Goal: Task Accomplishment & Management: Manage account settings

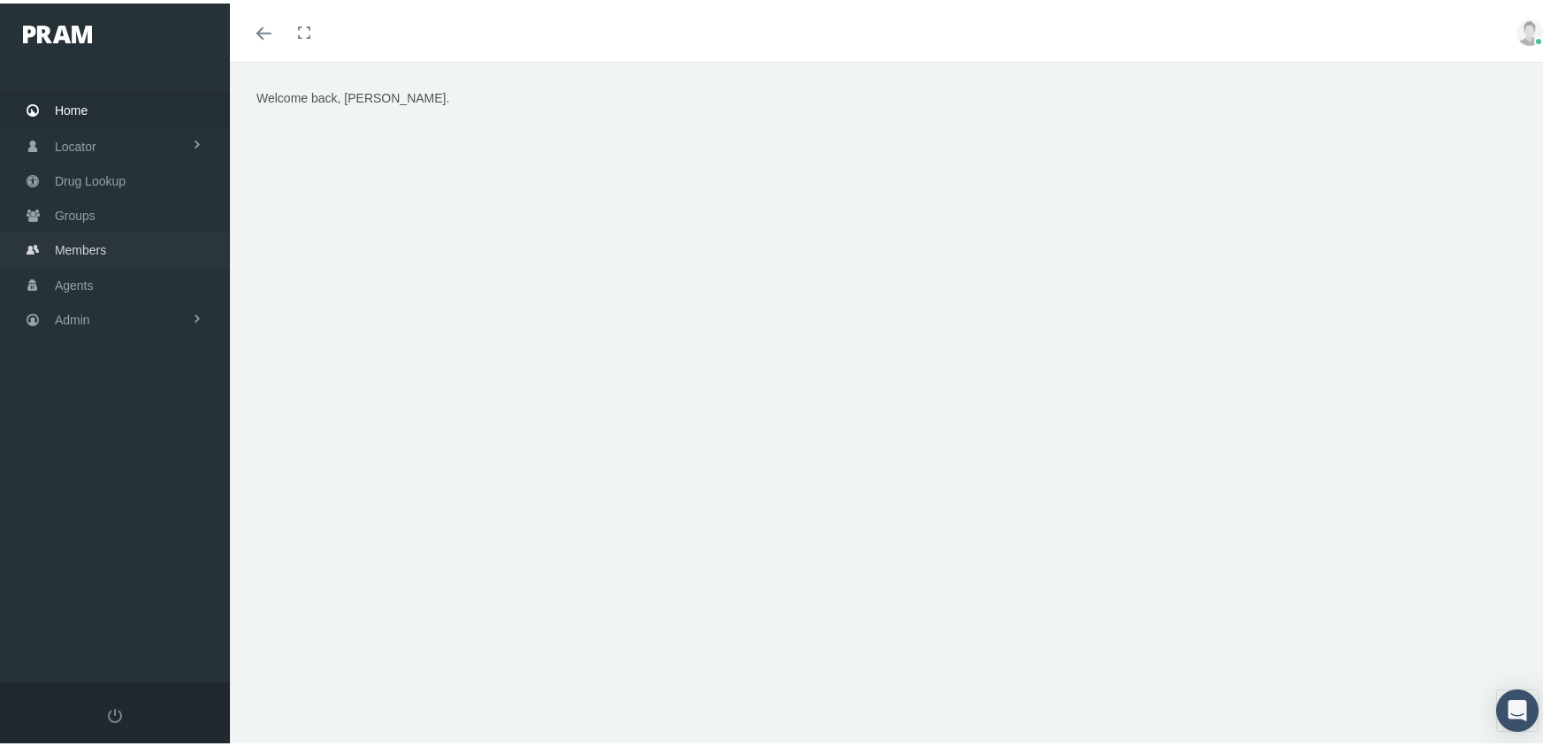
click at [76, 239] on span "Members" at bounding box center [80, 247] width 51 height 34
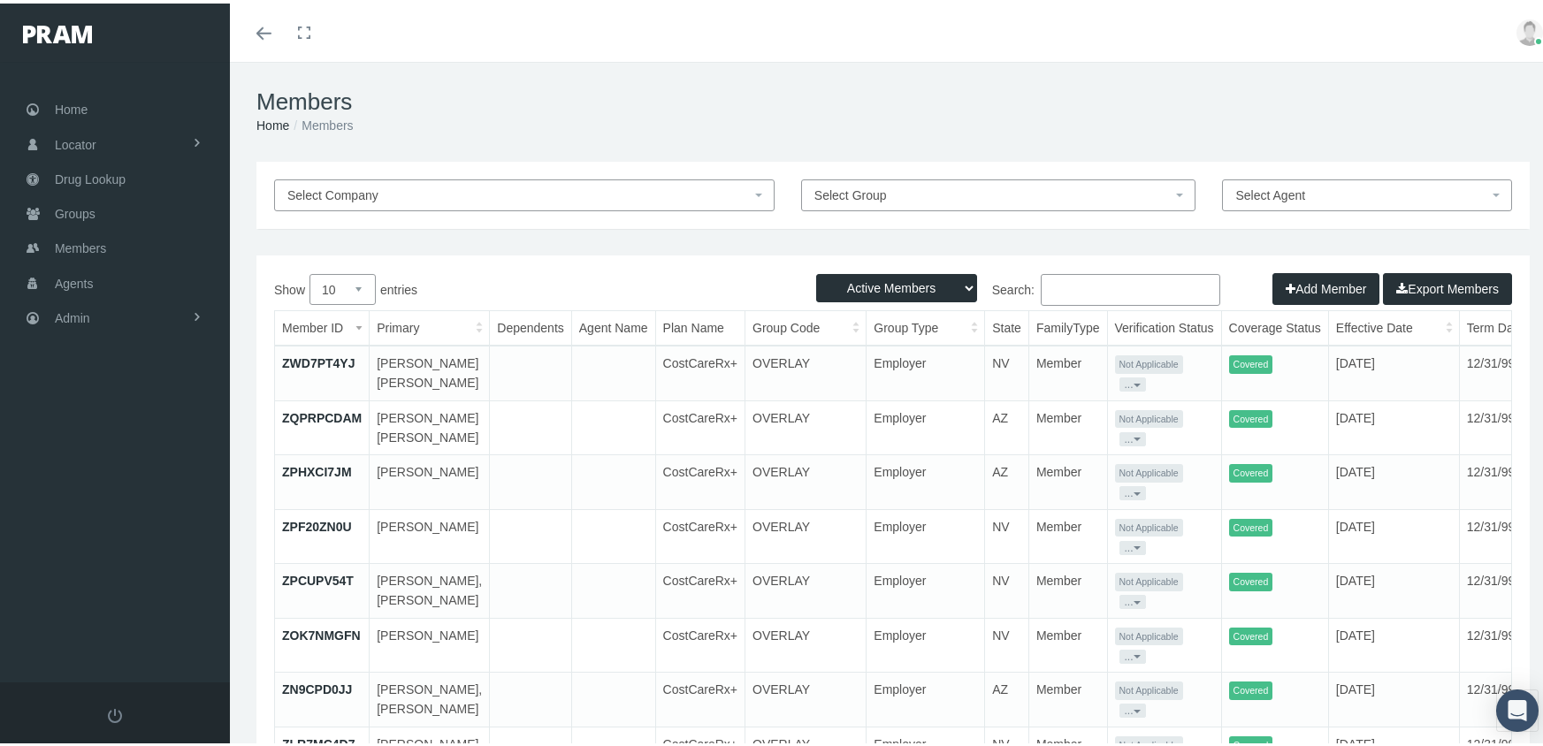
click at [897, 286] on select "Active Members Terminated Members Active & Terminated" at bounding box center [896, 285] width 161 height 28
select select "3"
click at [816, 271] on select "Active Members Terminated Members Active & Terminated" at bounding box center [896, 285] width 161 height 28
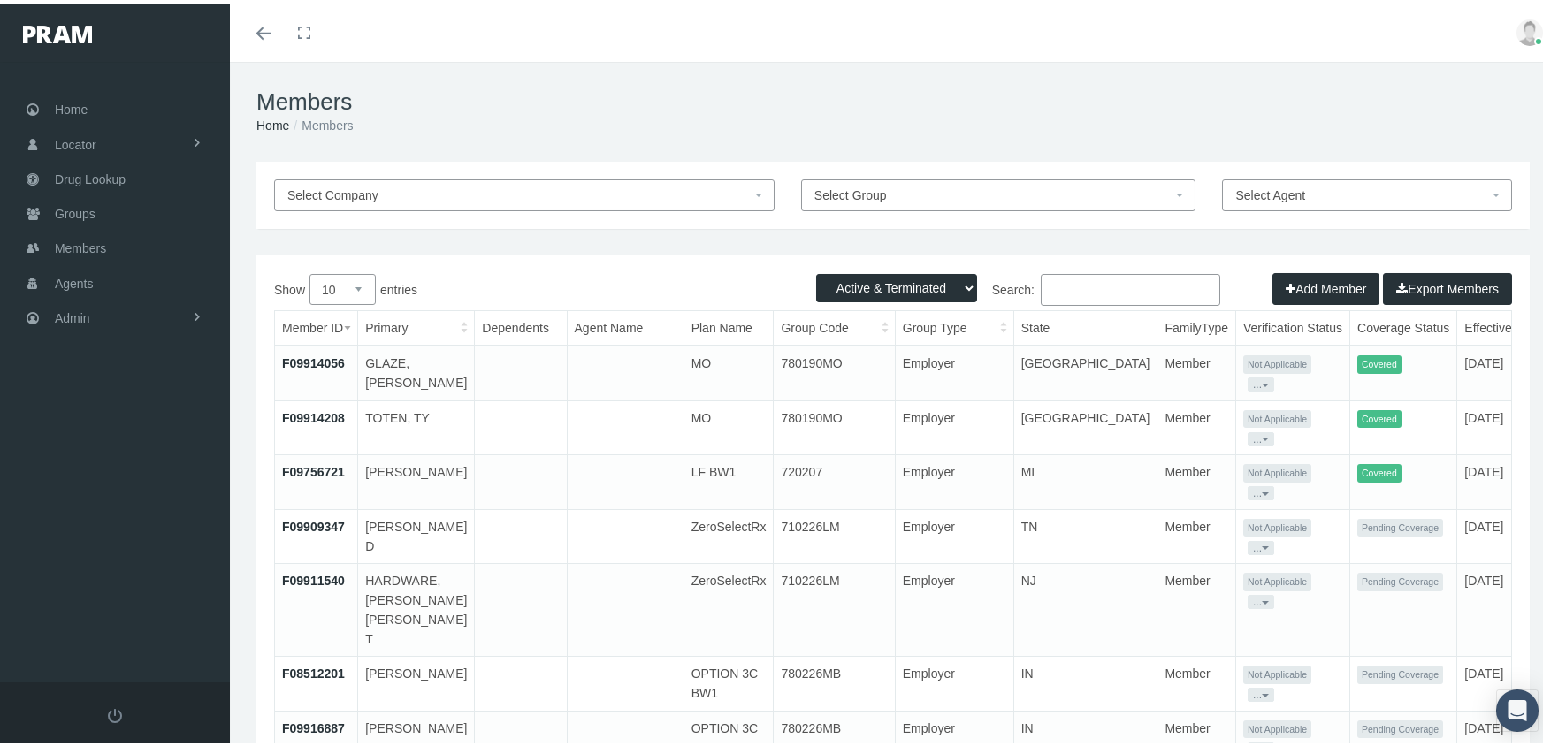
click at [1103, 275] on input "Search:" at bounding box center [1130, 287] width 179 height 32
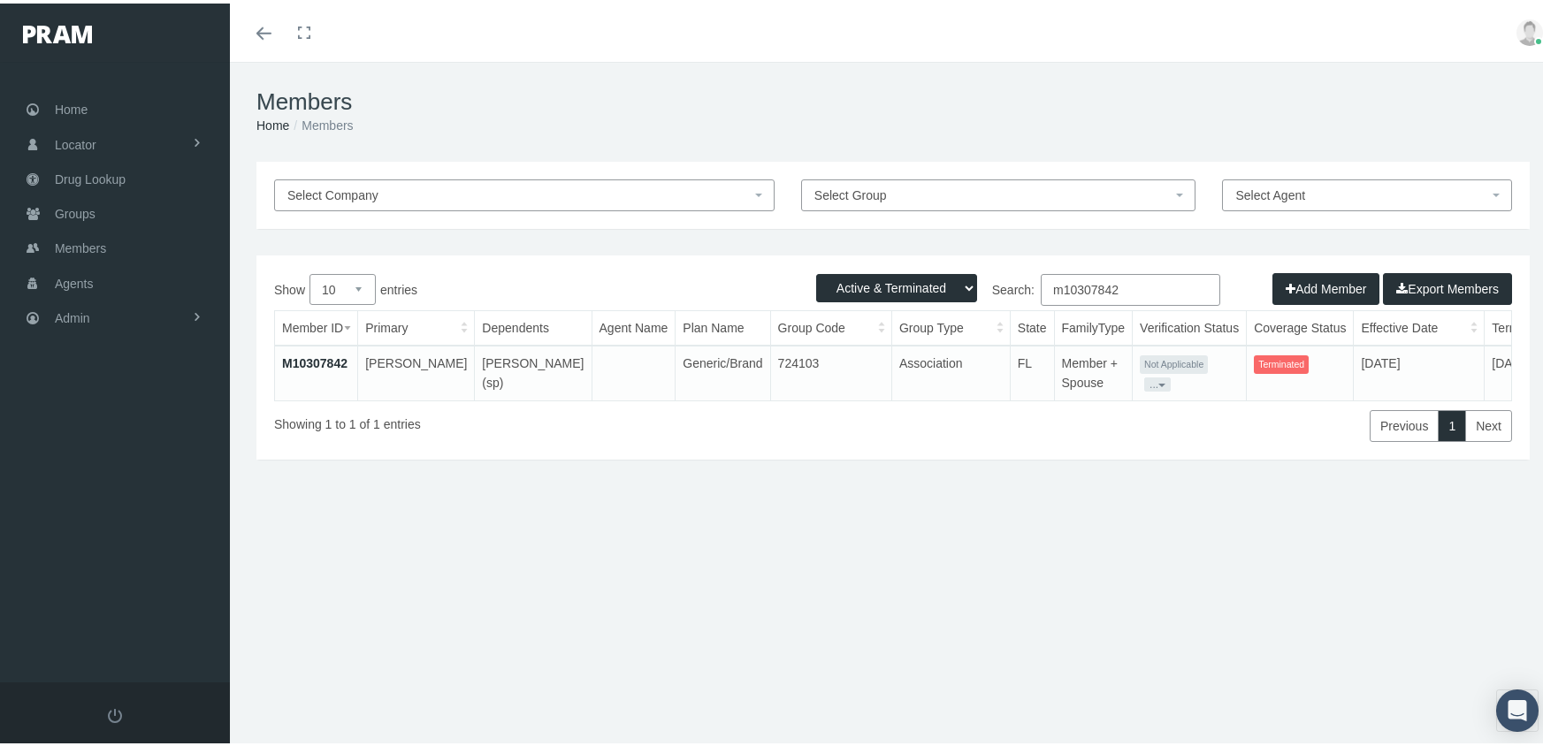
type input "m10307842"
click at [313, 359] on link "M10307842" at bounding box center [314, 360] width 65 height 14
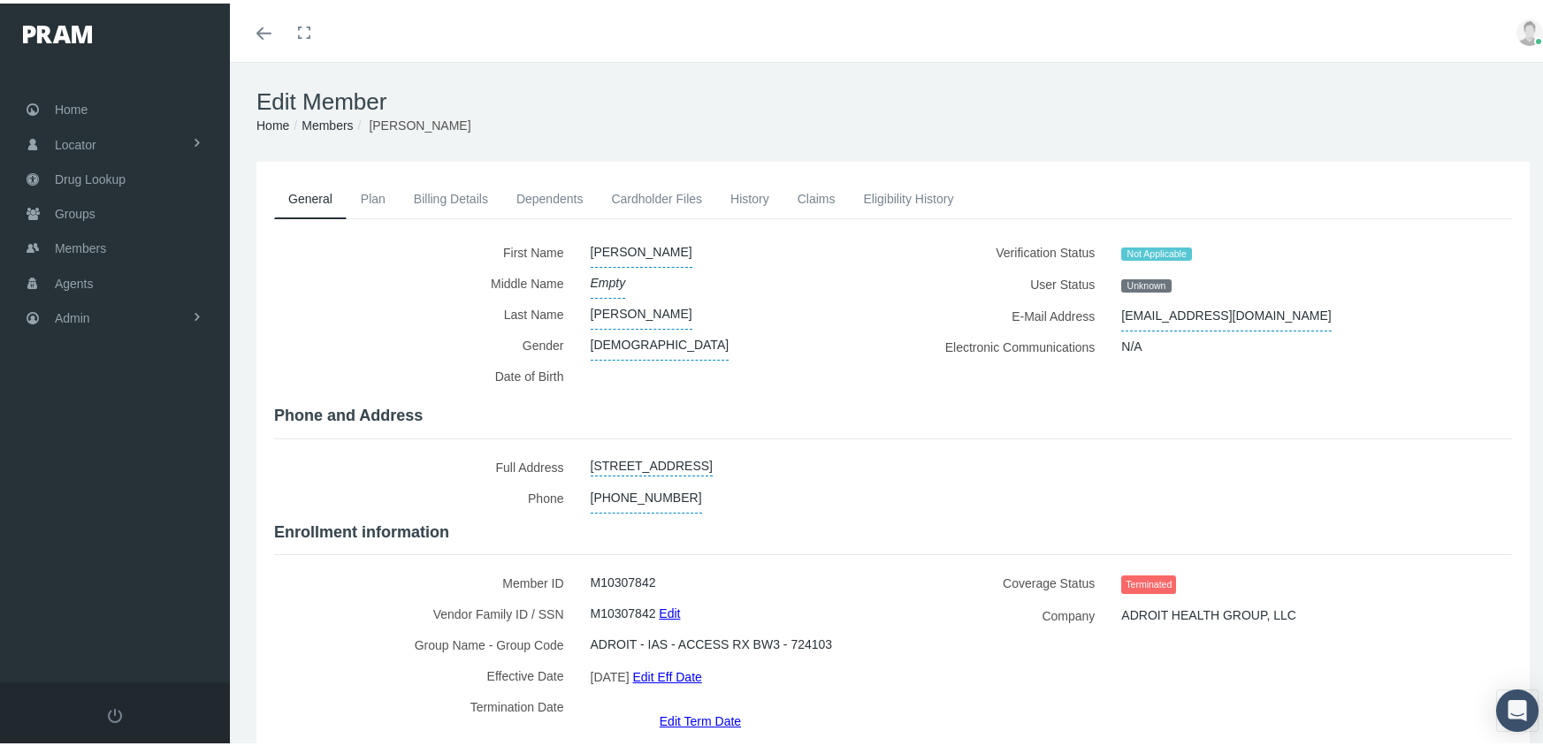
click at [696, 705] on link "Edit Term Date" at bounding box center [700, 718] width 81 height 26
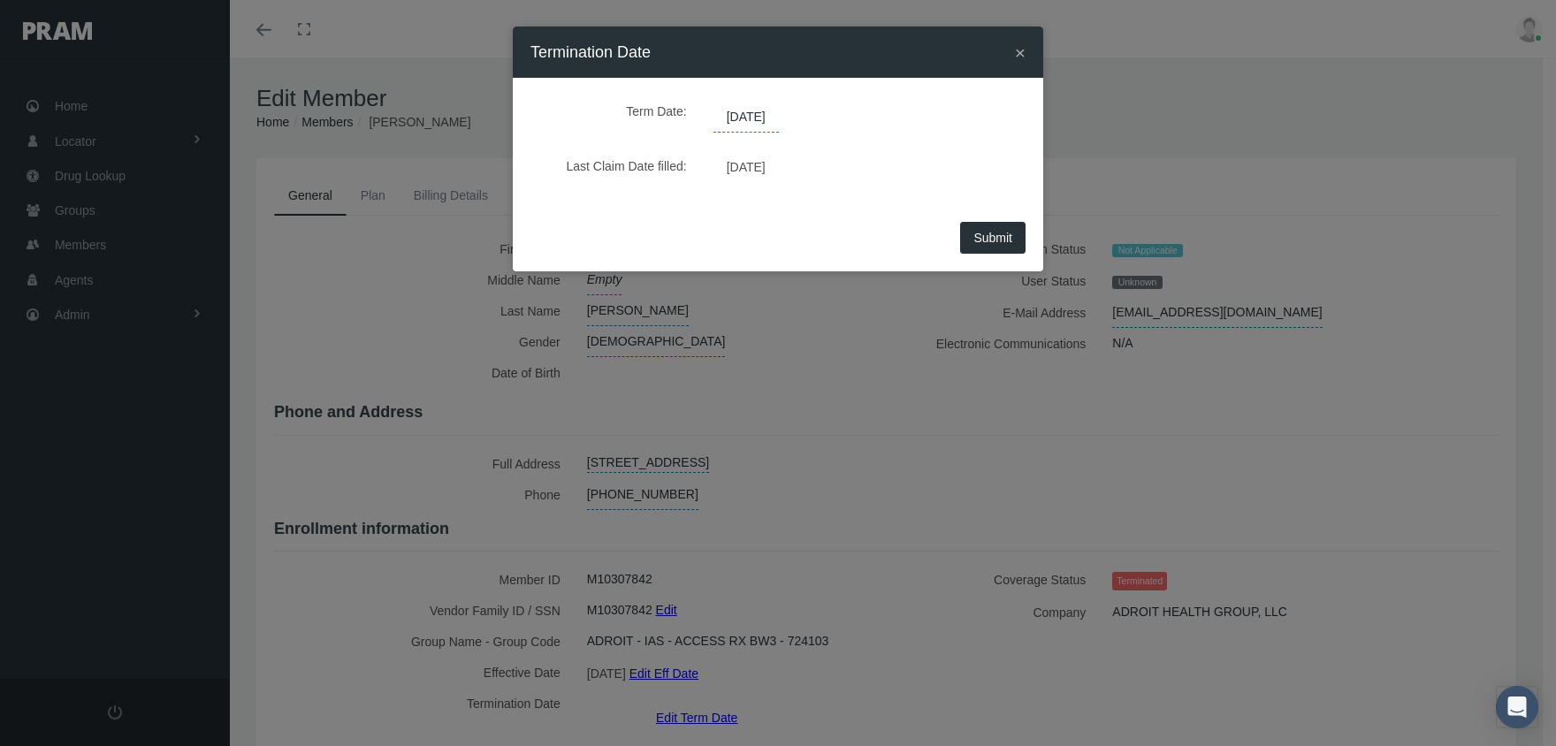
click at [773, 122] on span "[DATE]" at bounding box center [746, 118] width 65 height 30
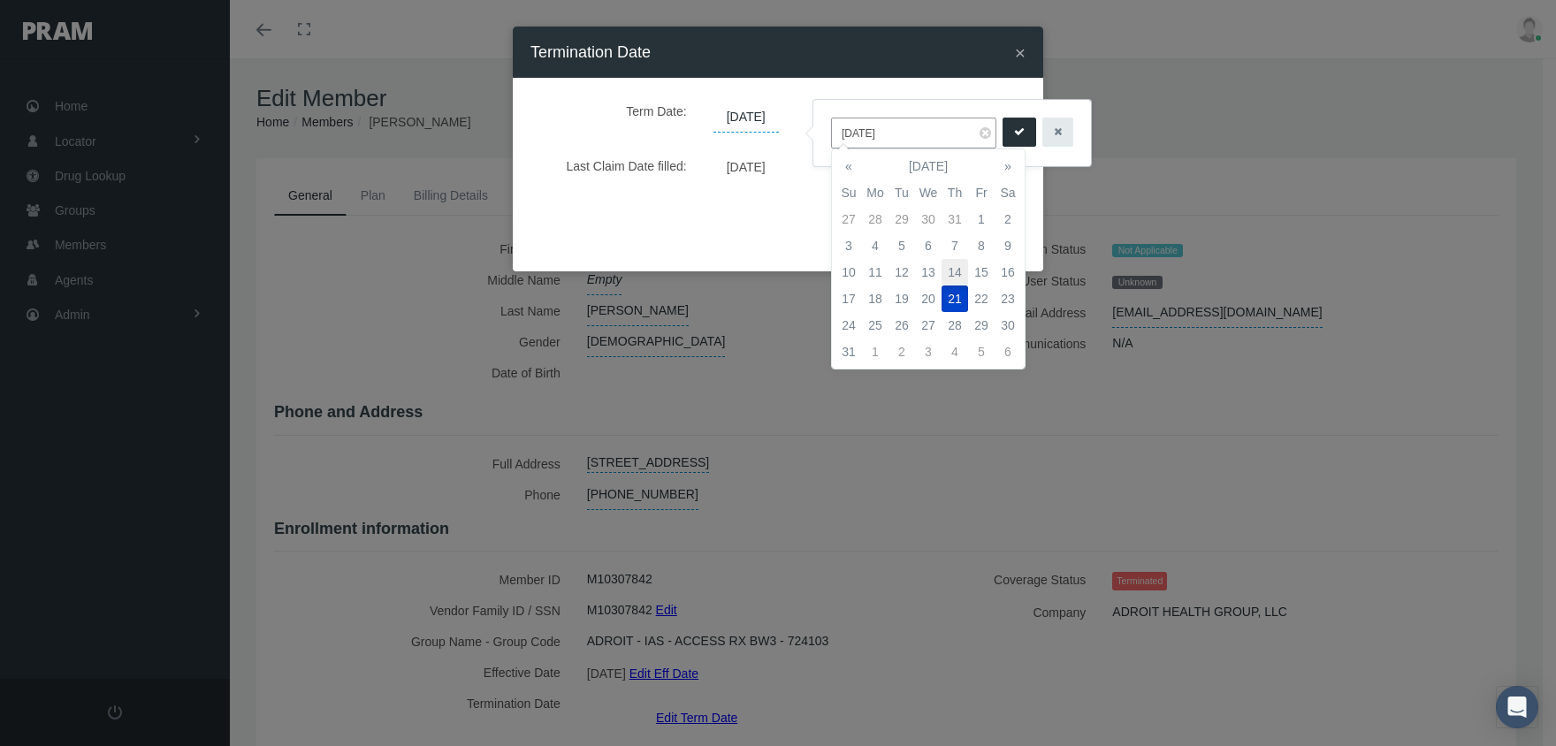
click at [959, 266] on td "14" at bounding box center [955, 272] width 27 height 27
type input "08/14/2025"
click at [1014, 128] on icon "submit" at bounding box center [1019, 132] width 11 height 17
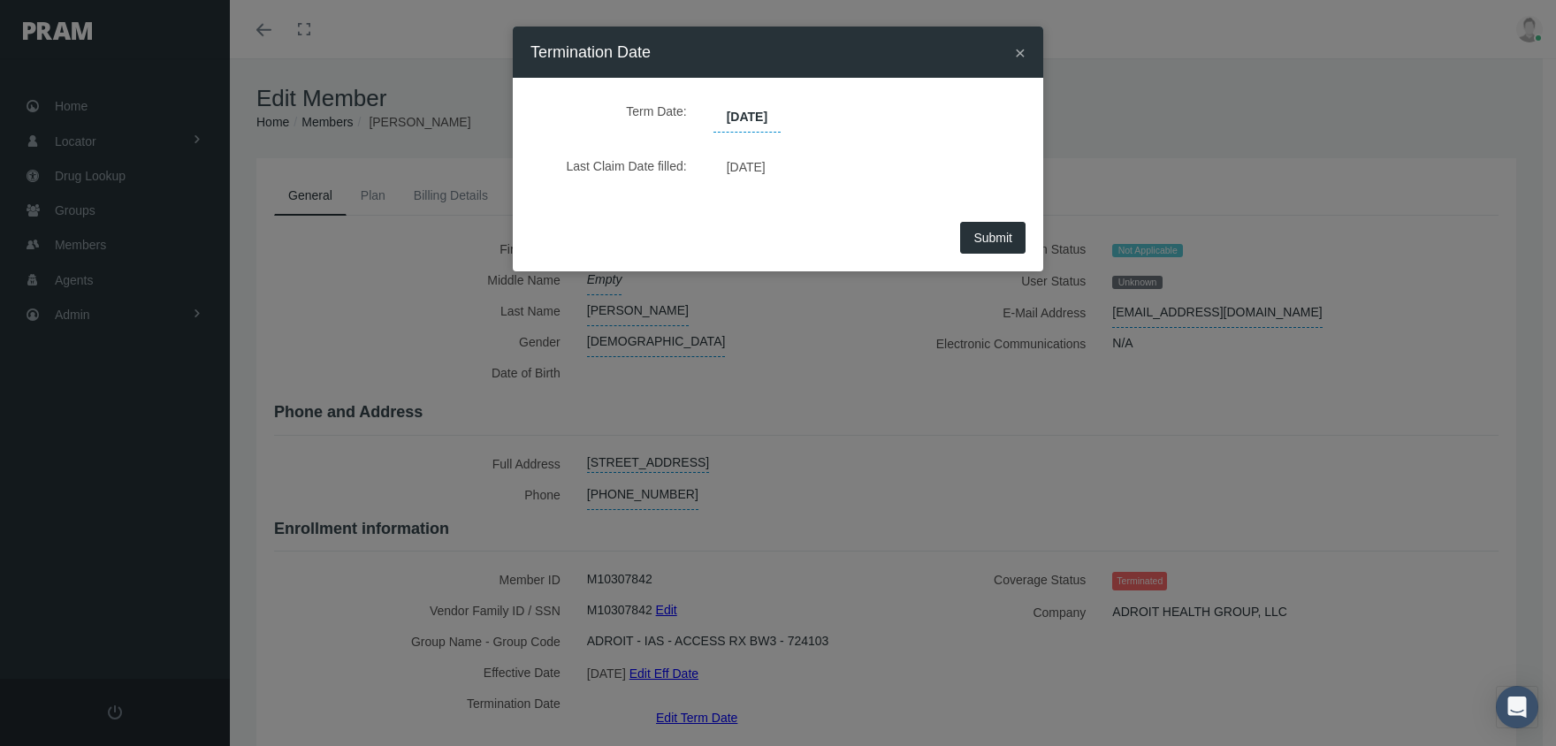
click at [988, 232] on span "Submit" at bounding box center [992, 238] width 39 height 14
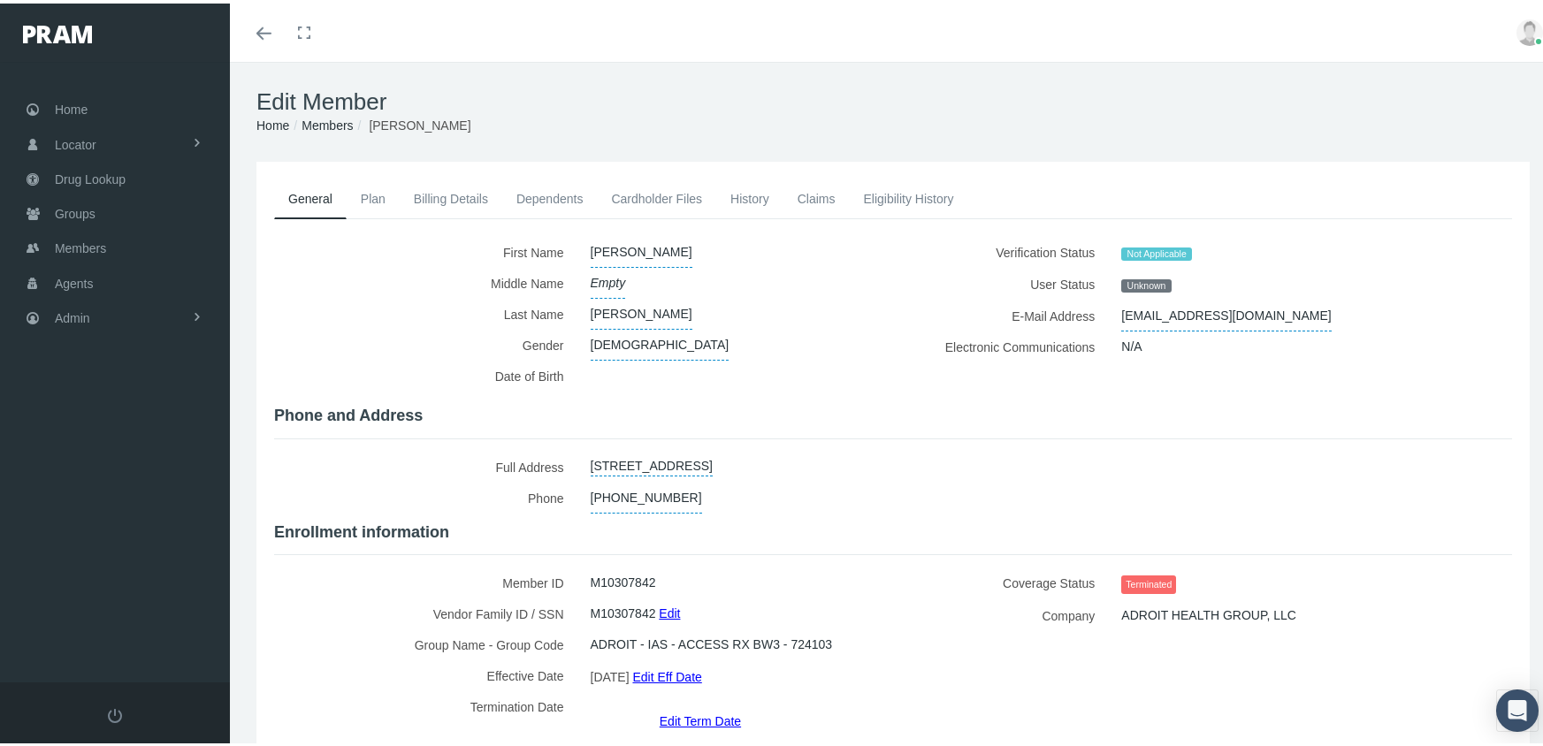
click at [330, 128] on link "Members" at bounding box center [327, 122] width 51 height 14
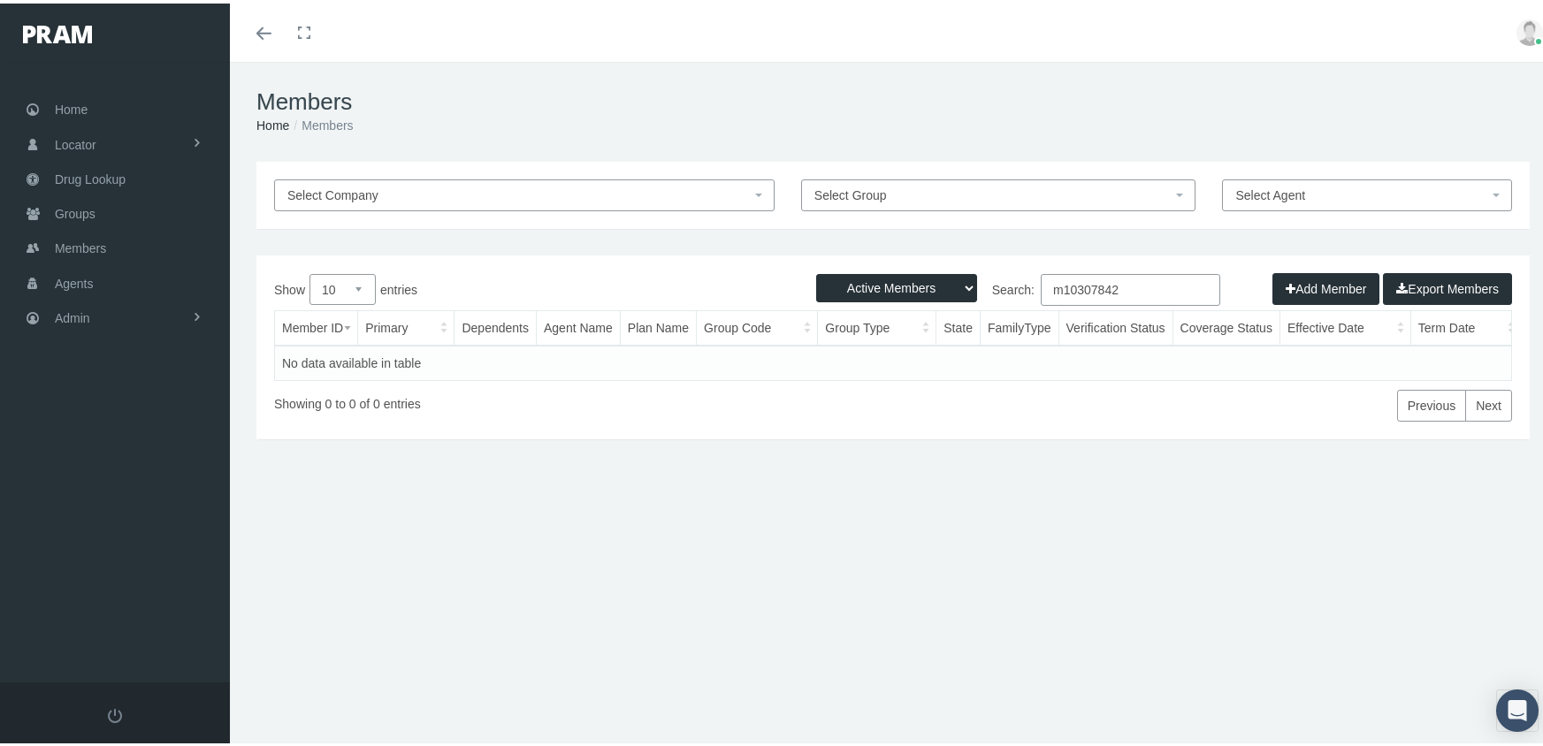
drag, startPoint x: 887, startPoint y: 279, endPoint x: 902, endPoint y: 294, distance: 21.9
click at [887, 279] on select "Active Members Terminated Members Active & Terminated" at bounding box center [896, 285] width 161 height 28
select select "3"
click at [816, 271] on select "Active Members Terminated Members Active & Terminated" at bounding box center [896, 285] width 161 height 28
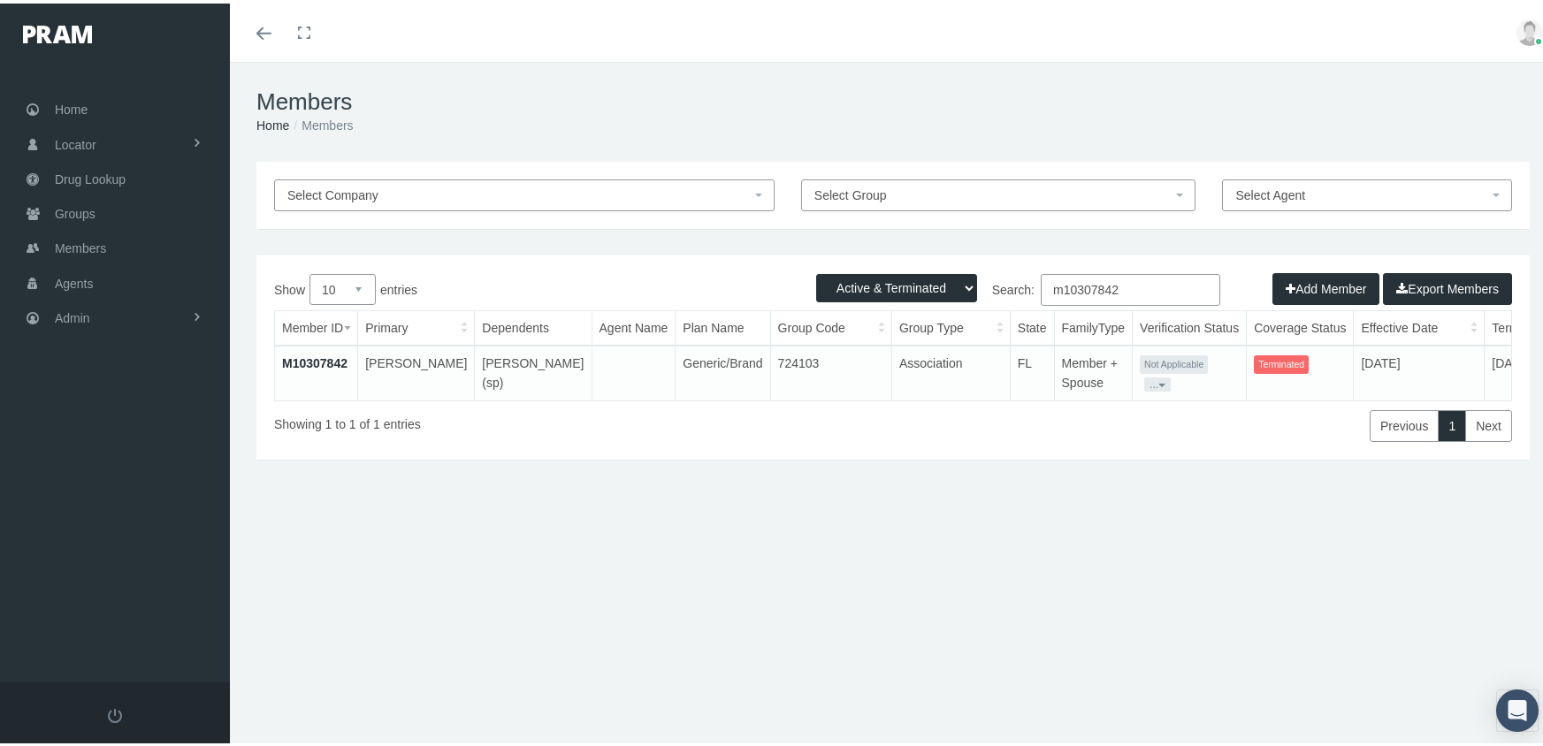
click at [1139, 284] on input "m10307842" at bounding box center [1130, 287] width 179 height 32
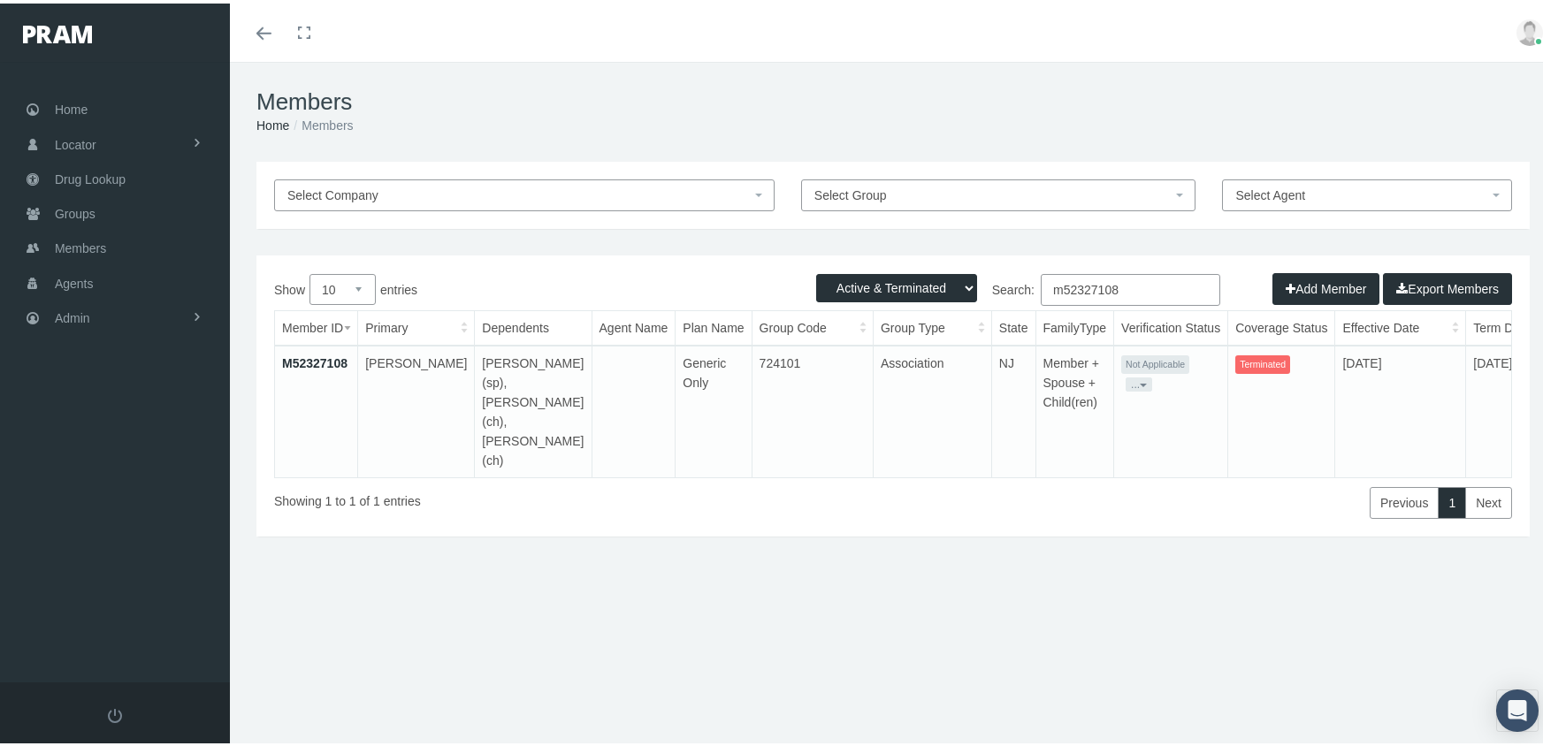
type input "m52327108"
drag, startPoint x: 340, startPoint y: 355, endPoint x: 328, endPoint y: 359, distance: 12.0
click at [340, 355] on link "M52327108" at bounding box center [314, 360] width 65 height 14
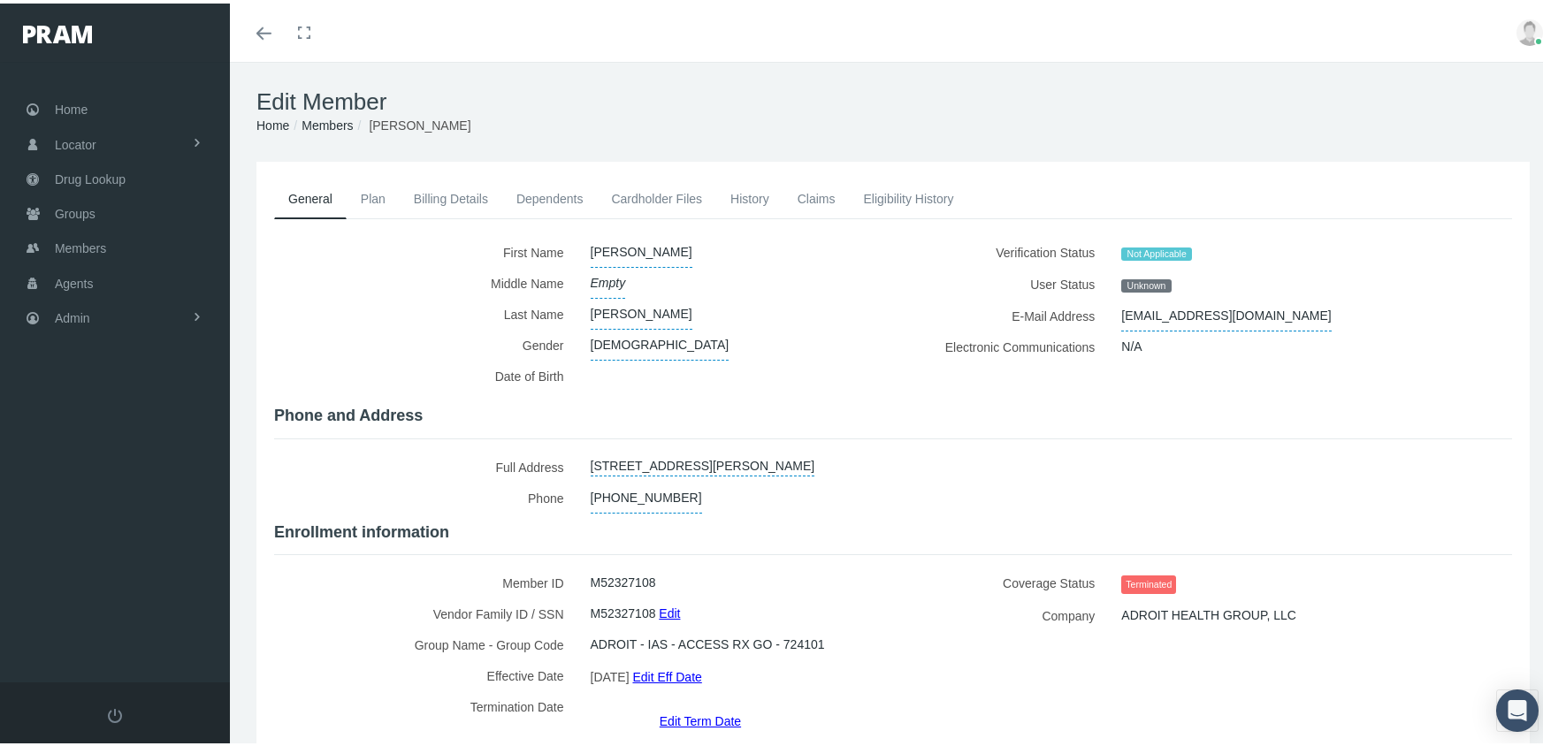
click at [693, 705] on link "Edit Term Date" at bounding box center [700, 718] width 81 height 26
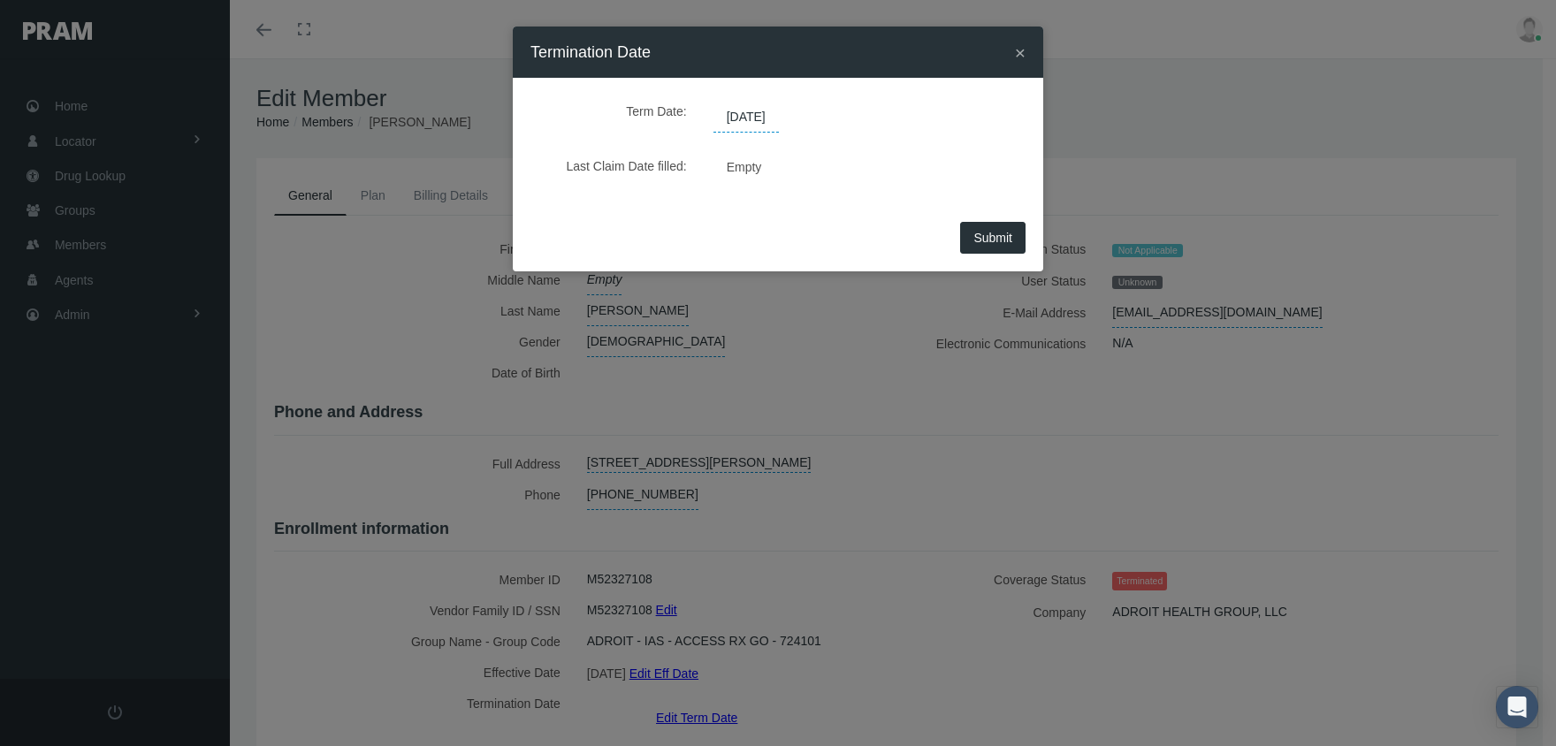
click at [777, 120] on span "[DATE]" at bounding box center [746, 118] width 65 height 30
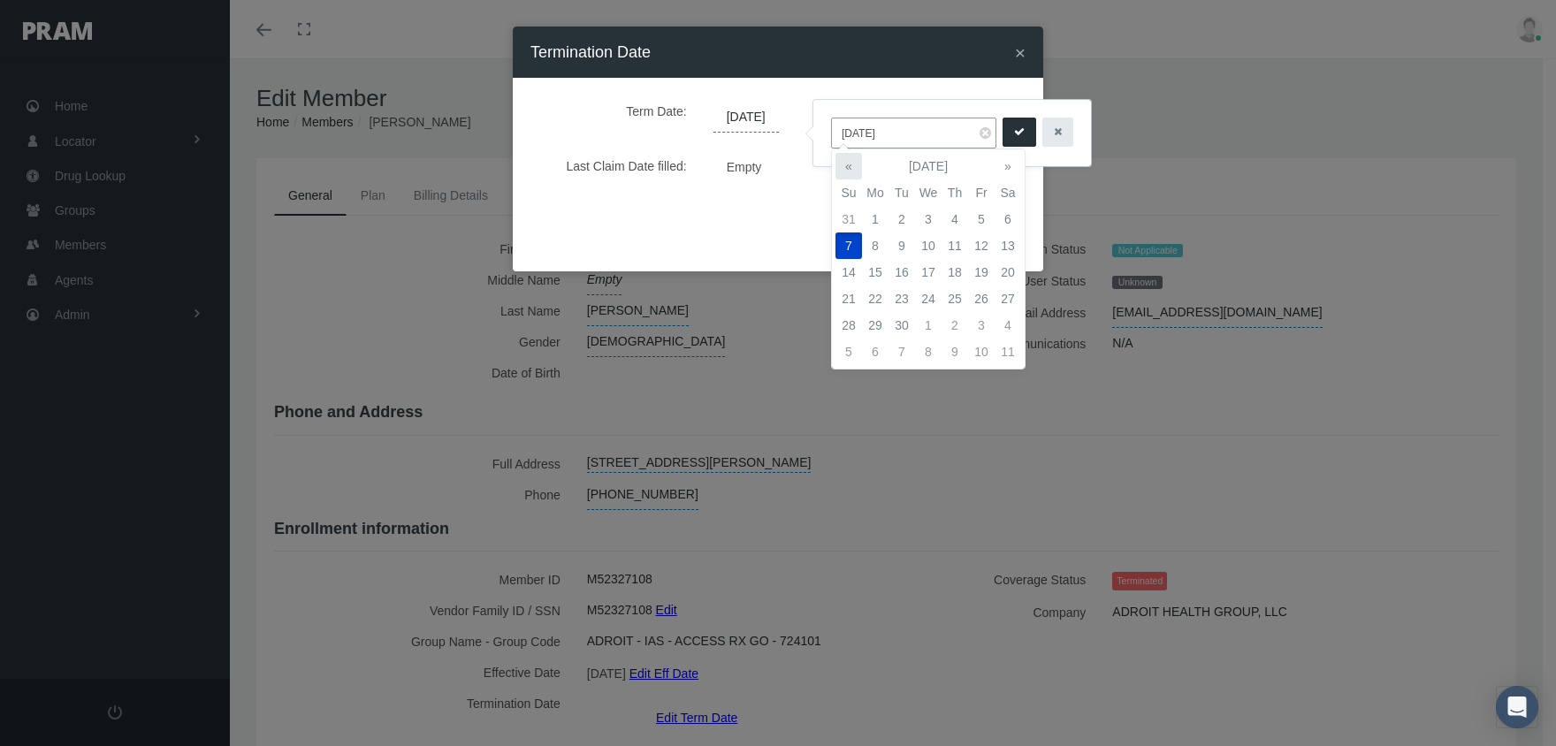
click at [849, 156] on th "«" at bounding box center [849, 166] width 27 height 27
click at [847, 351] on td "31" at bounding box center [849, 352] width 27 height 27
type input "08/31/2025"
click at [1014, 132] on icon "submit" at bounding box center [1019, 132] width 11 height 17
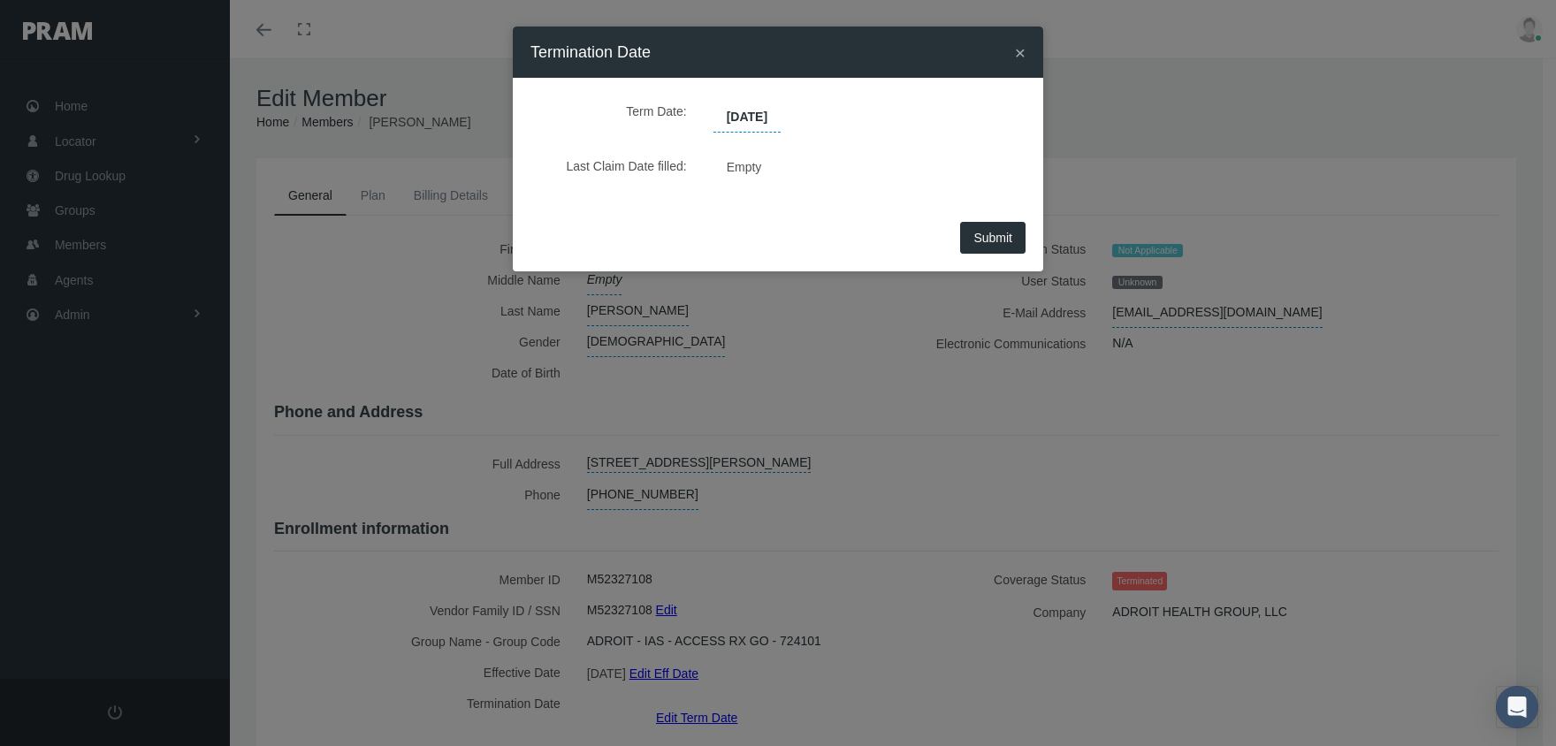
click at [975, 236] on span "Submit" at bounding box center [992, 238] width 39 height 14
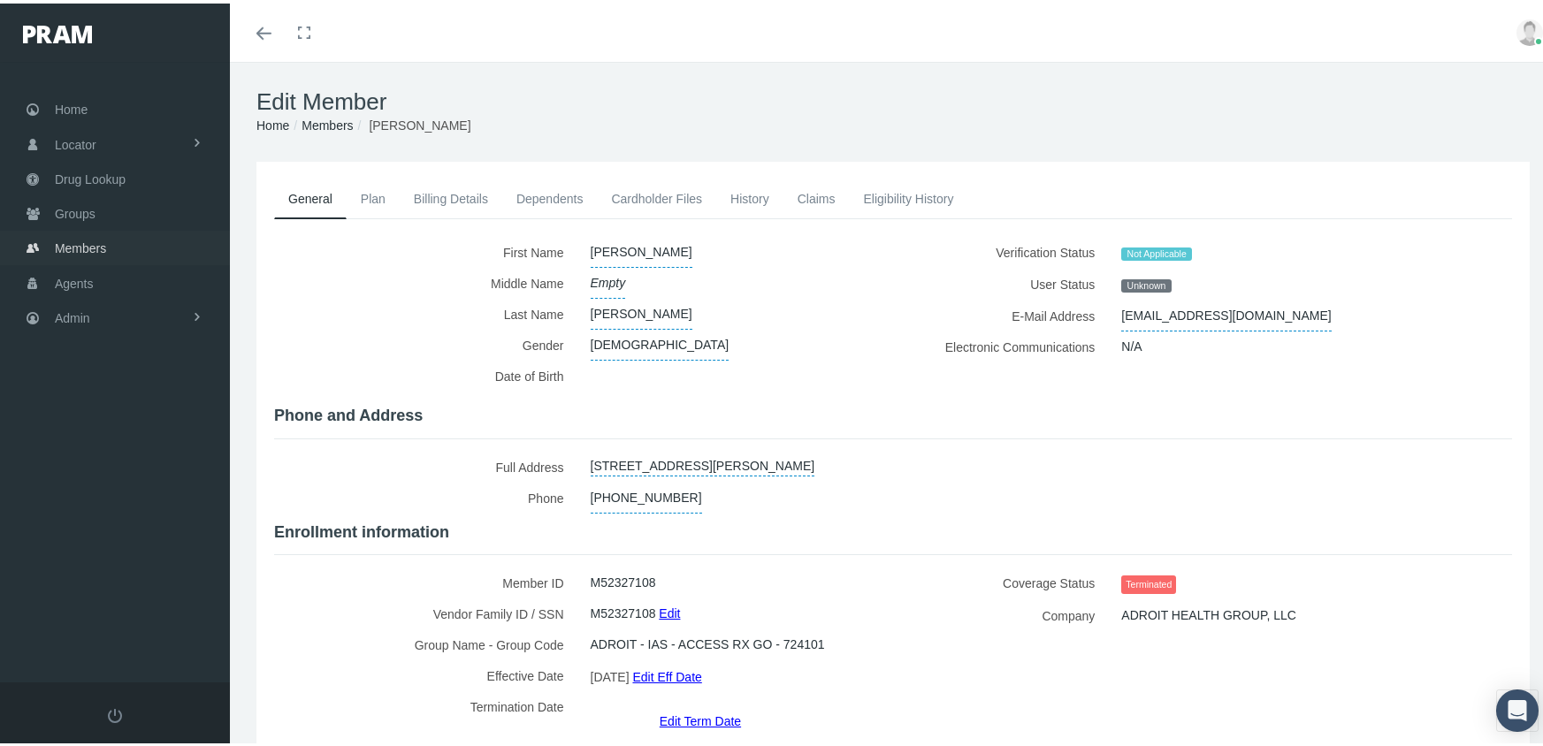
drag, startPoint x: 89, startPoint y: 236, endPoint x: 103, endPoint y: 233, distance: 14.6
click at [89, 236] on span "Members" at bounding box center [80, 245] width 51 height 34
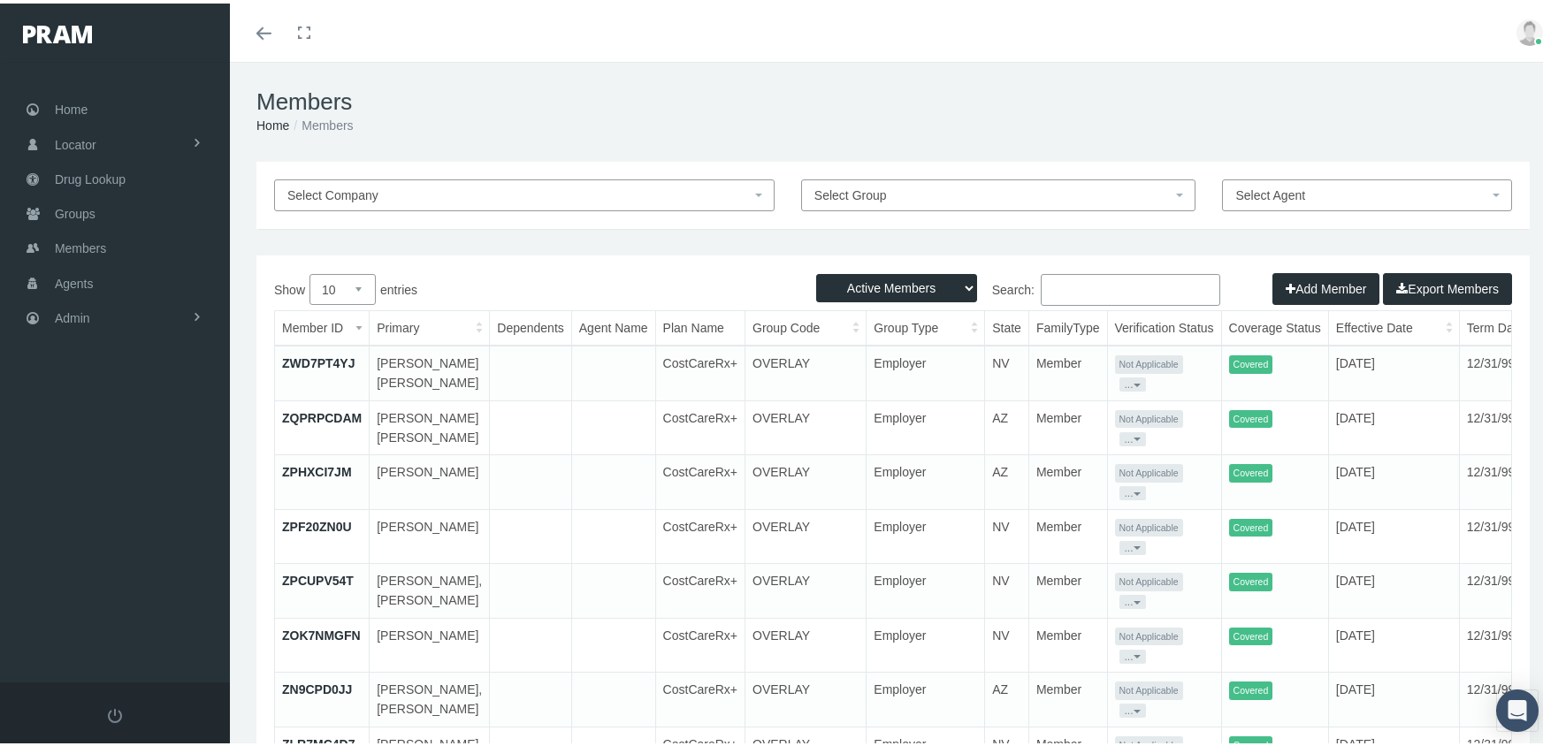
click at [1313, 286] on button "Add Member" at bounding box center [1325, 286] width 107 height 32
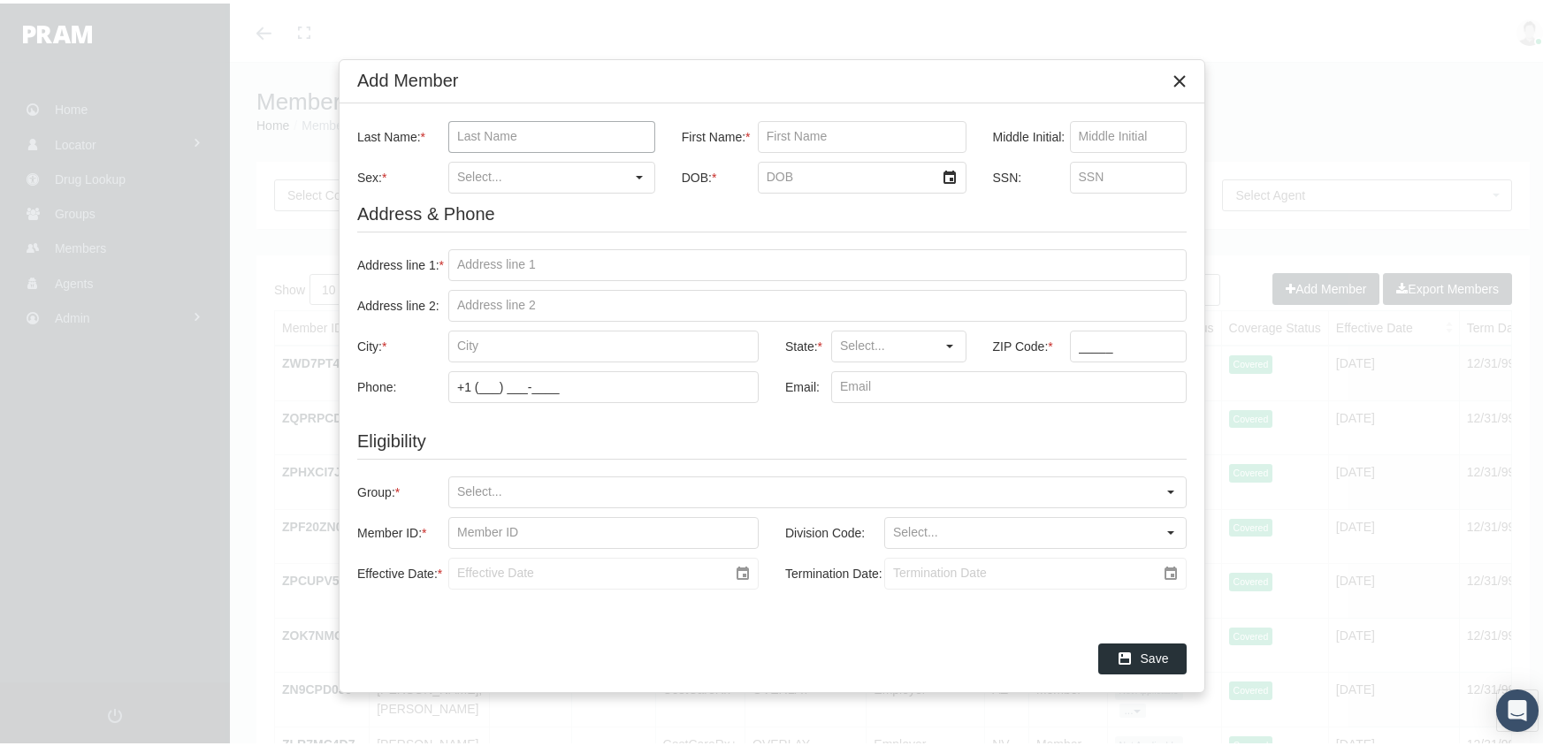
click at [486, 135] on input "Last Name: *" at bounding box center [551, 133] width 205 height 30
type input "[PERSON_NAME]"
click at [844, 129] on input "[PERSON_NAME]" at bounding box center [862, 133] width 207 height 30
type input "[PERSON_NAME]"
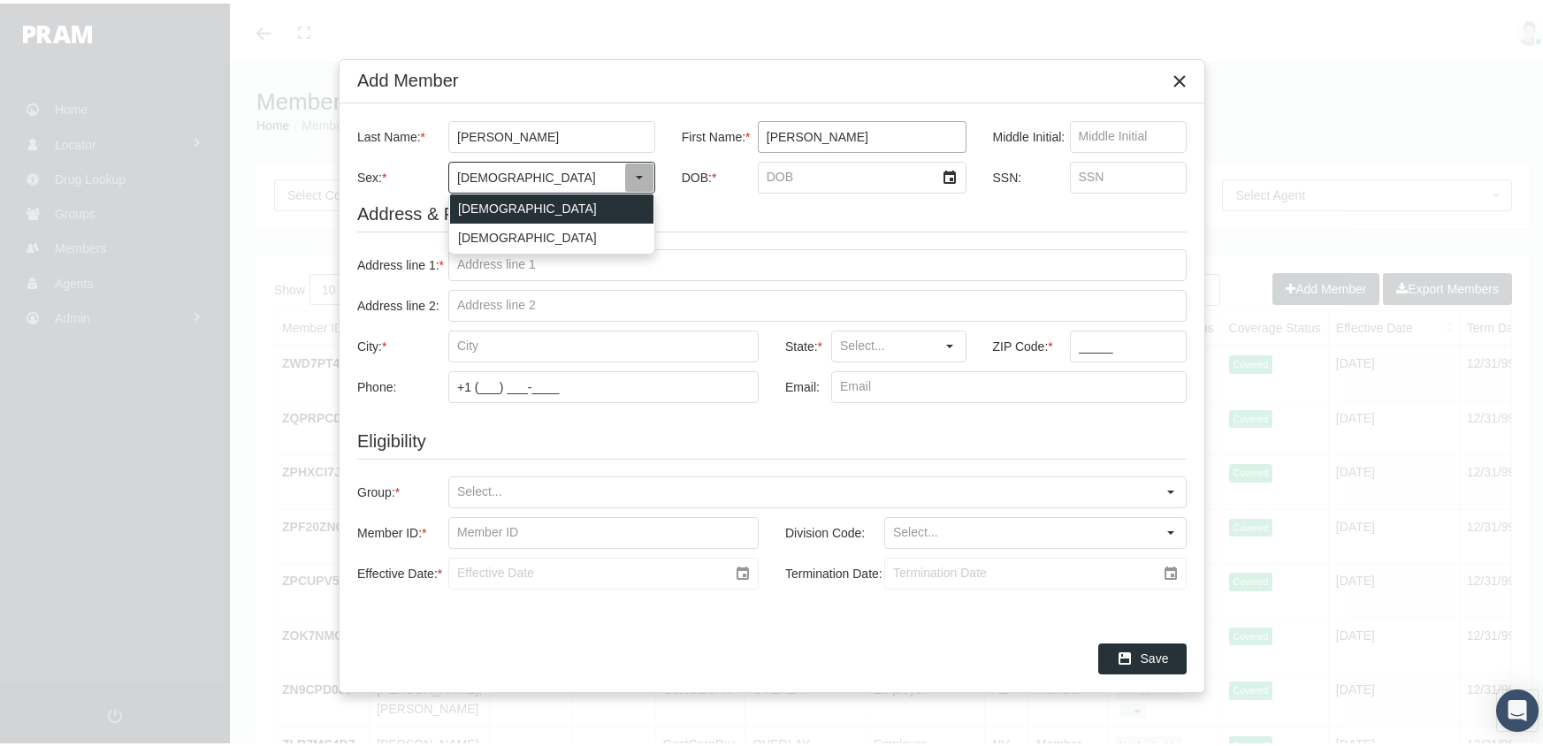
type input "[DEMOGRAPHIC_DATA]"
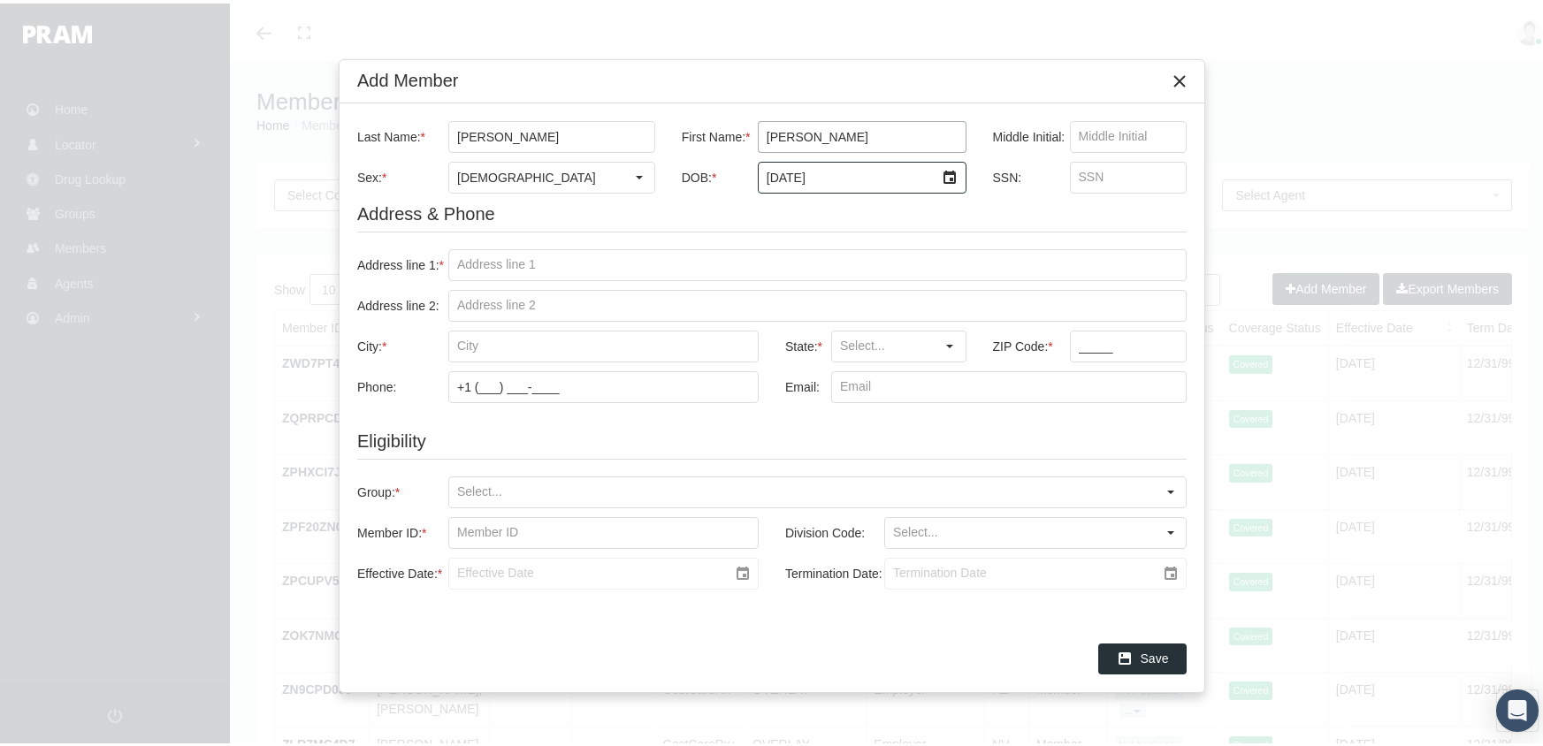
type input "[DATE]"
type input "027757300"
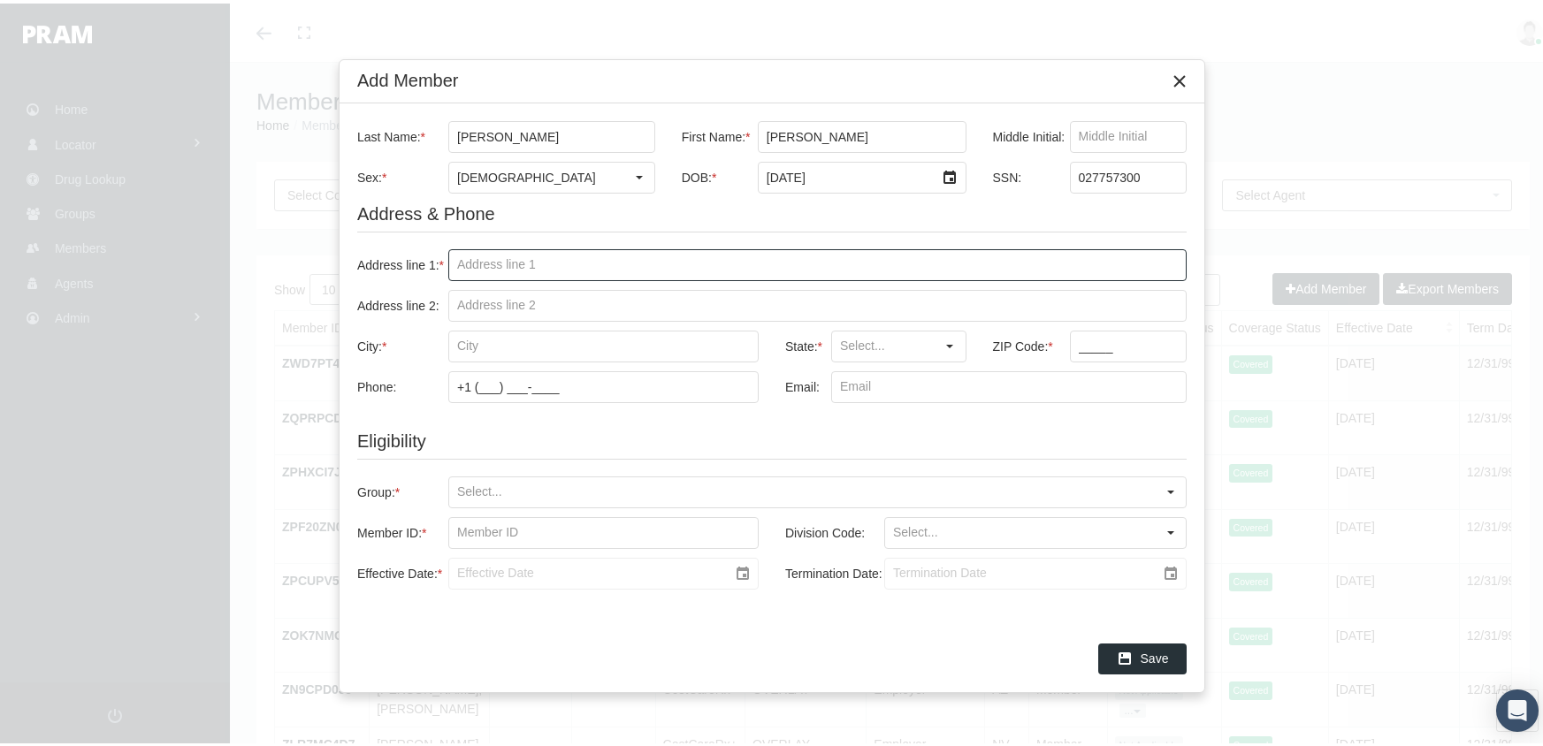
click at [473, 263] on input "Address line 1: *" at bounding box center [817, 262] width 737 height 30
type input "[STREET_ADDRESS]"
type input "garland"
type input "TX"
type input "75043"
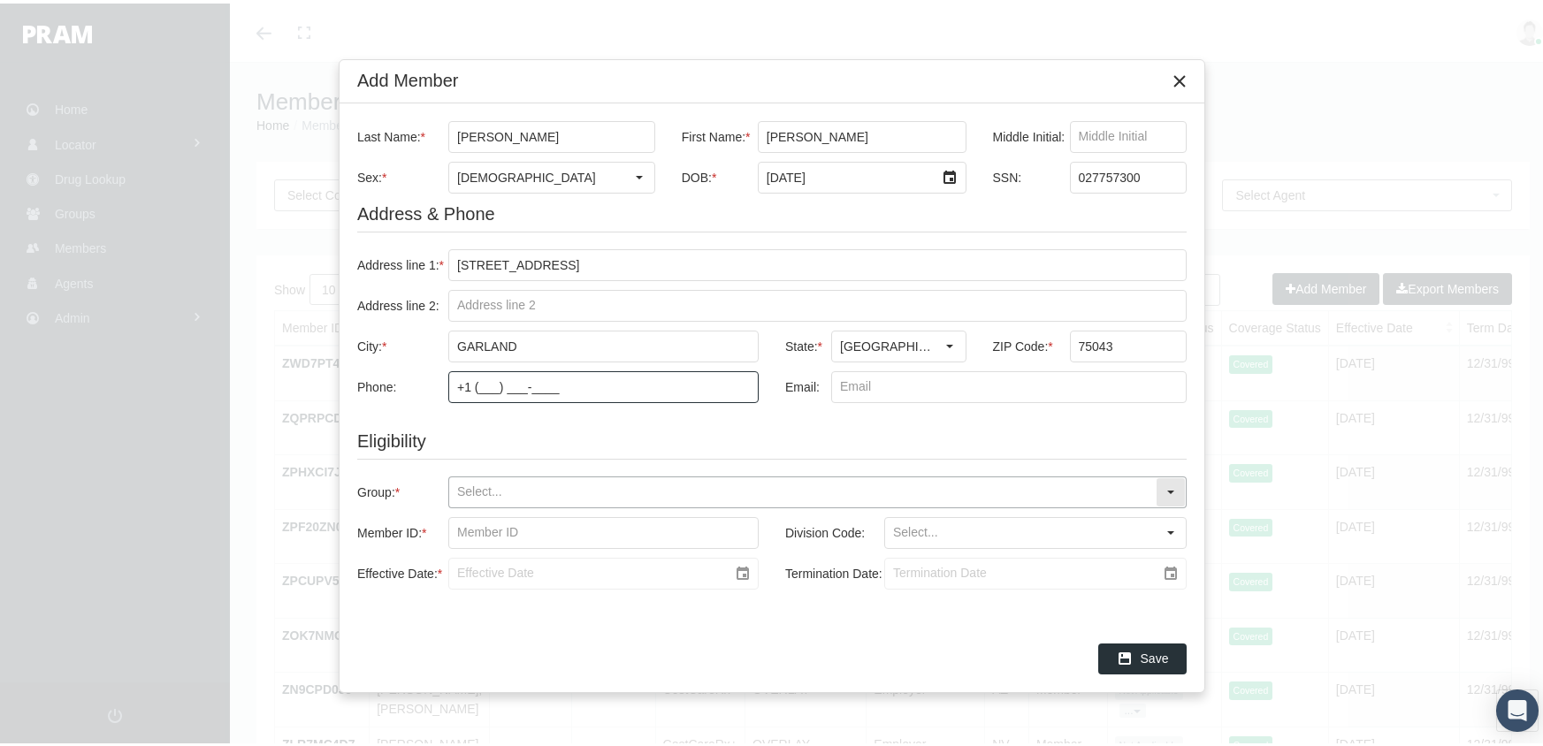
click at [468, 487] on input "Group: *" at bounding box center [802, 489] width 706 height 30
type input "710229mo"
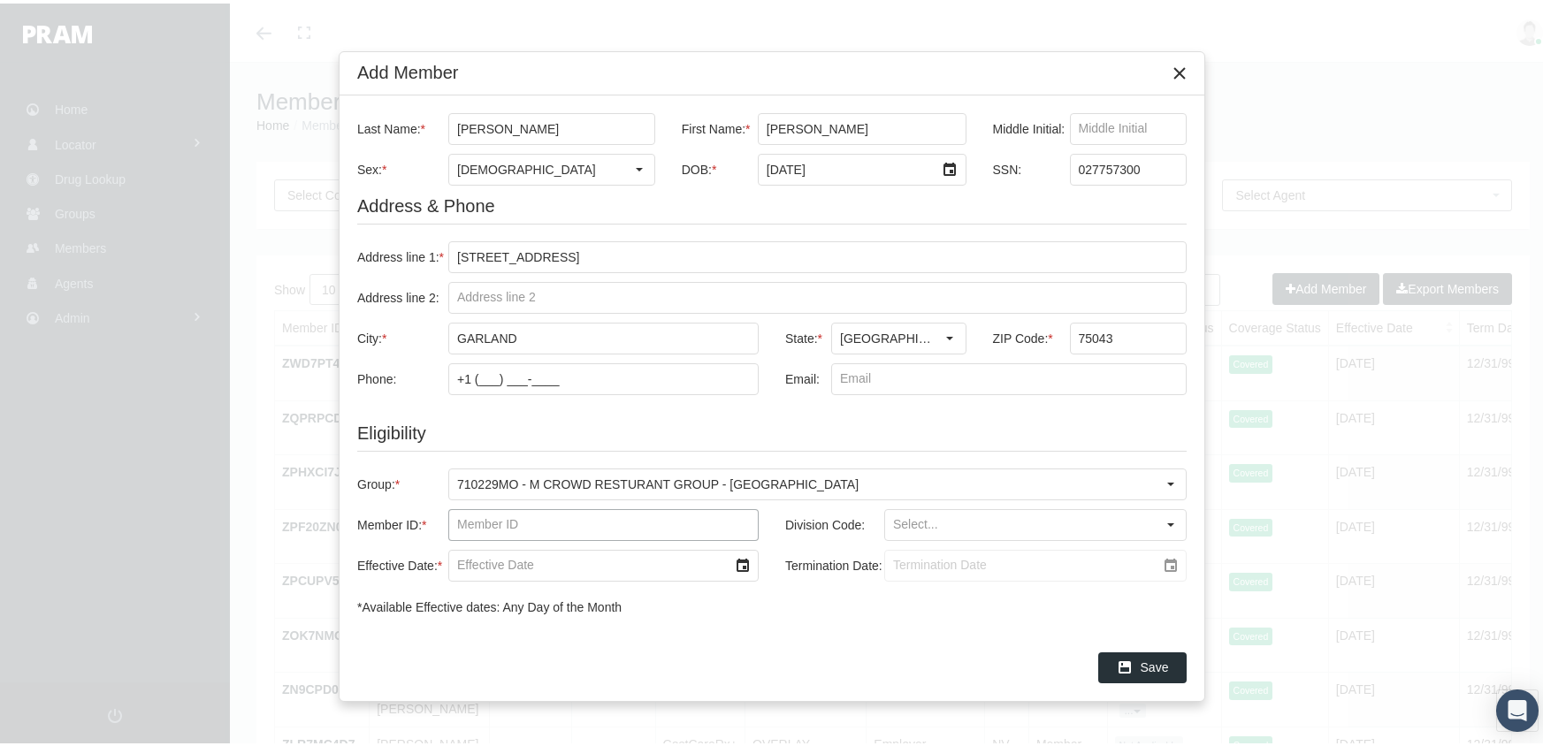
drag, startPoint x: 455, startPoint y: 521, endPoint x: 520, endPoint y: 497, distance: 68.8
click at [457, 518] on input "Member ID: *" at bounding box center [603, 522] width 309 height 30
type input "f09703735"
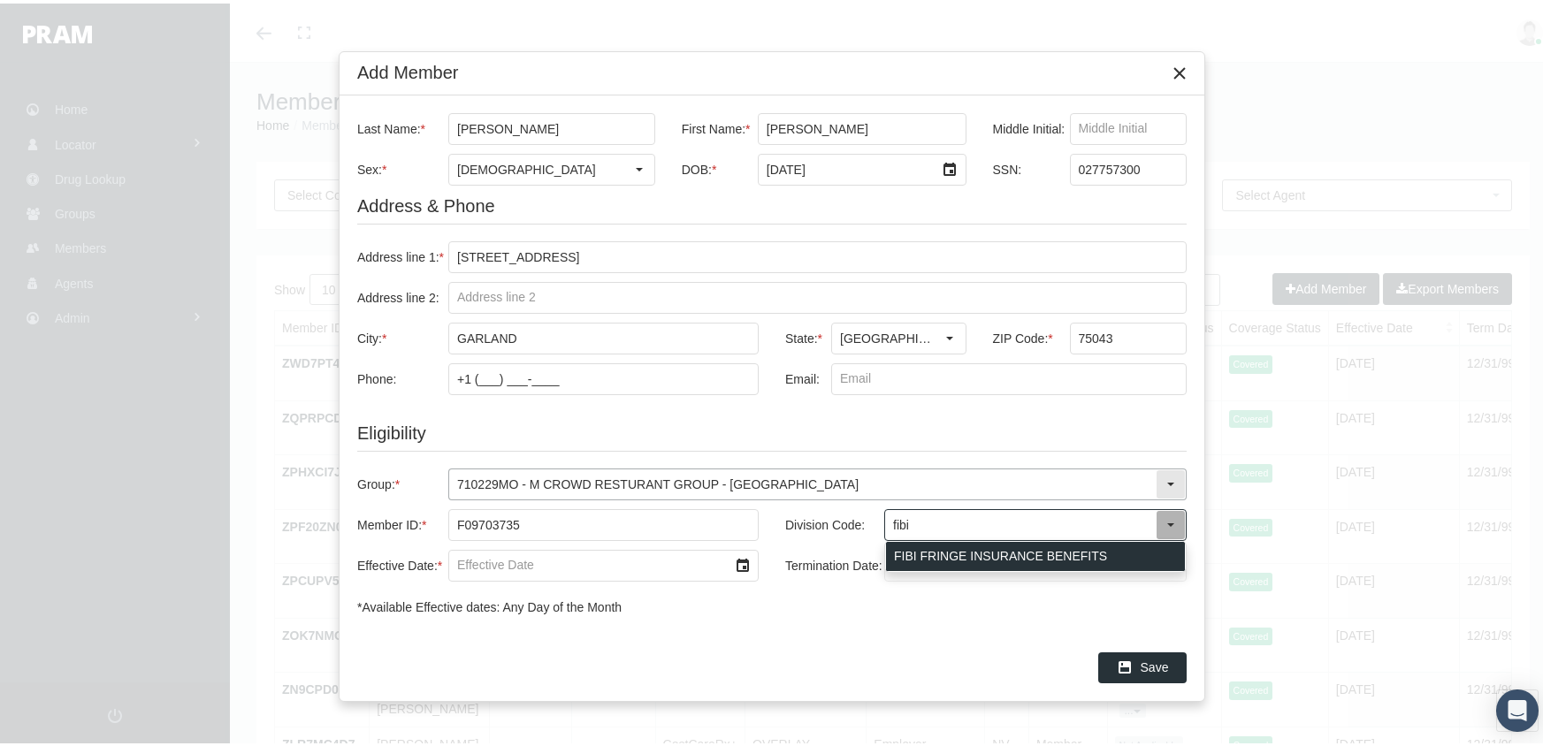
type input "FIBI FRINGE INSURANCE BENEFITS"
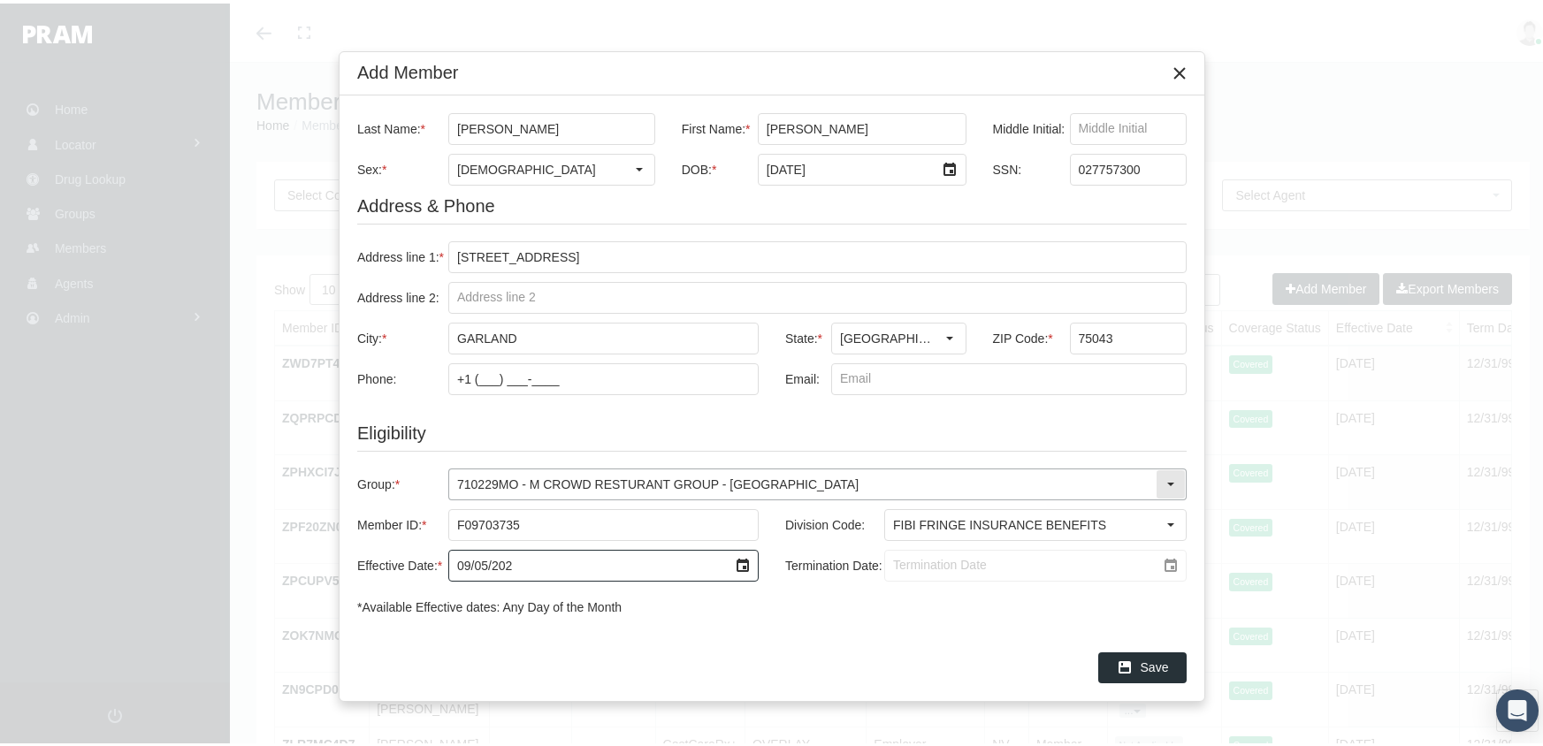
type input "09/05/2025"
click at [895, 565] on input "Termination Date:" at bounding box center [1020, 562] width 271 height 30
type input "12/31/2039"
click at [1138, 658] on div "Save" at bounding box center [1142, 664] width 87 height 29
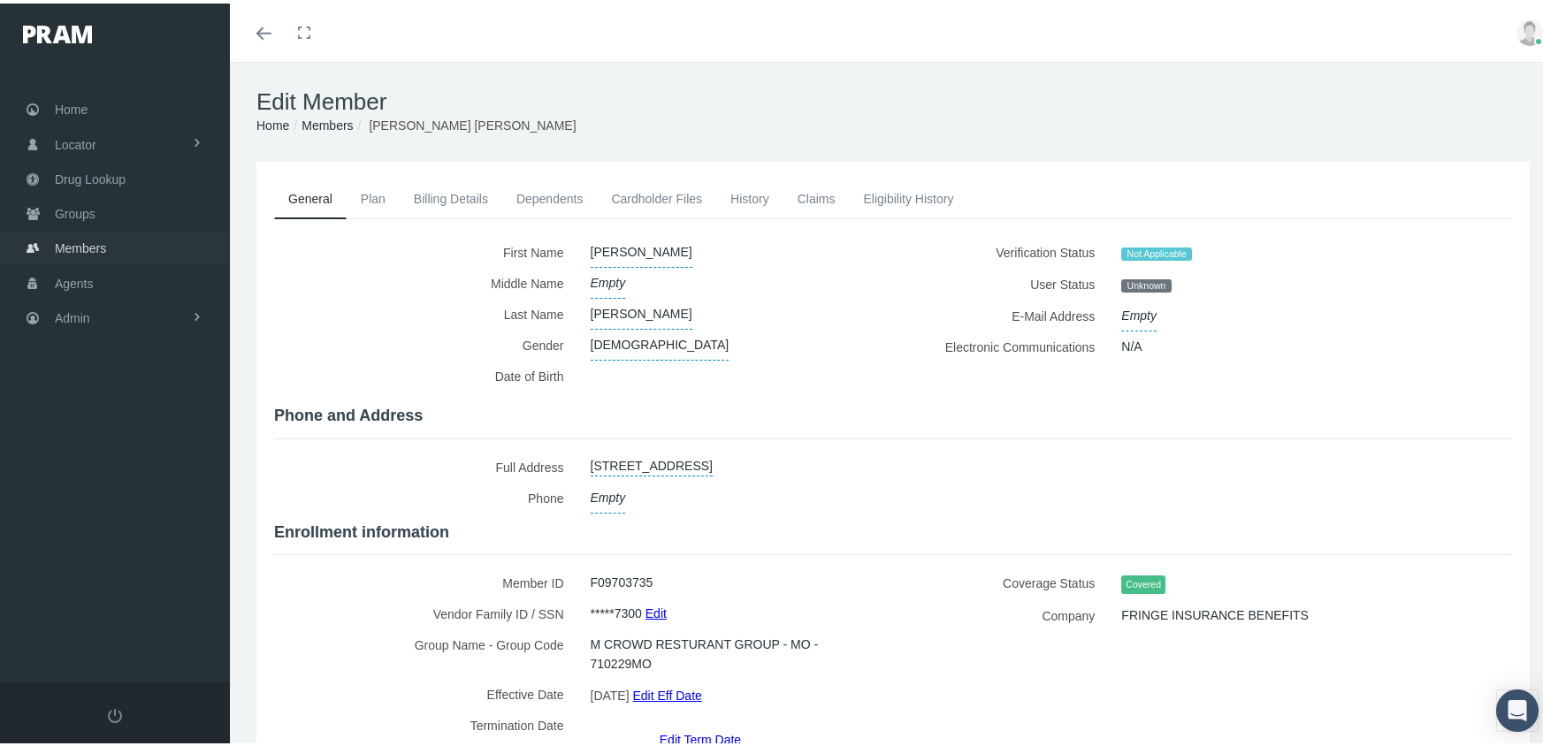
click at [90, 241] on span "Members" at bounding box center [80, 245] width 51 height 34
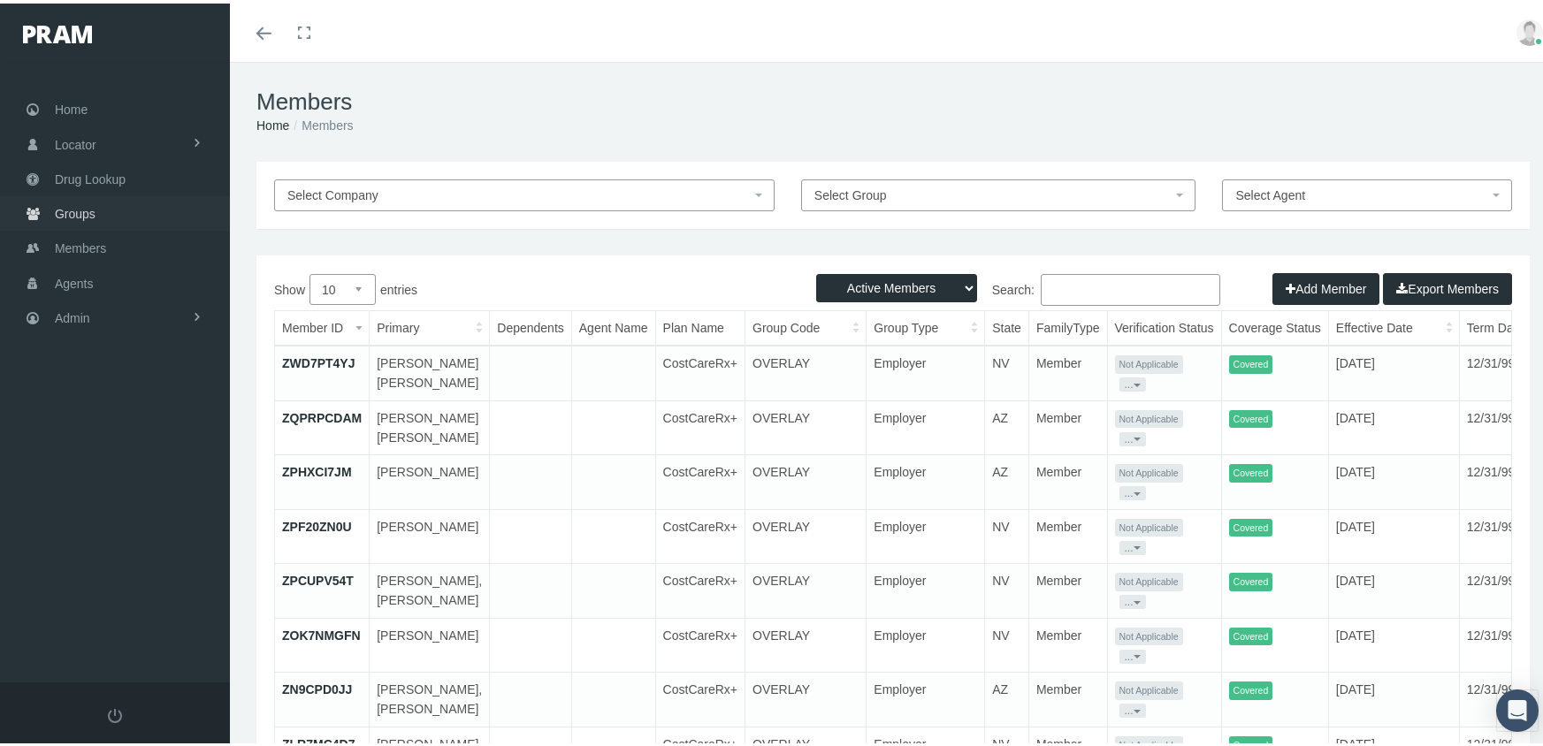
click at [81, 195] on span "Groups" at bounding box center [75, 211] width 41 height 34
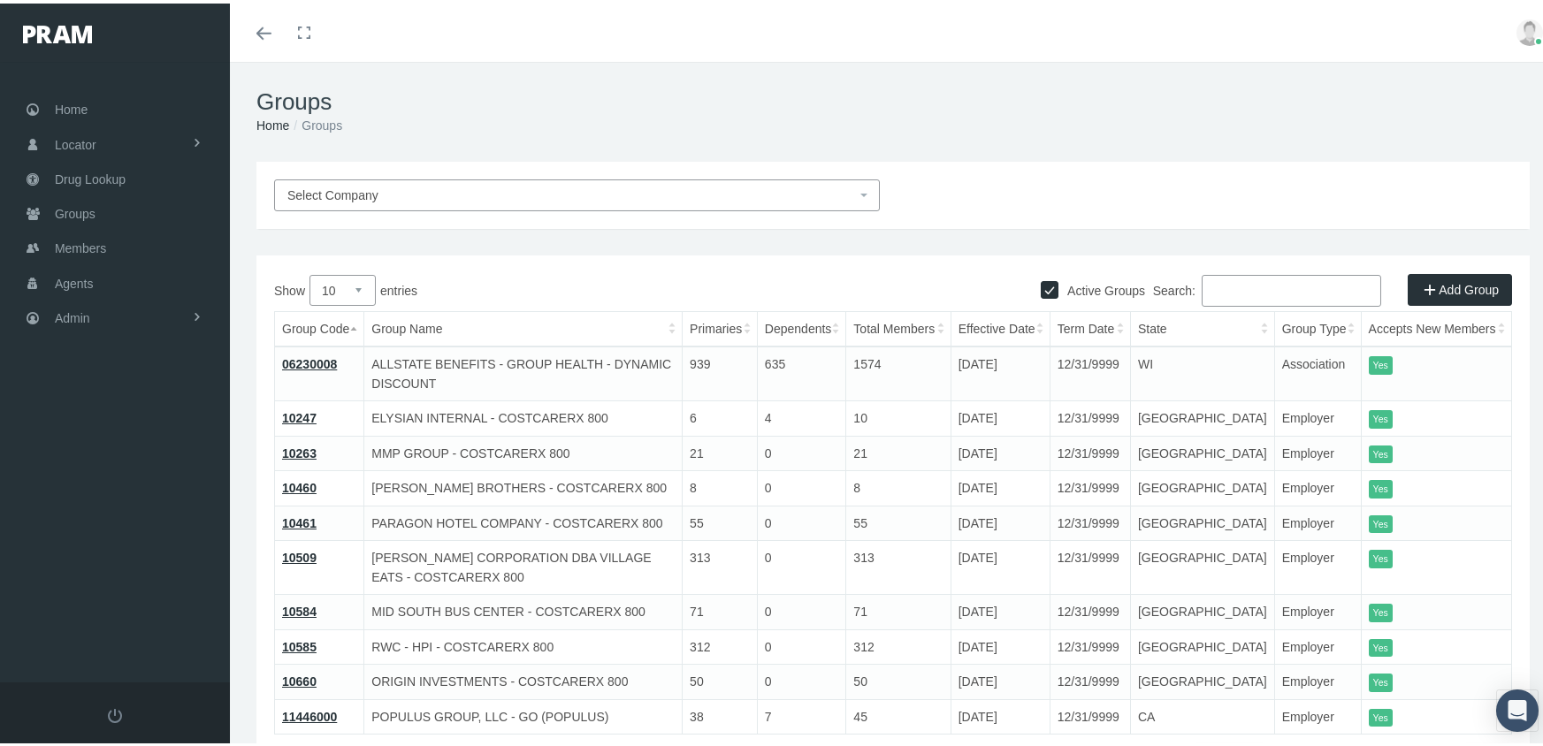
click at [1248, 294] on input "Search:" at bounding box center [1291, 287] width 179 height 32
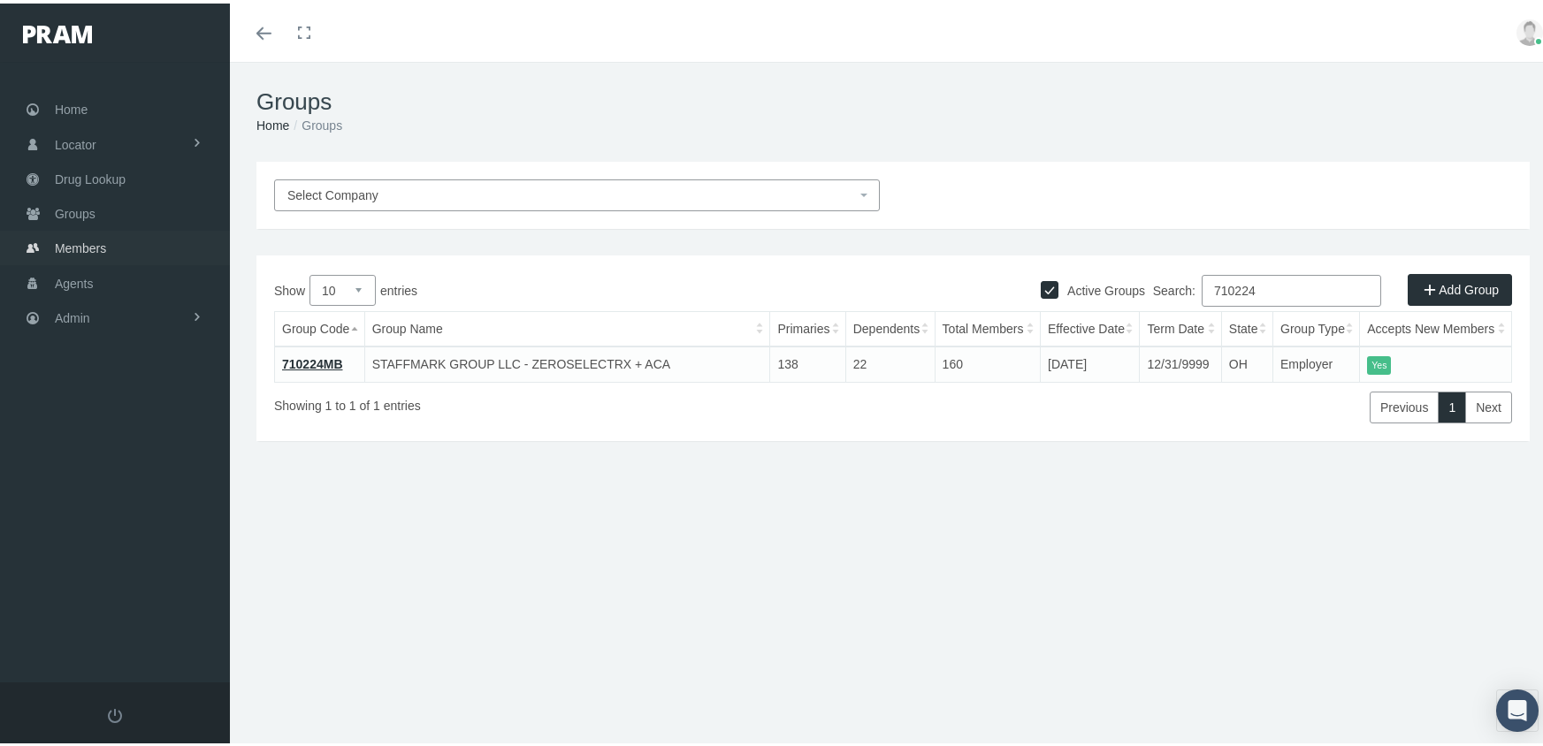
type input "710224"
drag, startPoint x: 80, startPoint y: 236, endPoint x: 99, endPoint y: 225, distance: 22.2
click at [80, 236] on span "Members" at bounding box center [80, 245] width 51 height 34
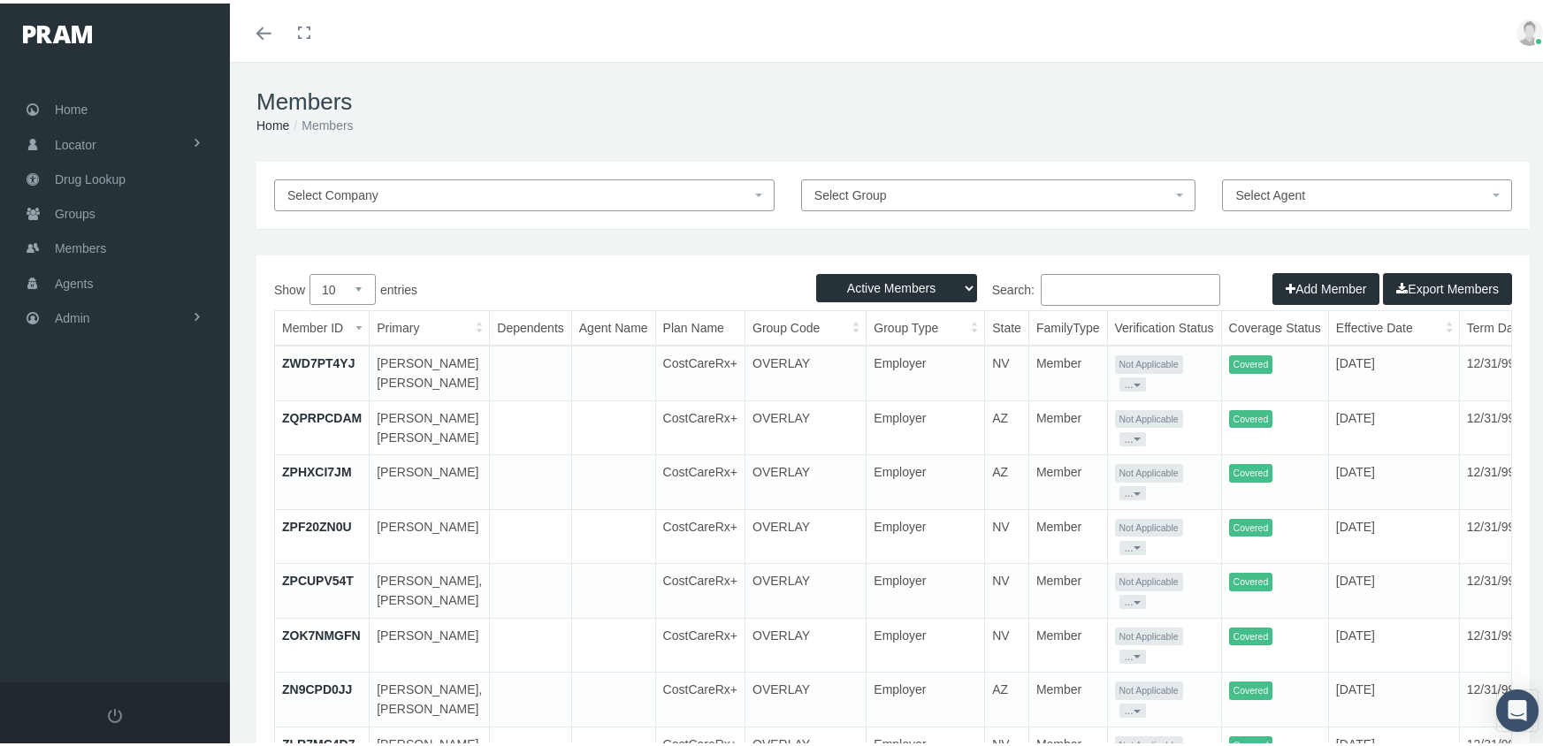
click at [899, 276] on select "Active Members Terminated Members Active & Terminated" at bounding box center [896, 285] width 161 height 28
select select "3"
click at [816, 271] on select "Active Members Terminated Members Active & Terminated" at bounding box center [896, 285] width 161 height 28
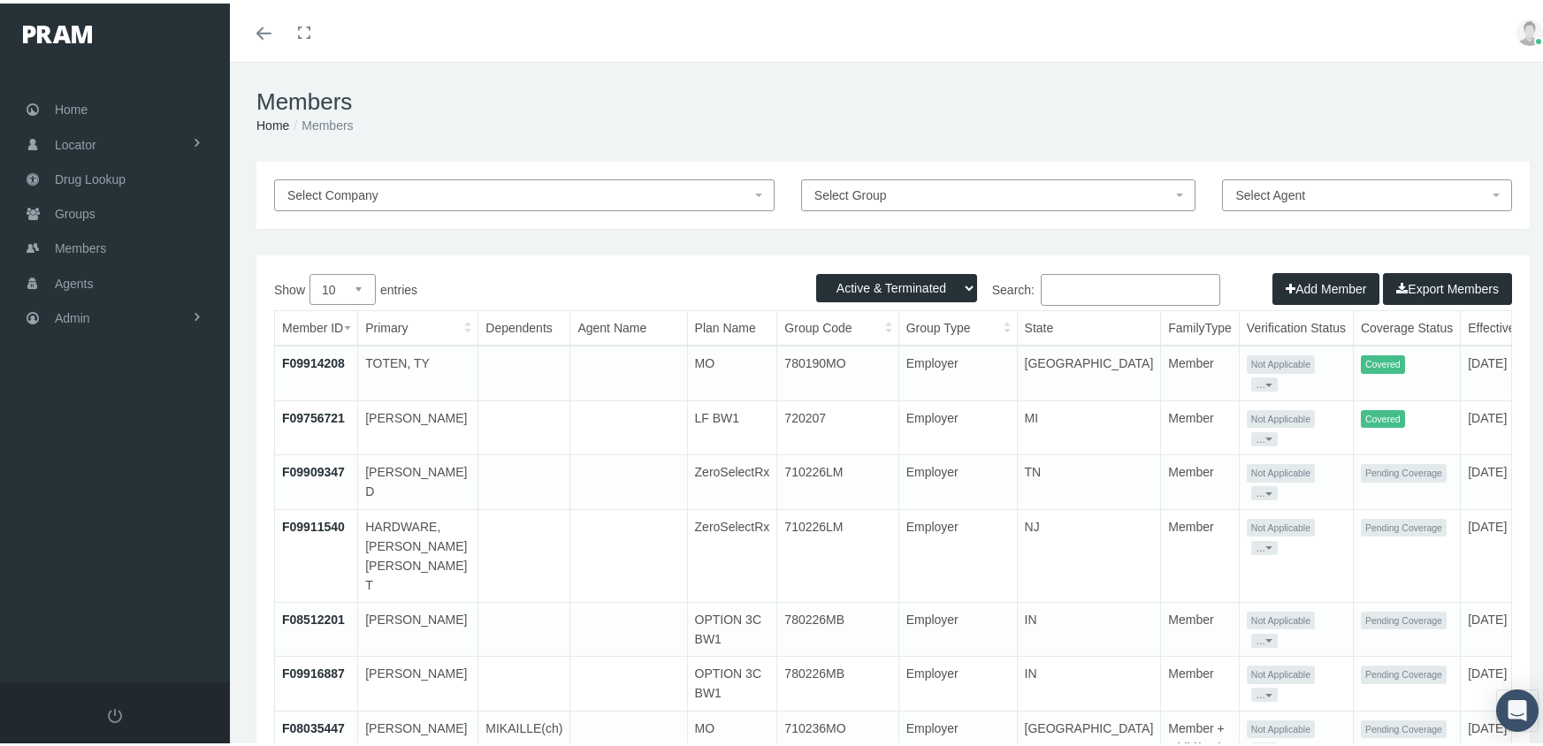
click at [1067, 284] on input "Search:" at bounding box center [1130, 287] width 179 height 32
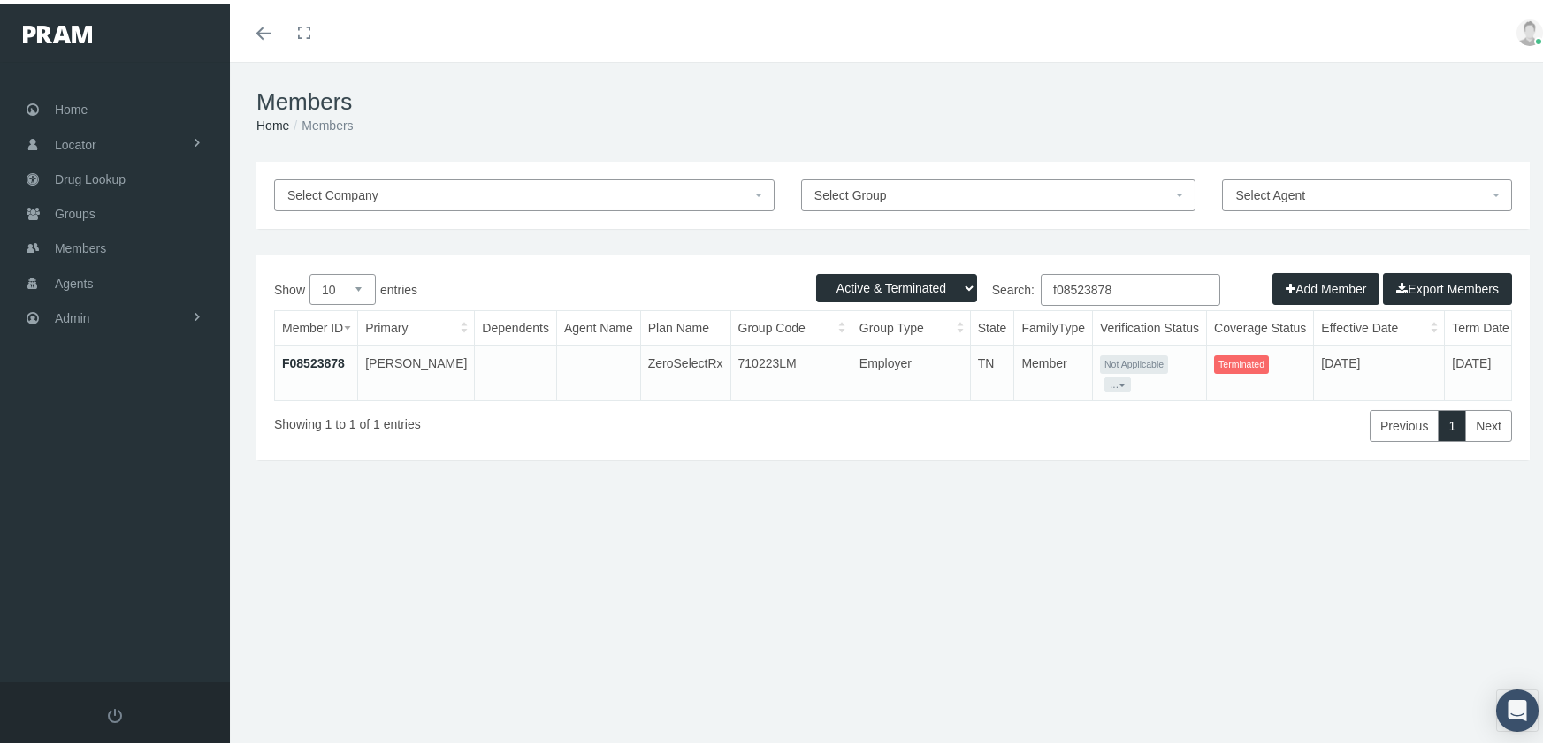
type input "f08523878"
drag, startPoint x: 319, startPoint y: 358, endPoint x: 344, endPoint y: 297, distance: 65.8
click at [319, 358] on link "F08523878" at bounding box center [313, 360] width 63 height 14
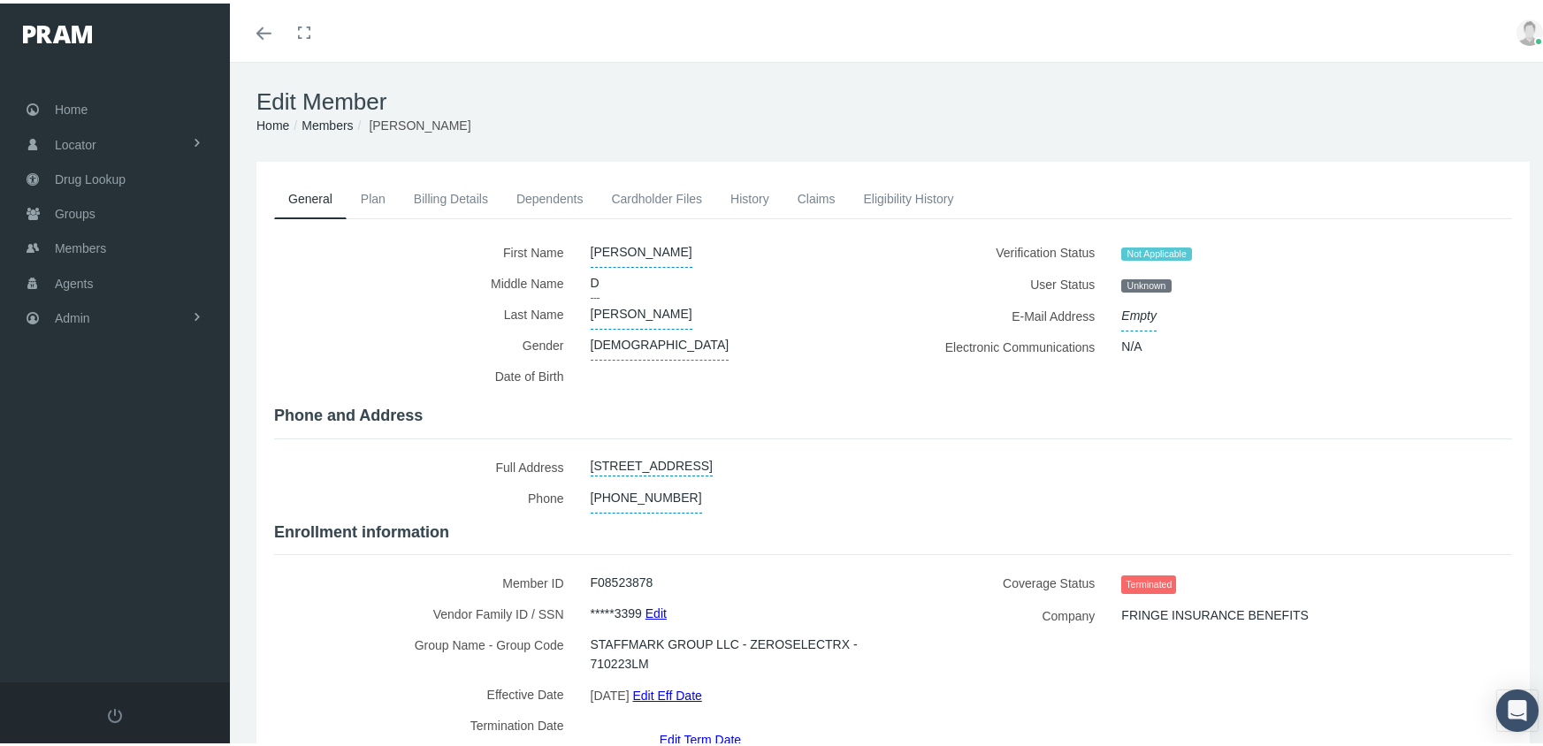
click at [702, 723] on link "Edit Term Date" at bounding box center [700, 736] width 81 height 26
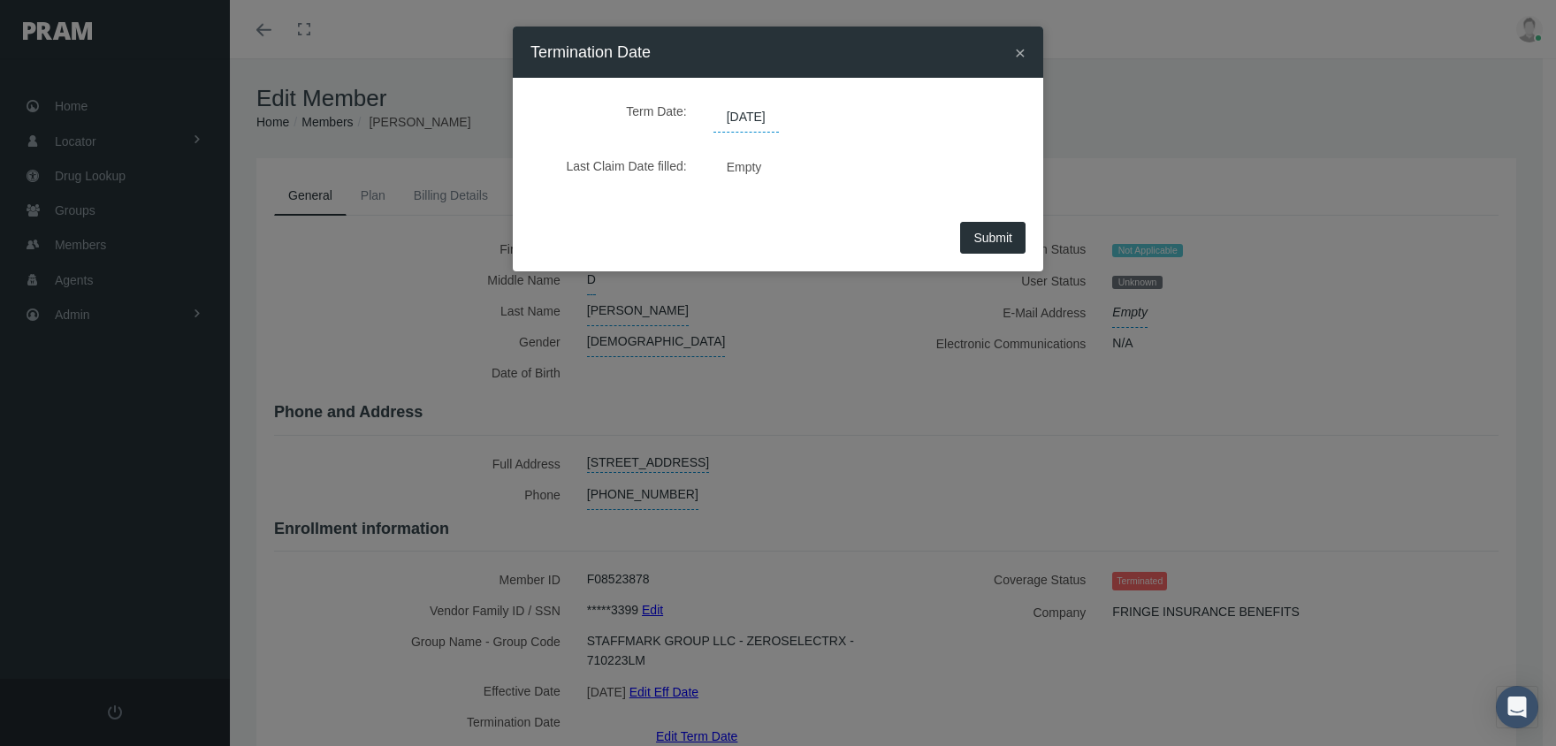
click at [751, 112] on span "[DATE]" at bounding box center [746, 118] width 65 height 30
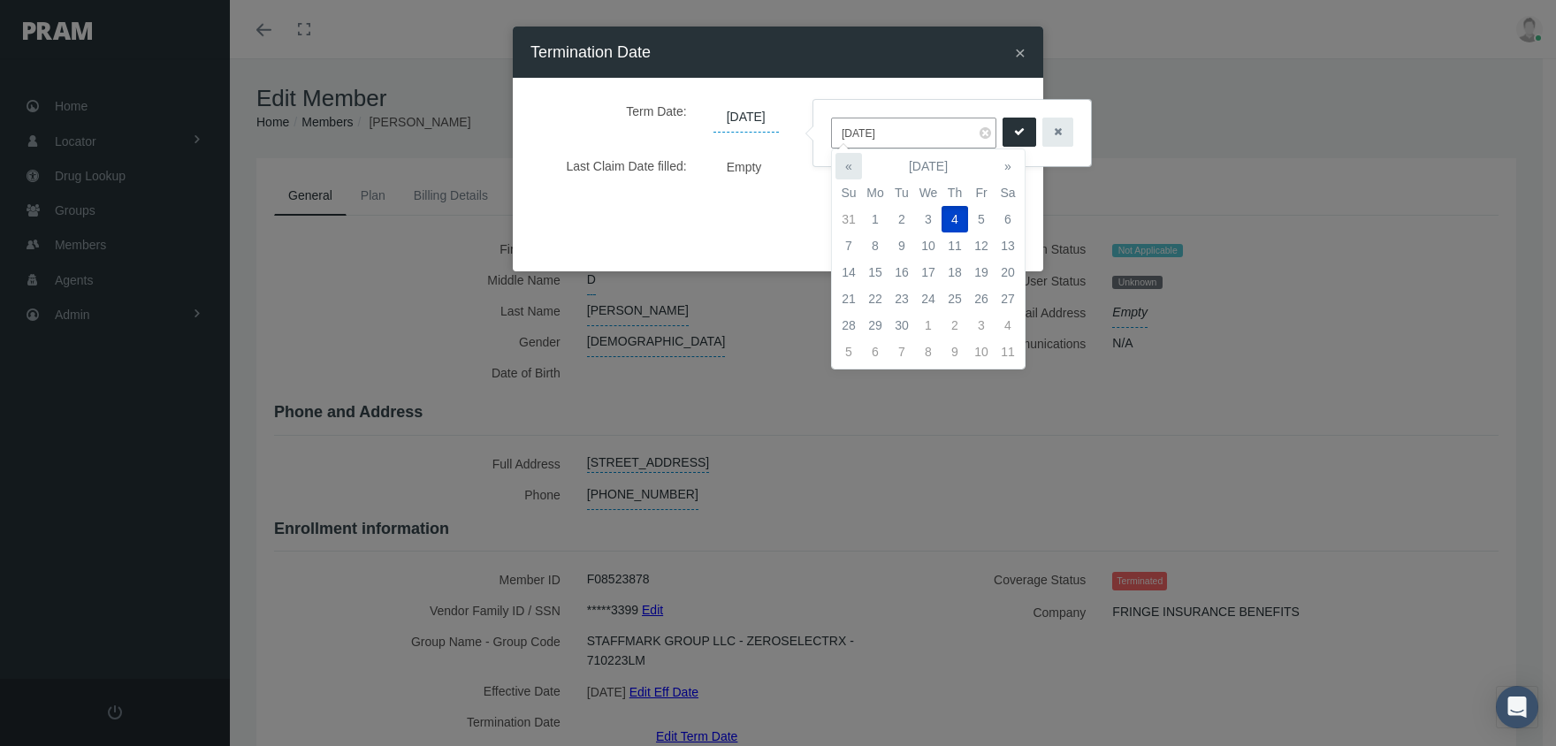
click at [846, 168] on th "«" at bounding box center [849, 166] width 27 height 27
click at [953, 277] on td "14" at bounding box center [955, 272] width 27 height 27
type input "[DATE]"
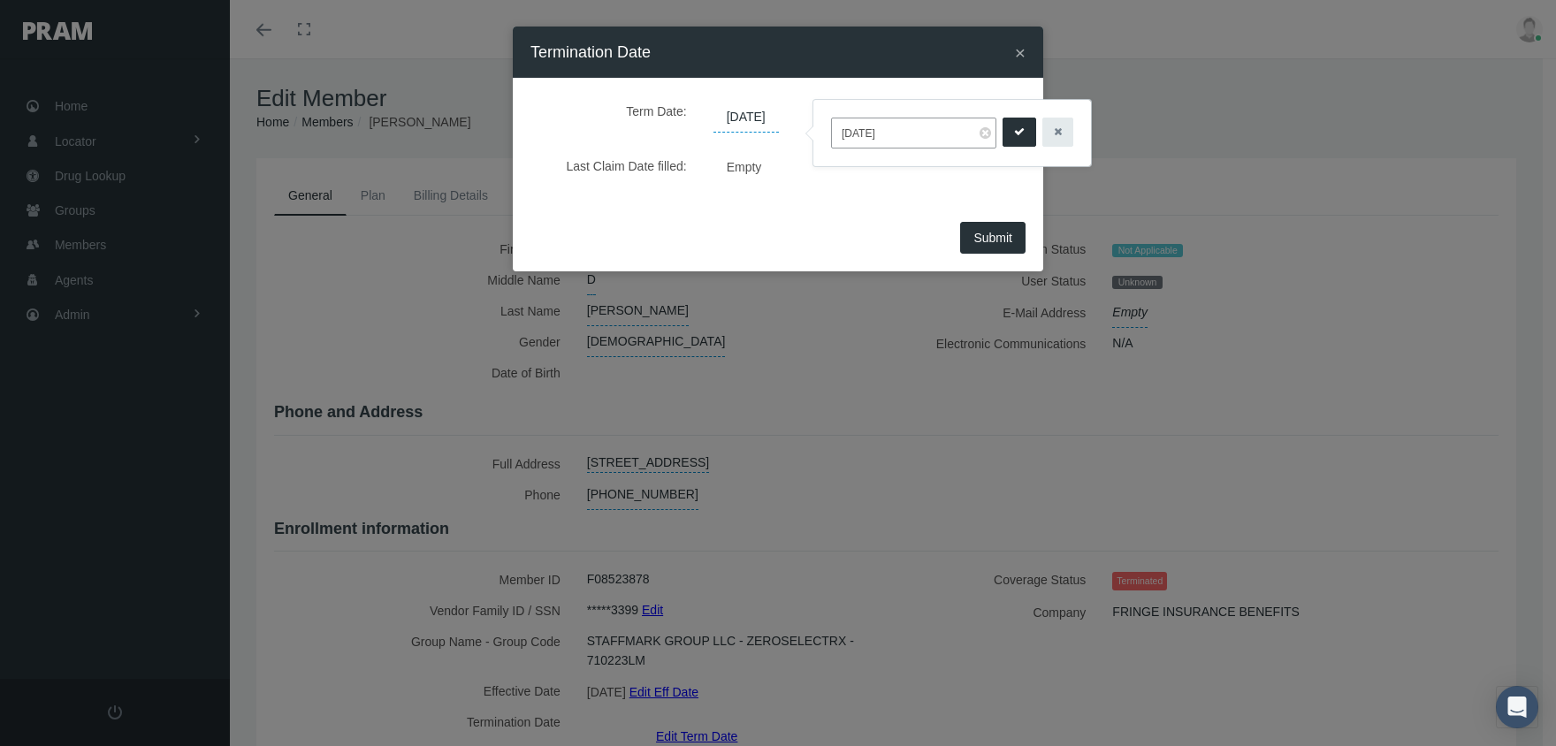
click at [1014, 132] on icon "submit" at bounding box center [1019, 132] width 11 height 17
click at [989, 237] on span "Submit" at bounding box center [992, 238] width 39 height 14
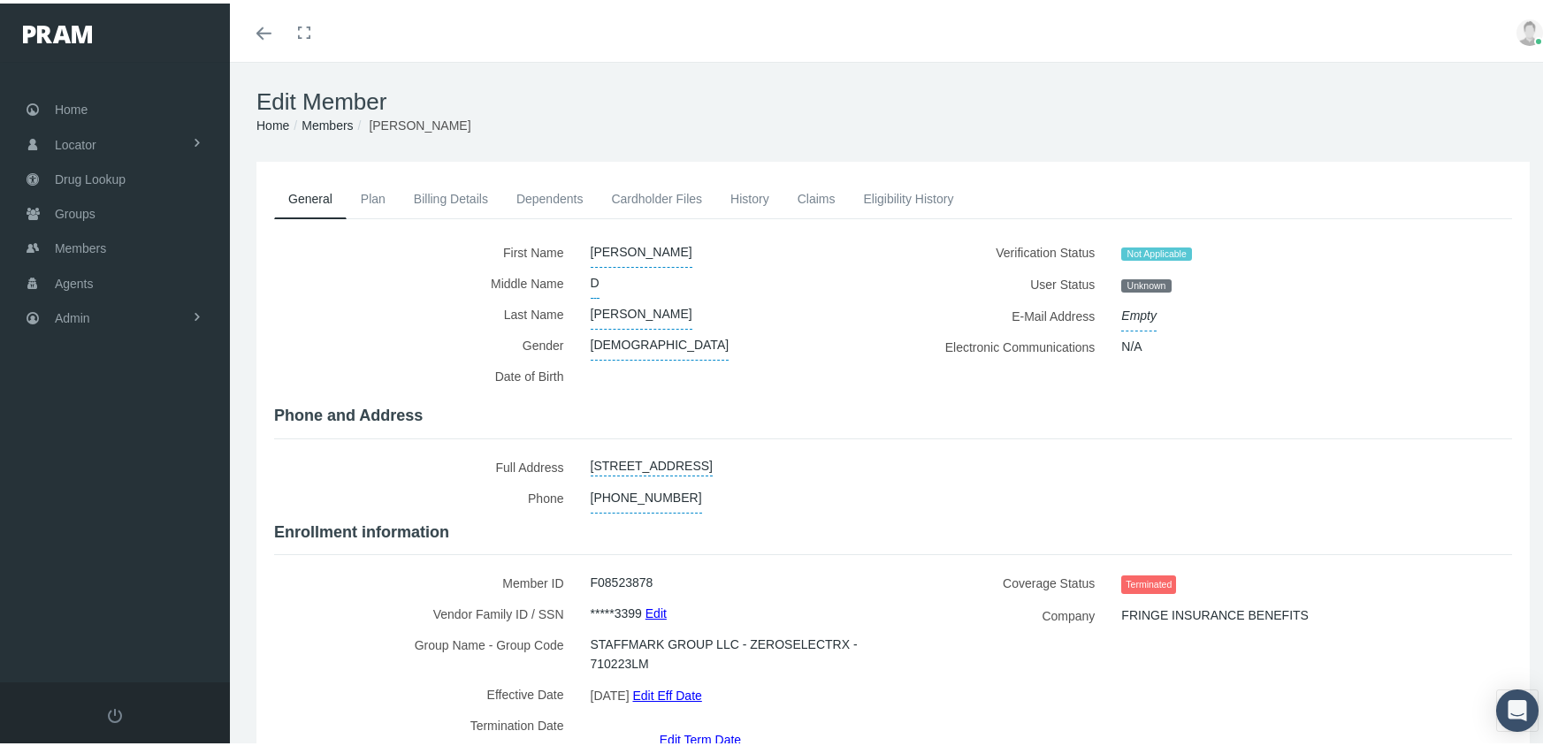
click at [324, 125] on link "Members" at bounding box center [327, 122] width 51 height 14
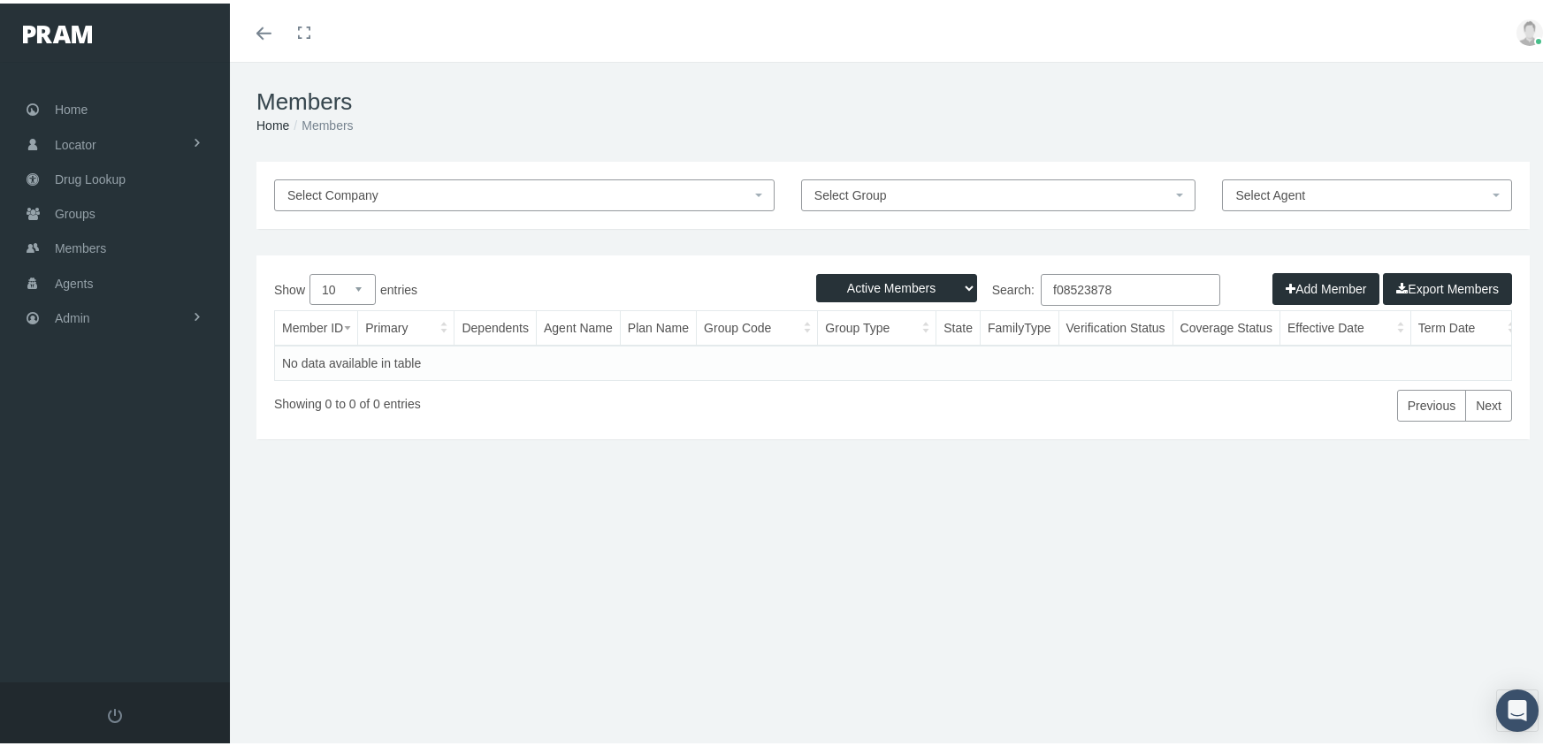
click at [879, 283] on select "Active Members Terminated Members Active & Terminated" at bounding box center [896, 285] width 161 height 28
select select "3"
click at [816, 271] on select "Active Members Terminated Members Active & Terminated" at bounding box center [896, 285] width 161 height 28
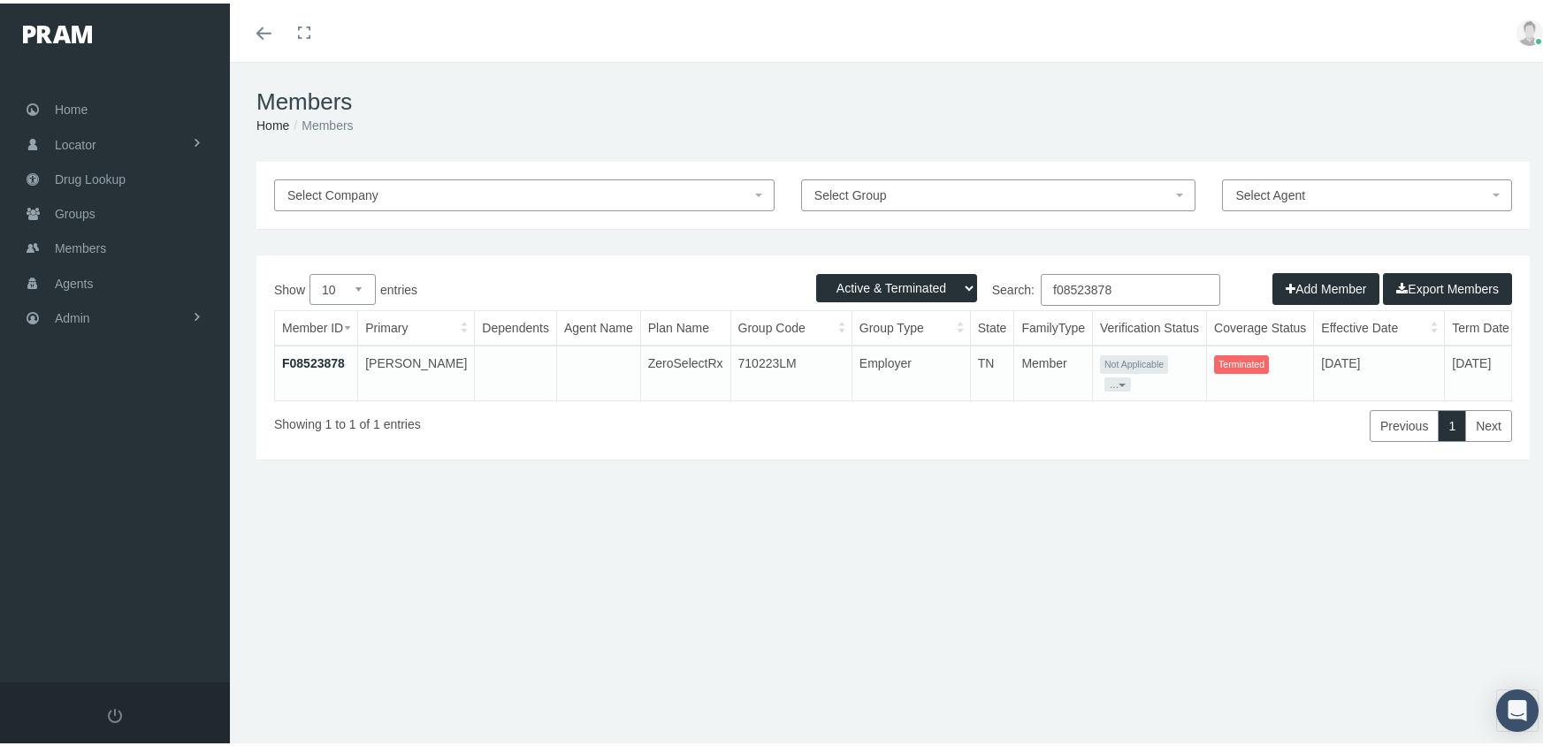
click at [1139, 286] on input "f08523878" at bounding box center [1130, 287] width 179 height 32
type input "f09663729"
click at [315, 355] on link "F09663729" at bounding box center [313, 360] width 63 height 14
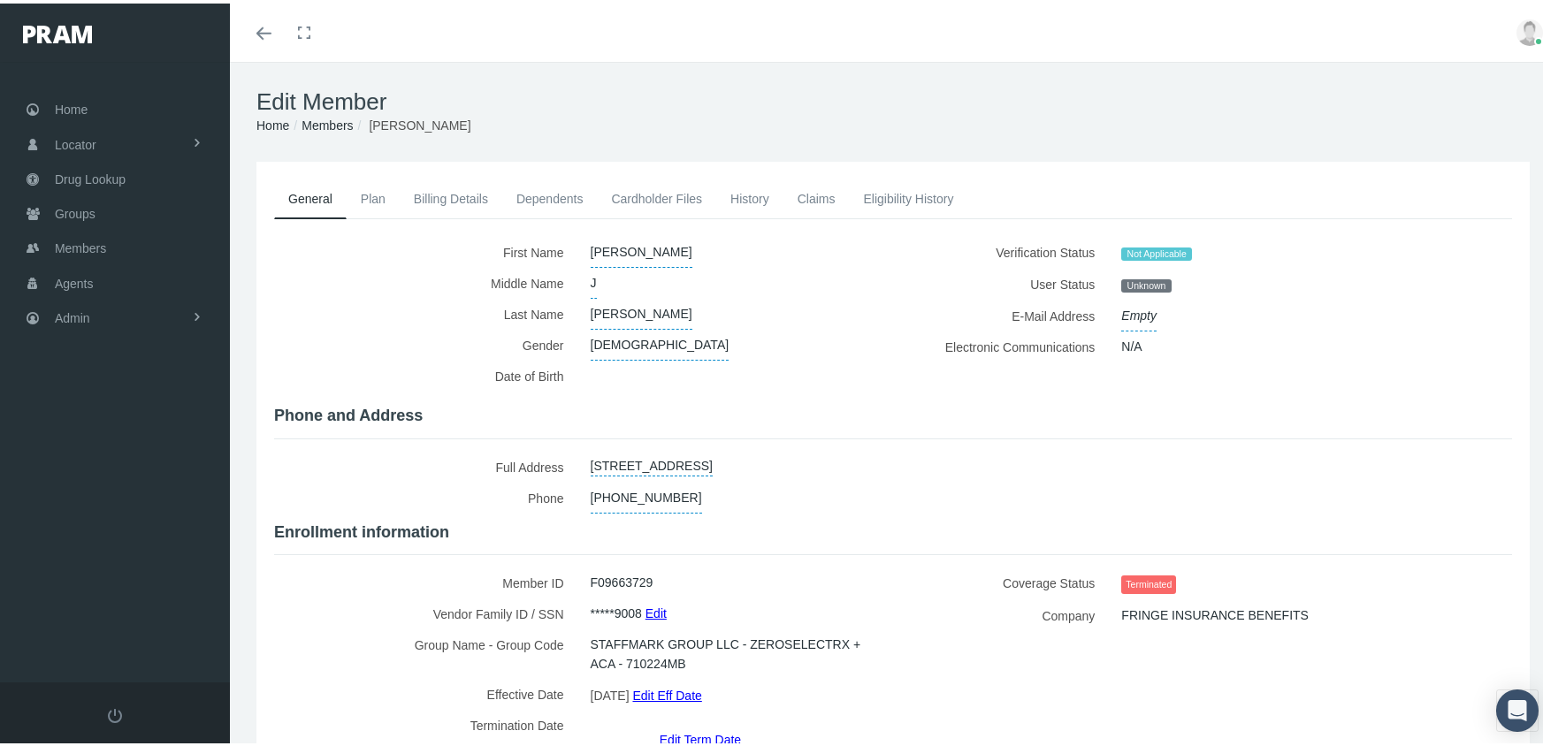
click at [706, 723] on link "Edit Term Date" at bounding box center [700, 736] width 81 height 26
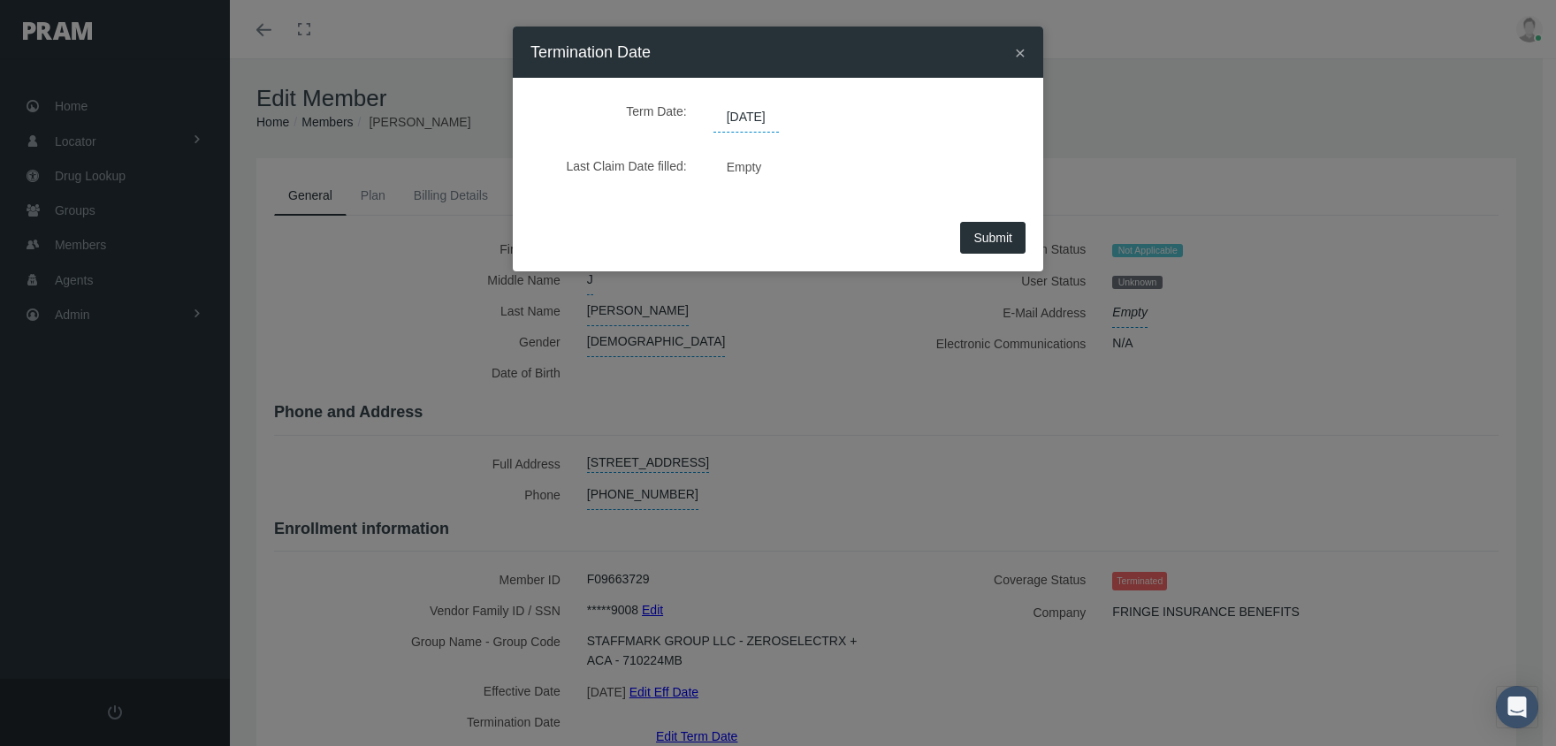
click at [771, 107] on span "[DATE]" at bounding box center [746, 118] width 65 height 30
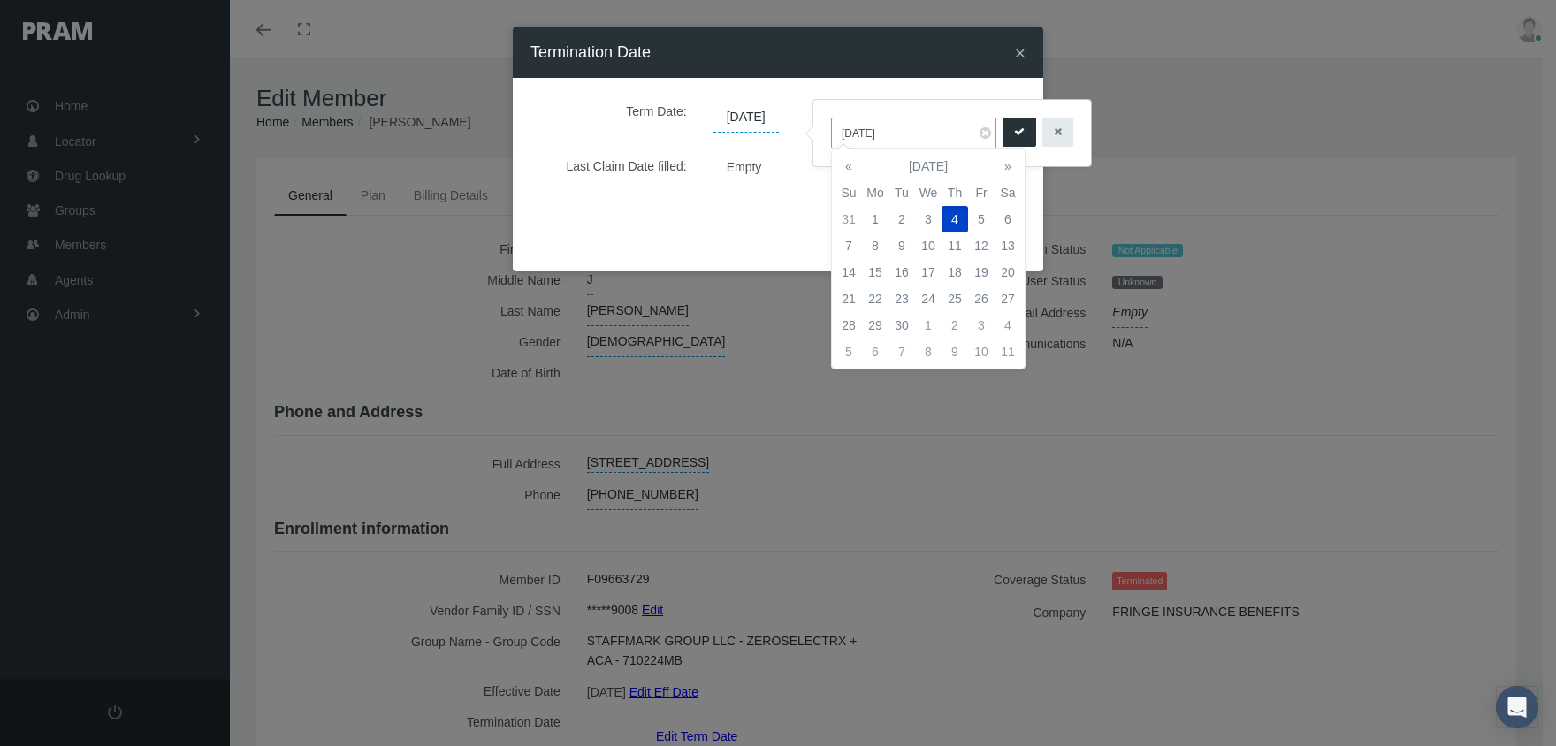
drag, startPoint x: 848, startPoint y: 163, endPoint x: 969, endPoint y: 200, distance: 126.7
click at [847, 163] on th "«" at bounding box center [849, 166] width 27 height 27
click at [965, 275] on td "14" at bounding box center [955, 272] width 27 height 27
type input "[DATE]"
click at [1014, 132] on icon "submit" at bounding box center [1019, 132] width 11 height 17
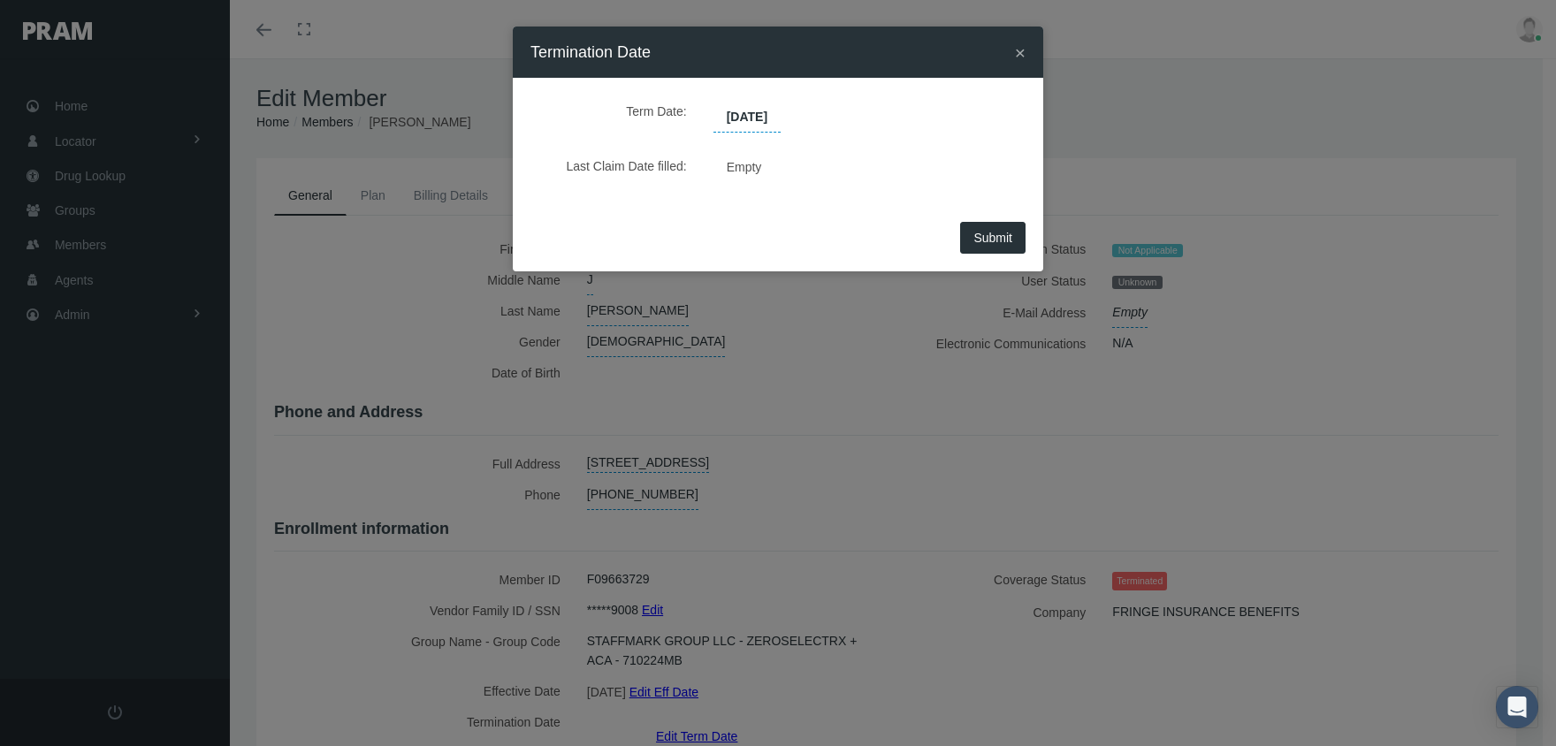
click at [1004, 246] on button "Submit" at bounding box center [992, 238] width 65 height 32
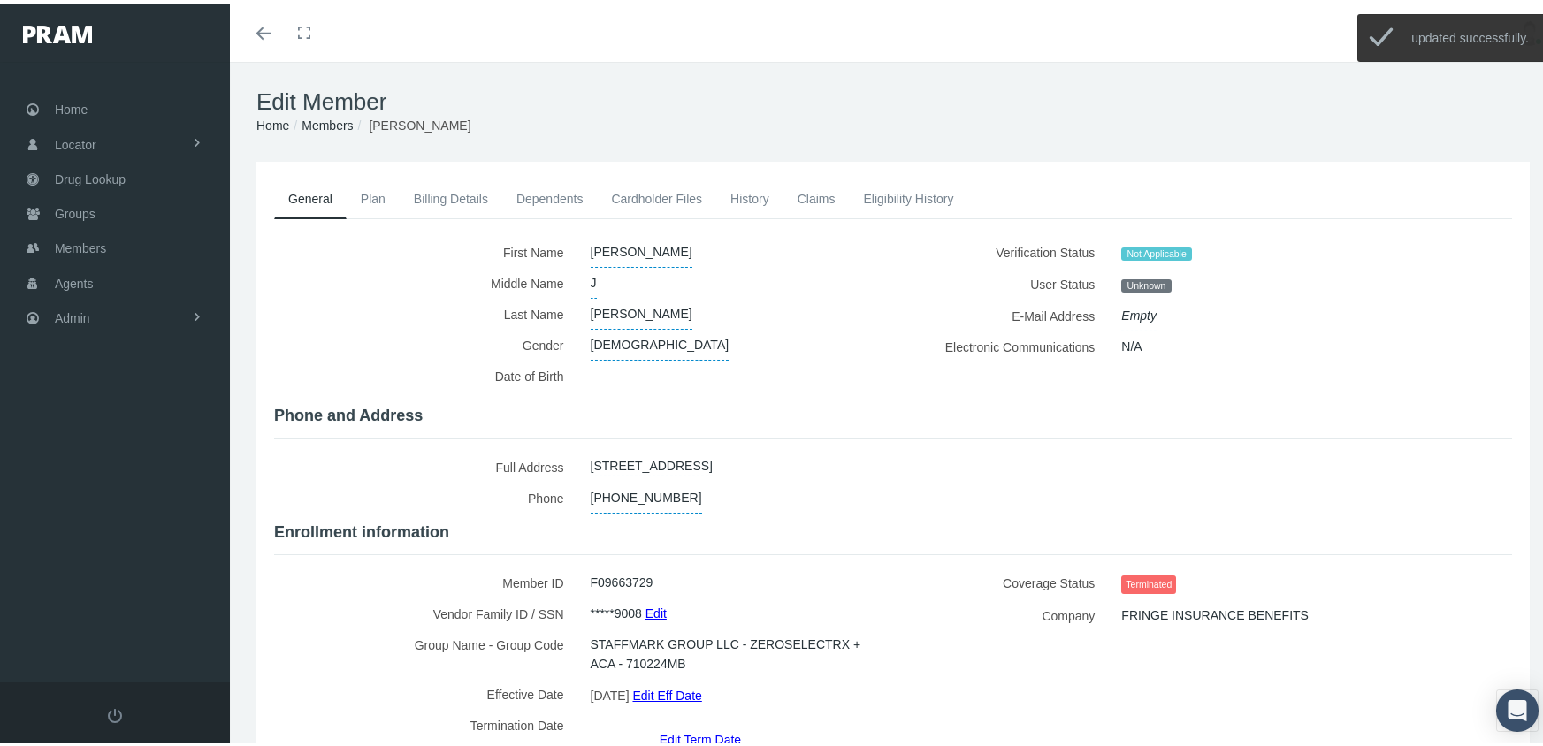
click at [338, 117] on link "Members" at bounding box center [327, 122] width 51 height 14
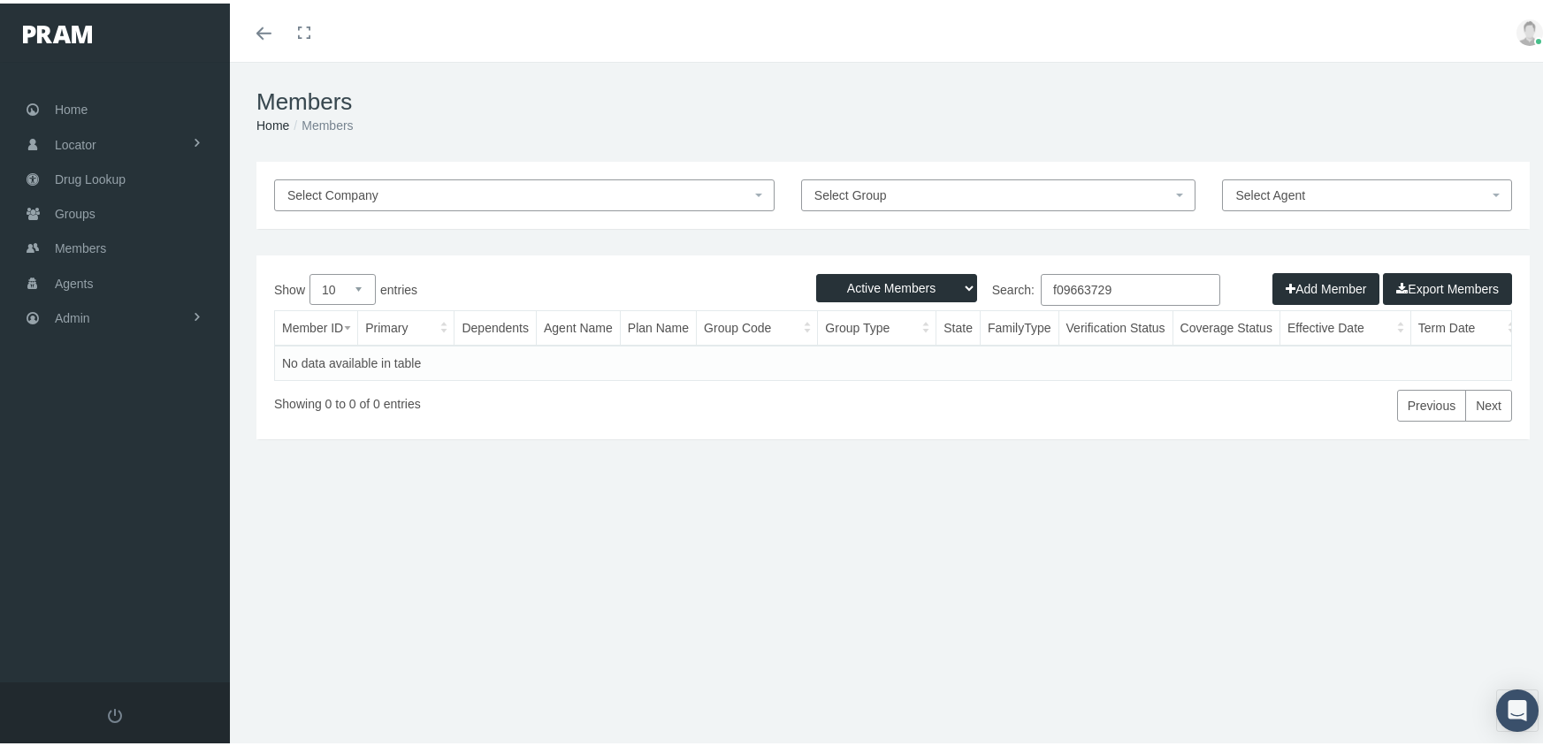
click at [880, 284] on select "Active Members Terminated Members Active & Terminated" at bounding box center [896, 285] width 161 height 28
select select "3"
click at [816, 271] on select "Active Members Terminated Members Active & Terminated" at bounding box center [896, 285] width 161 height 28
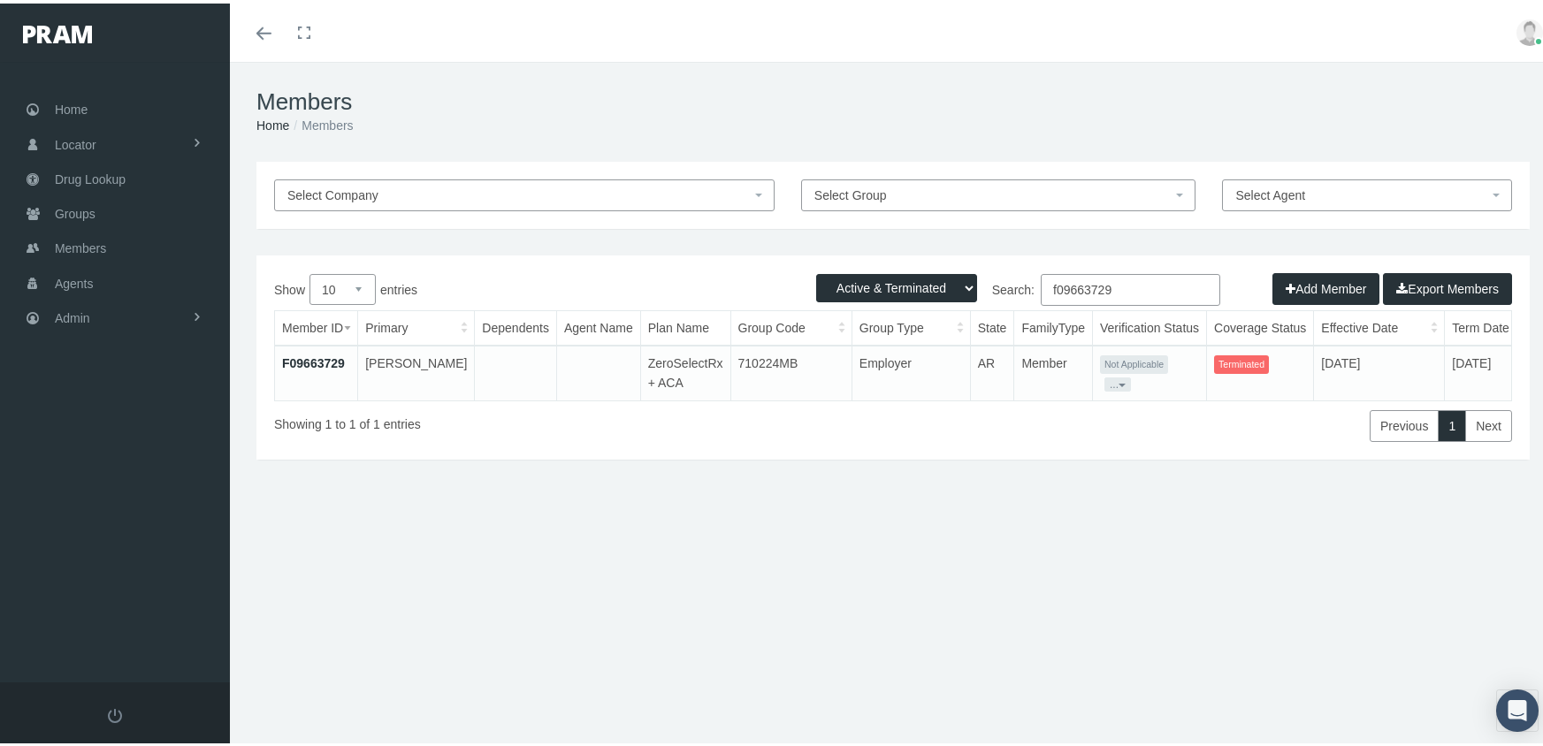
click at [1132, 292] on input "f09663729" at bounding box center [1130, 287] width 179 height 32
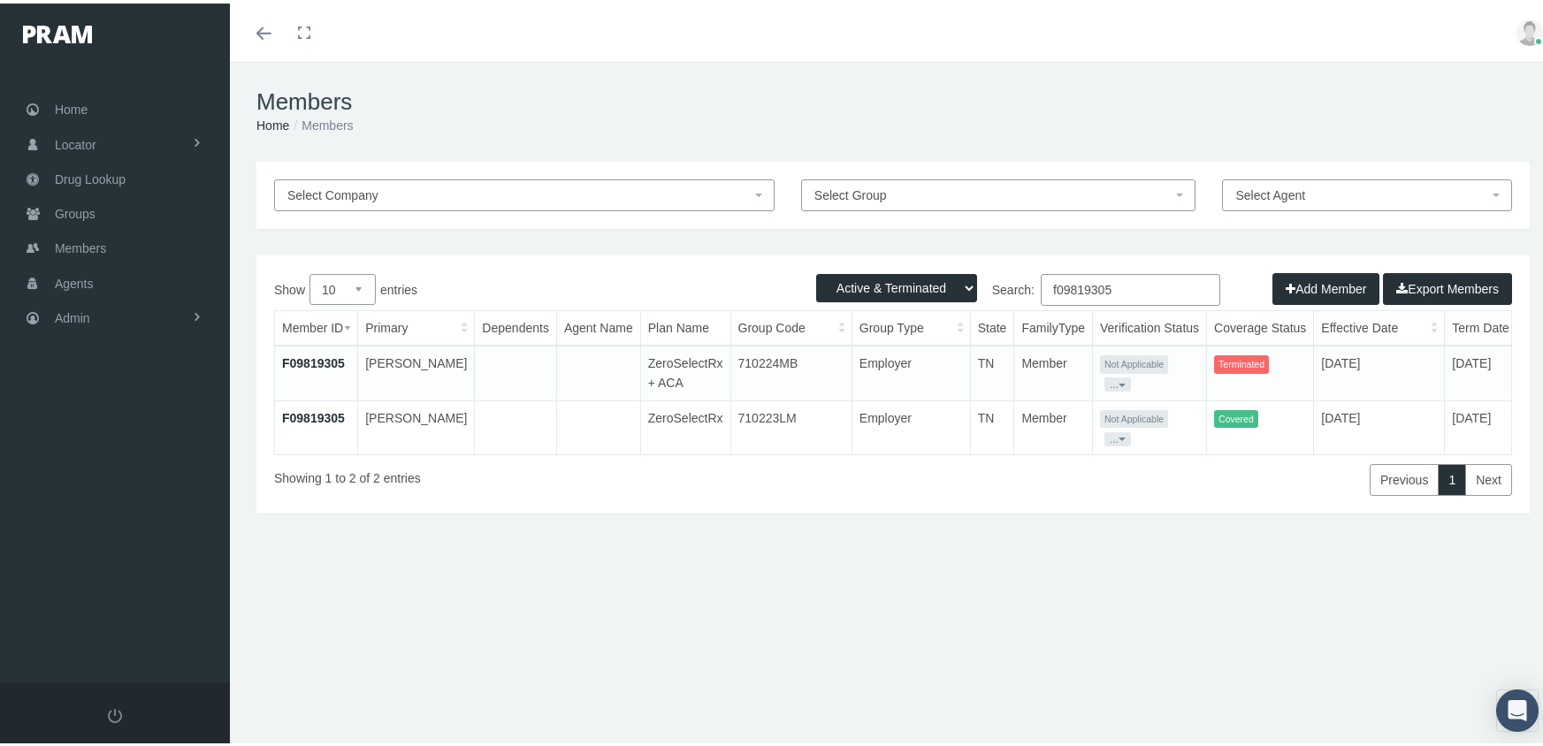
type input "f09819305"
click at [307, 354] on link "F09819305" at bounding box center [313, 360] width 63 height 14
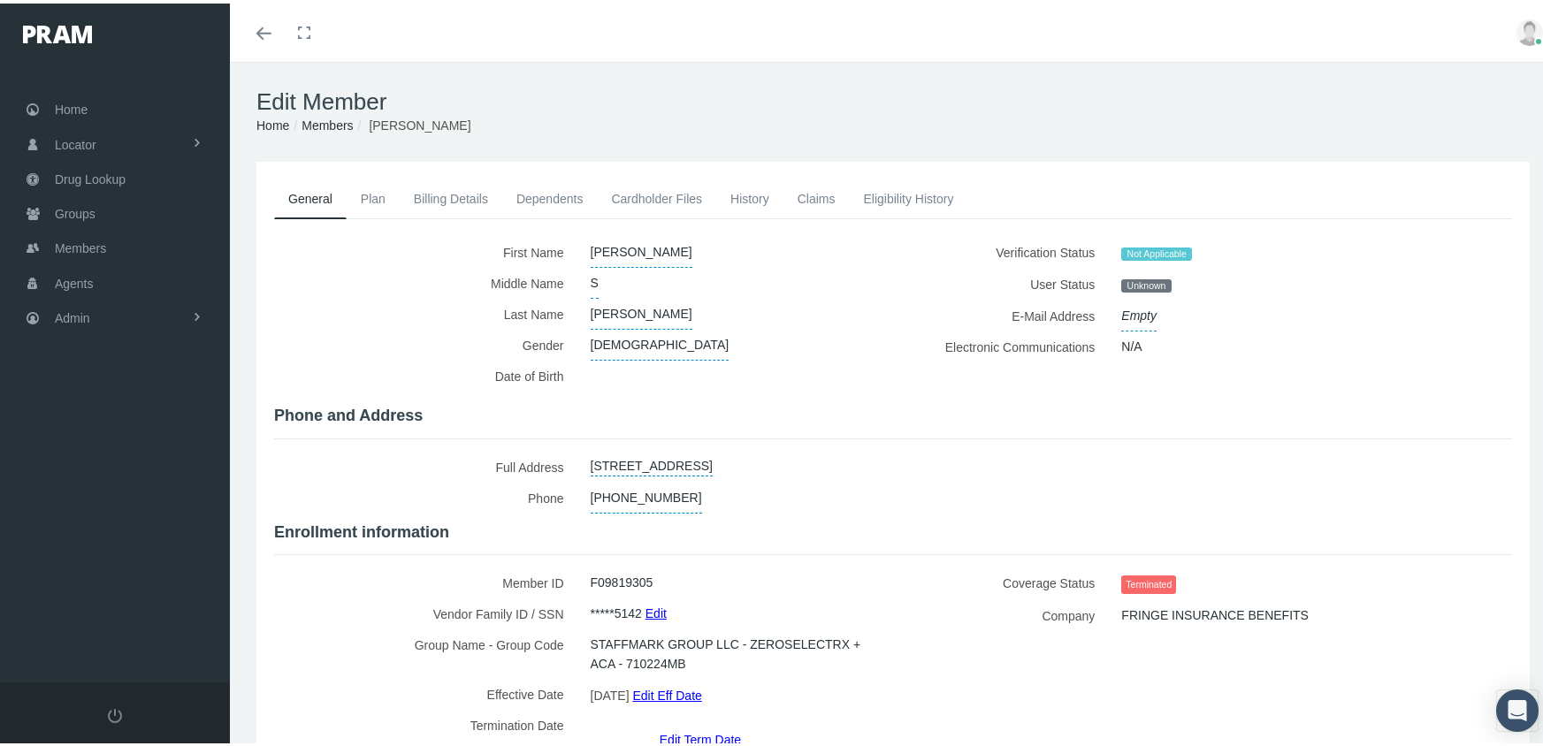
click at [690, 723] on link "Edit Term Date" at bounding box center [700, 736] width 81 height 26
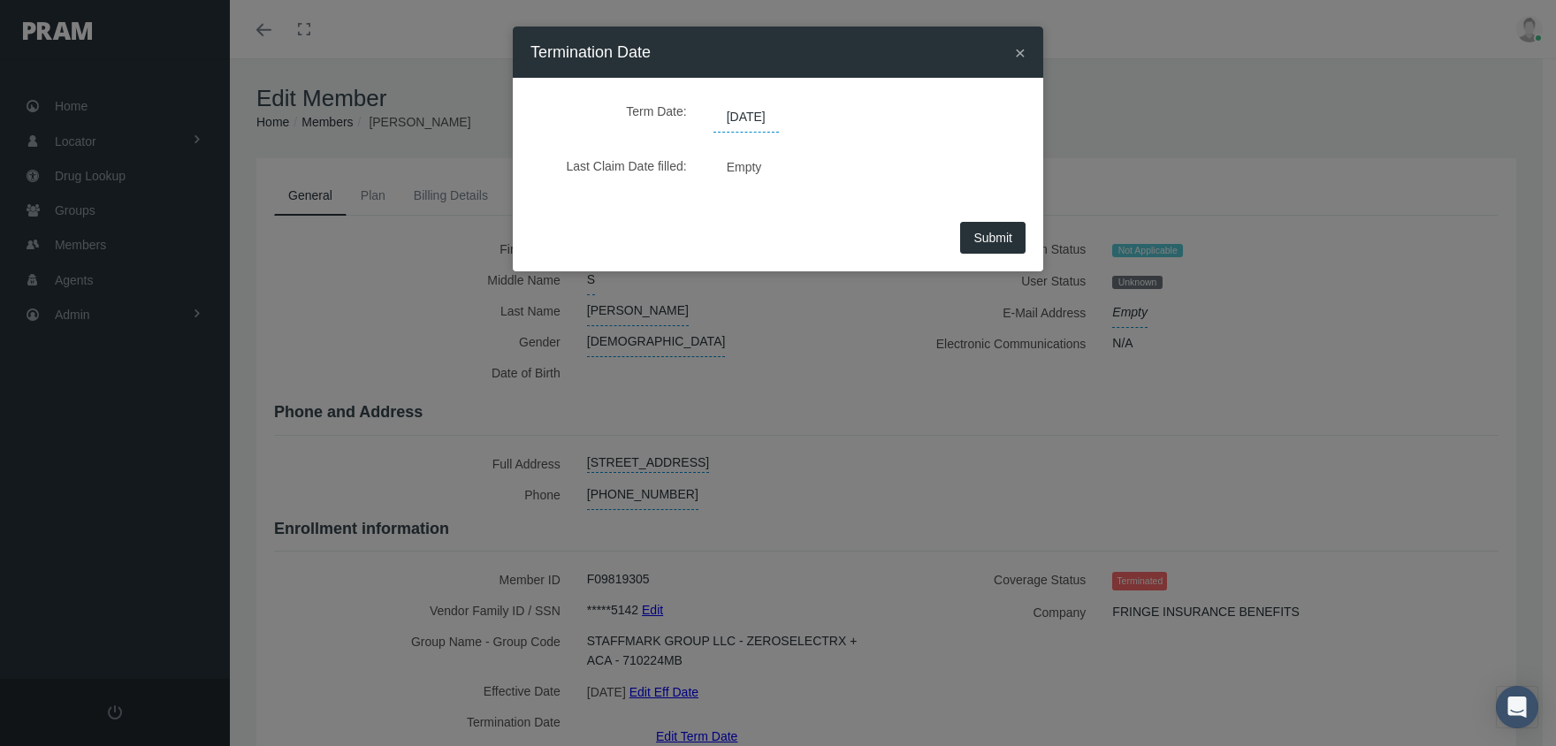
click at [740, 168] on span "Empty" at bounding box center [745, 167] width 62 height 26
click at [779, 111] on span "[DATE]" at bounding box center [746, 118] width 65 height 30
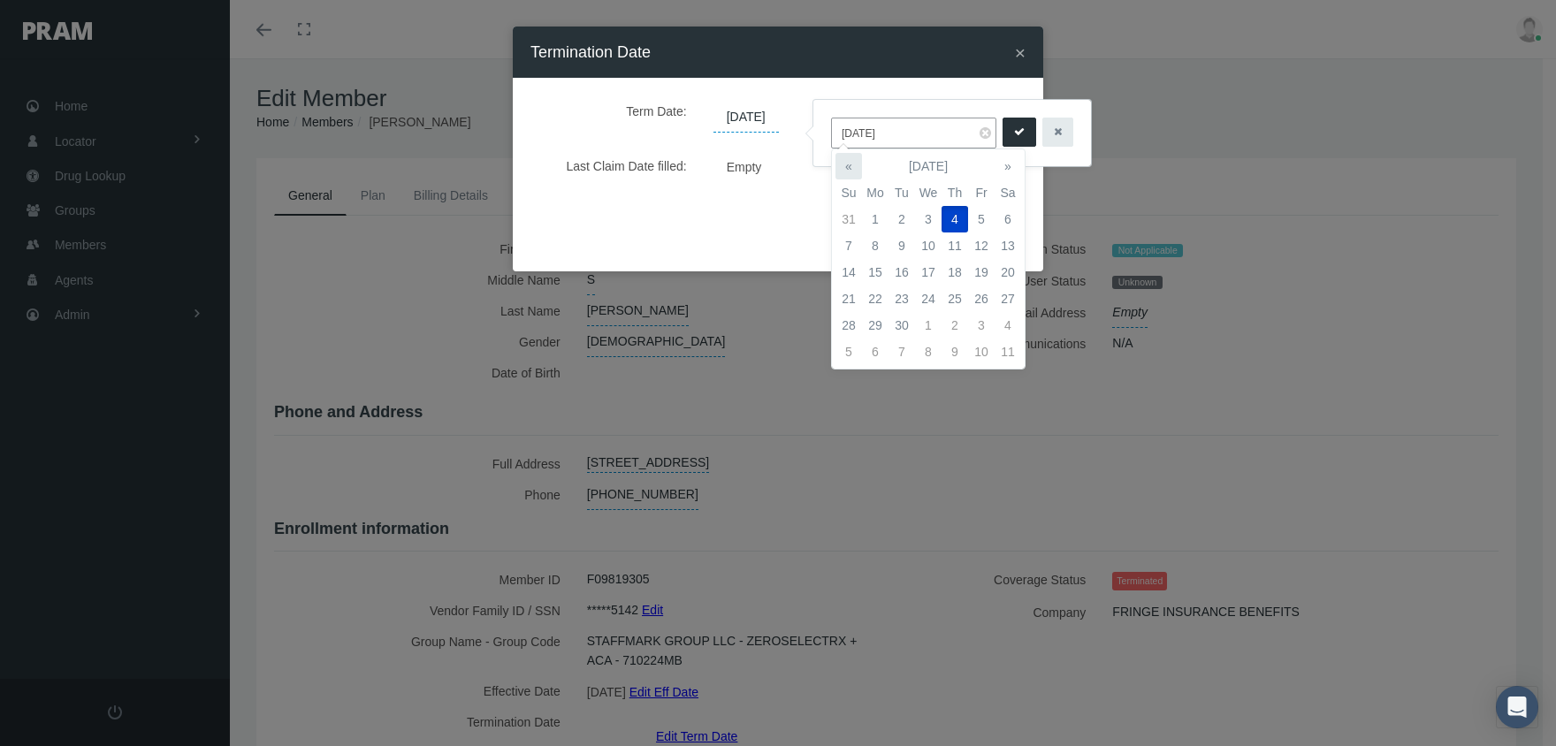
click at [855, 158] on th "«" at bounding box center [849, 166] width 27 height 27
click at [989, 324] on td "29" at bounding box center [981, 325] width 27 height 27
type input "[DATE]"
click at [1014, 132] on icon "submit" at bounding box center [1019, 132] width 11 height 17
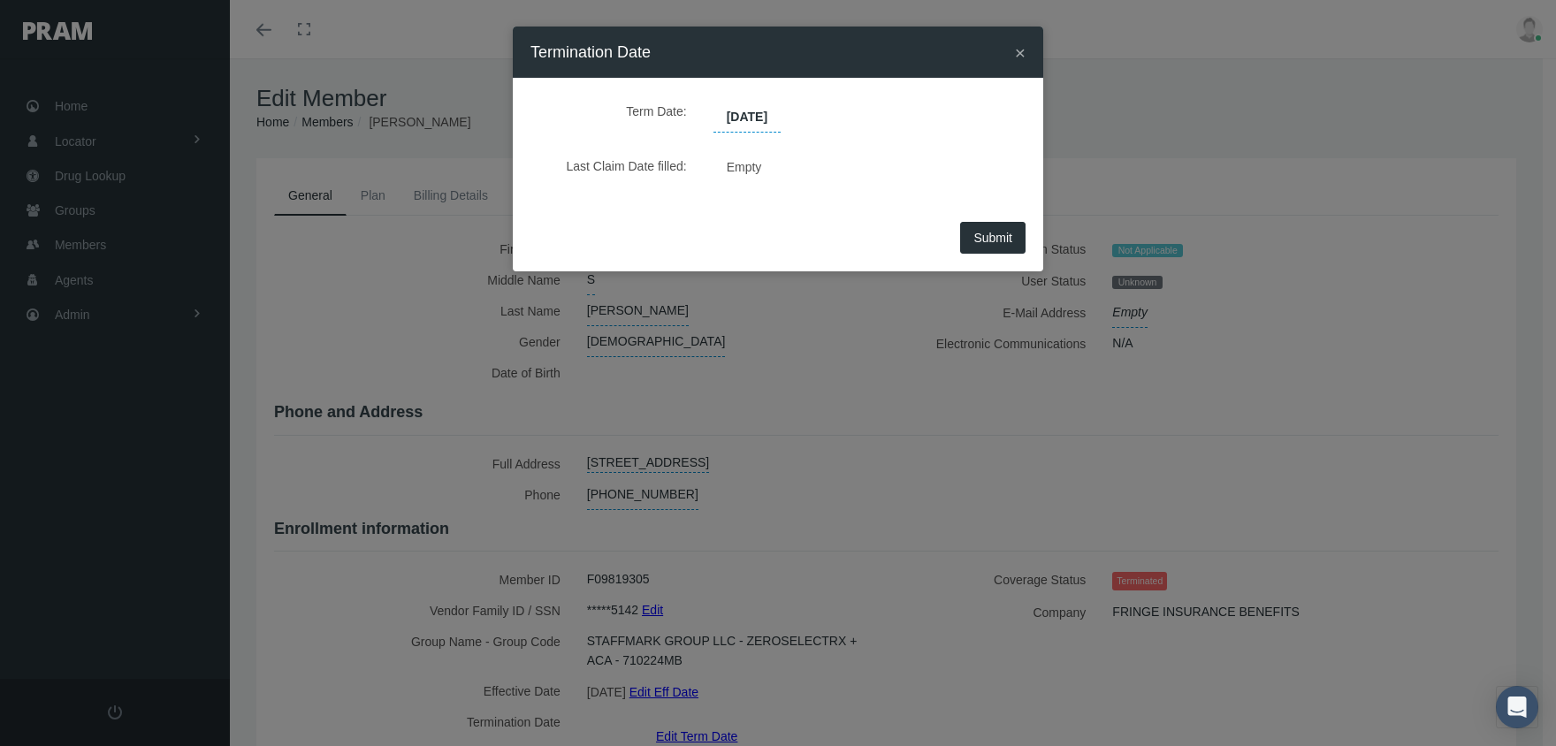
click at [997, 235] on span "Submit" at bounding box center [992, 238] width 39 height 14
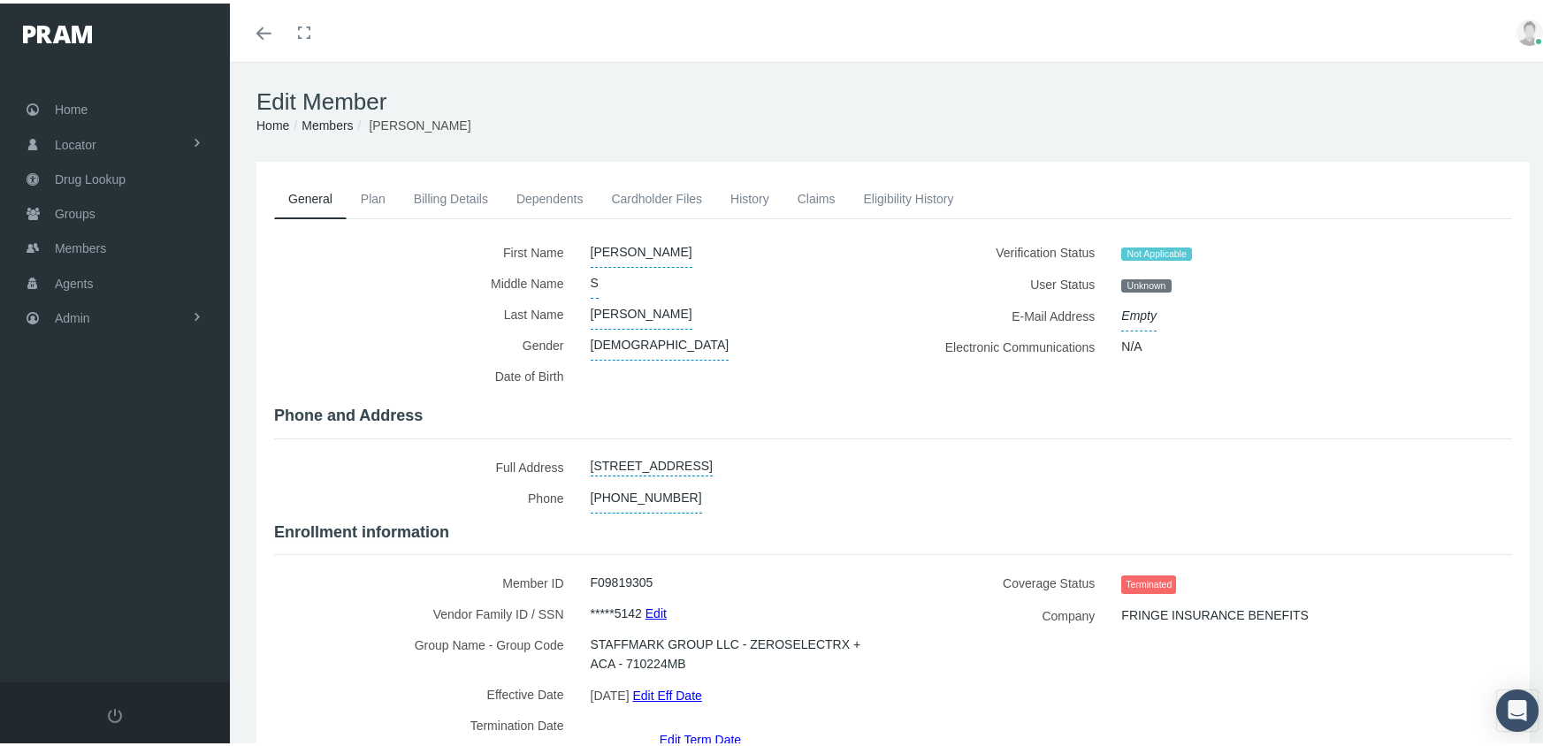
click at [322, 124] on link "Members" at bounding box center [327, 122] width 51 height 14
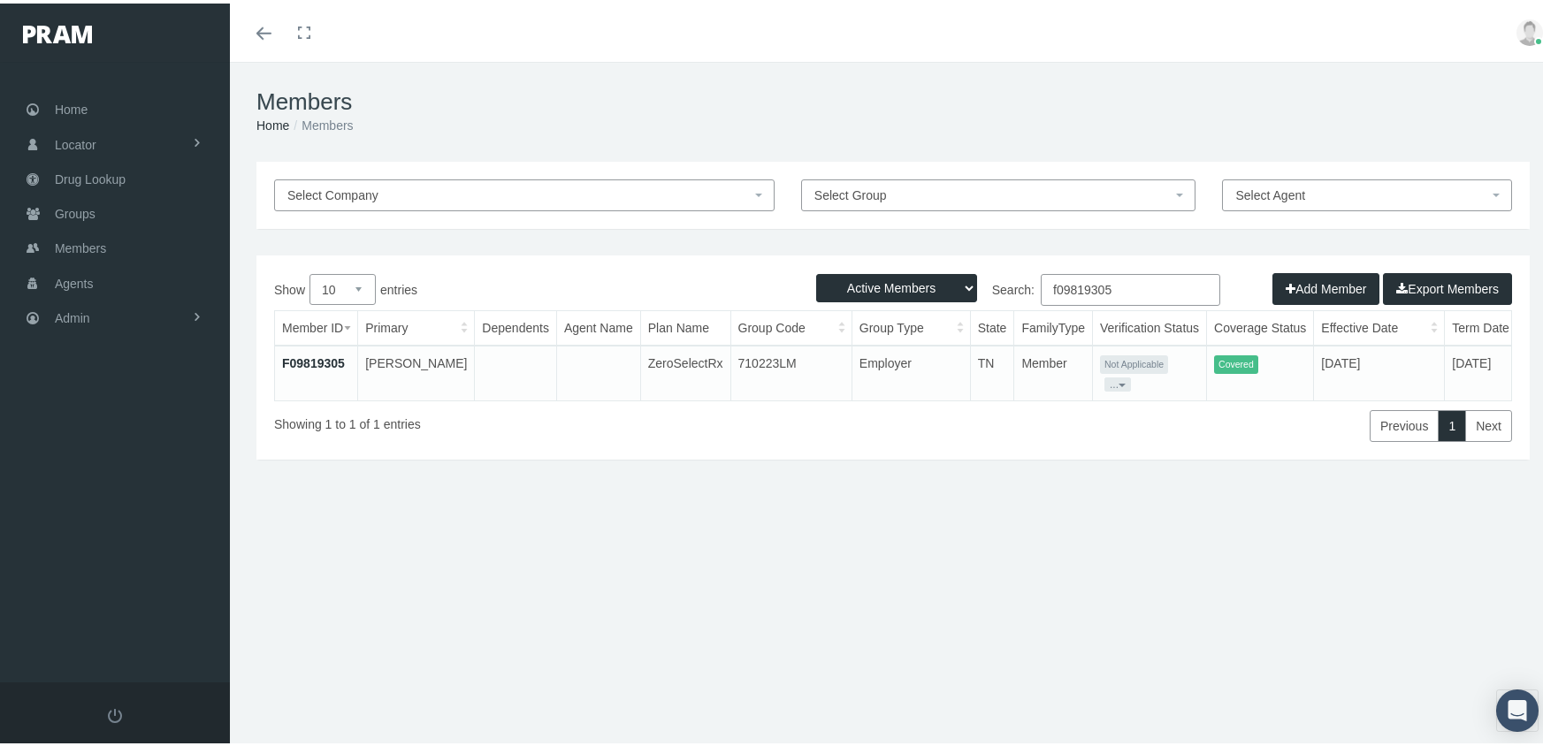
click at [865, 286] on select "Active Members Terminated Members Active & Terminated" at bounding box center [896, 285] width 161 height 28
select select "3"
click at [816, 271] on select "Active Members Terminated Members Active & Terminated" at bounding box center [896, 285] width 161 height 28
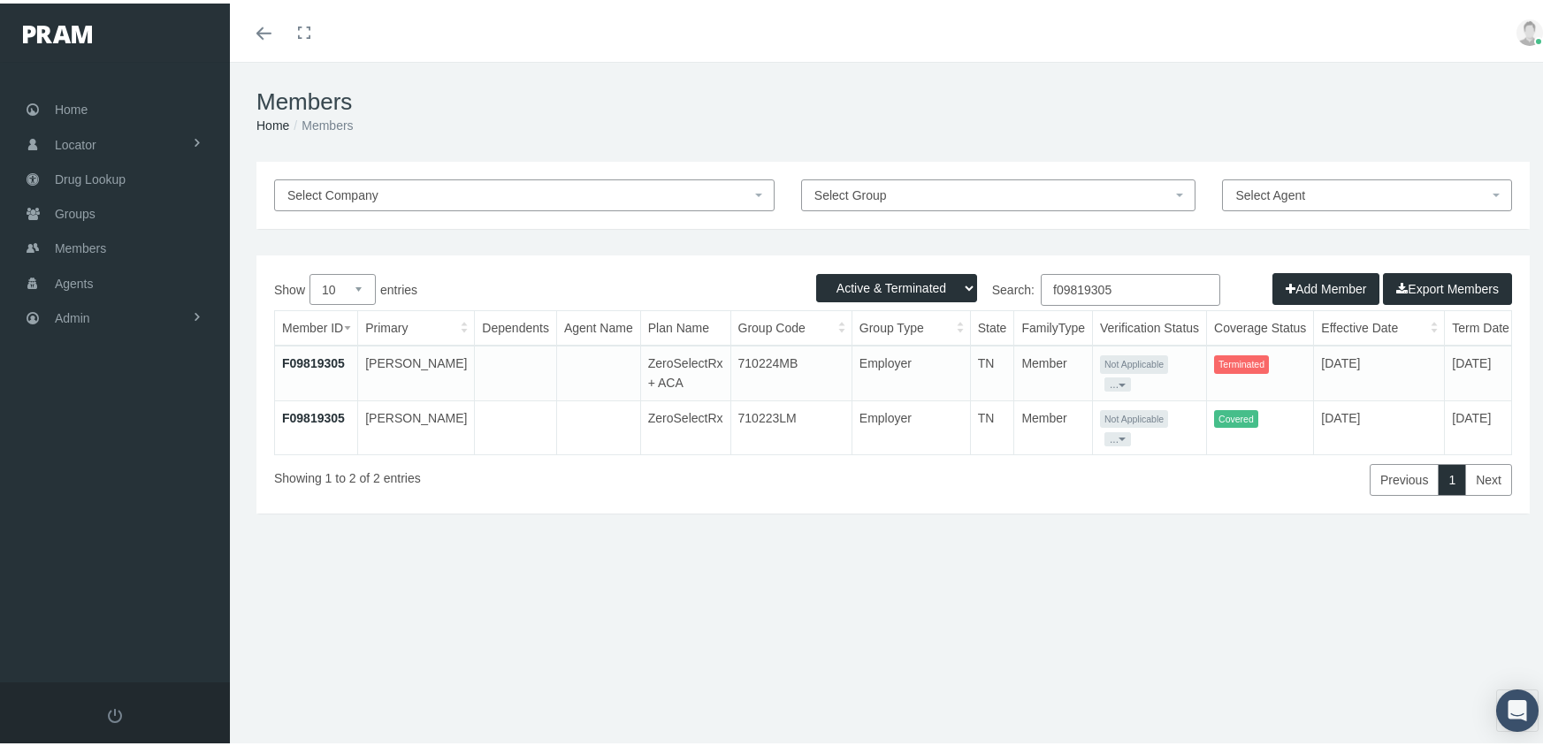
click at [1138, 292] on input "f09819305" at bounding box center [1130, 287] width 179 height 32
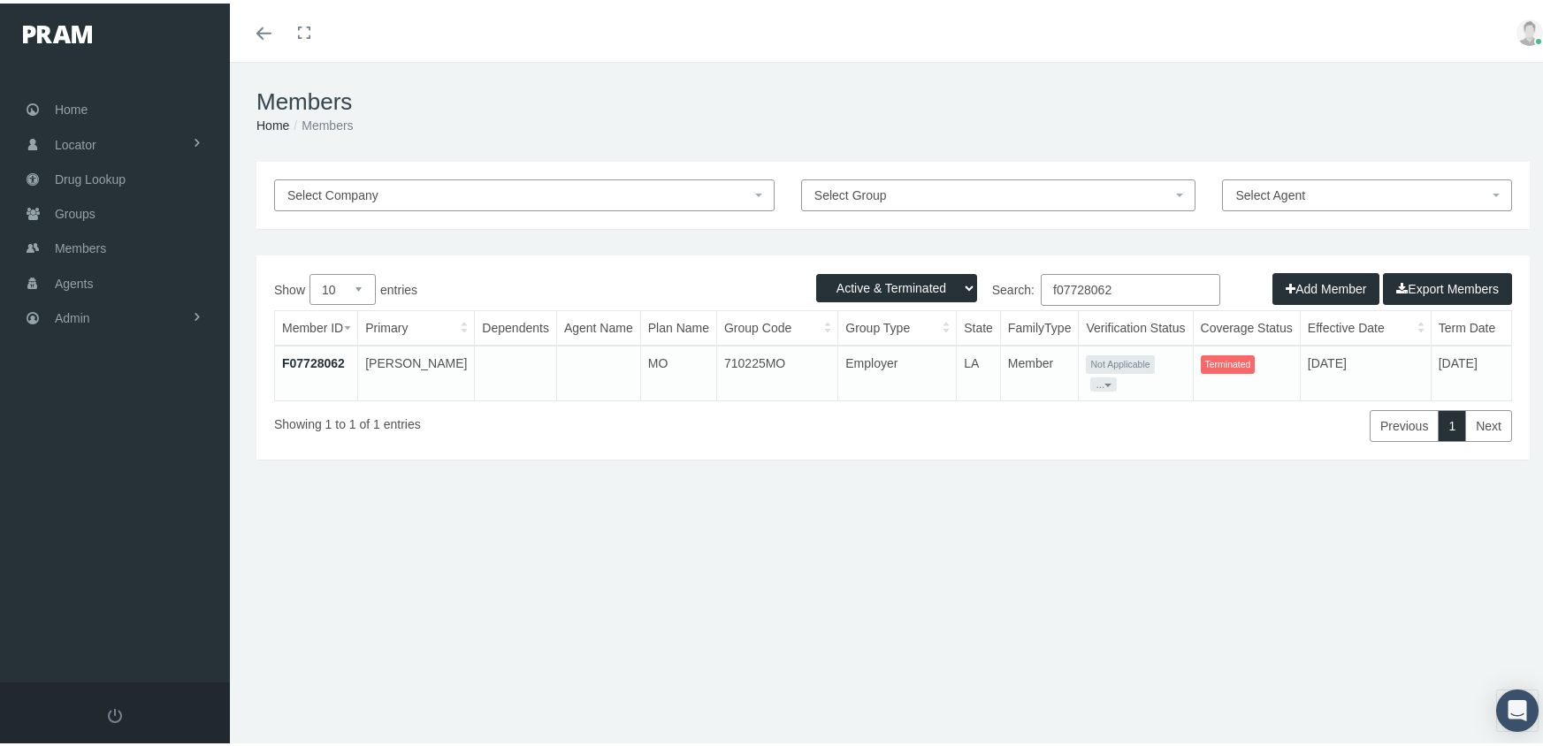
type input "f07728062"
click at [295, 357] on link "F07728062" at bounding box center [313, 360] width 63 height 14
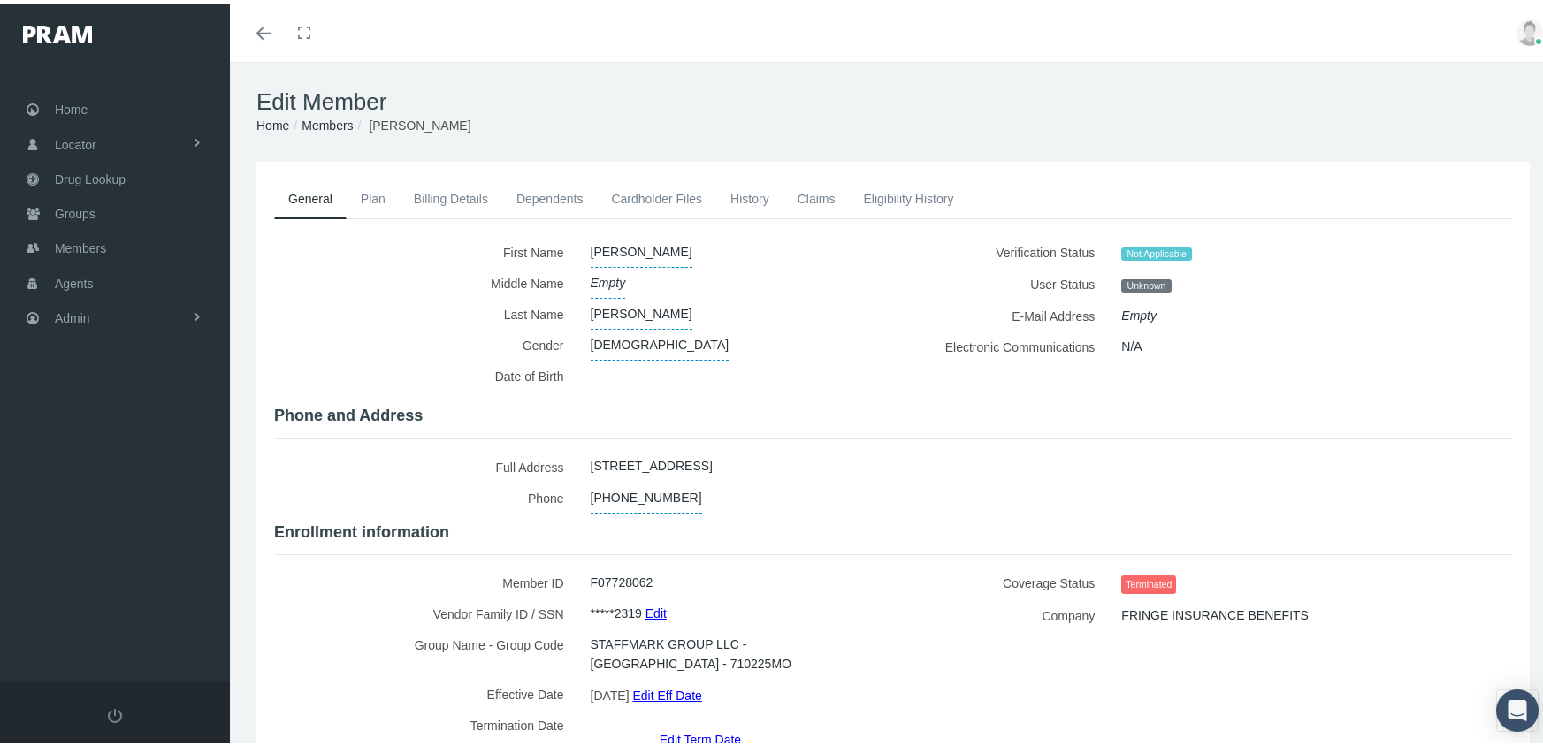
click at [706, 723] on link "Edit Term Date" at bounding box center [700, 736] width 81 height 26
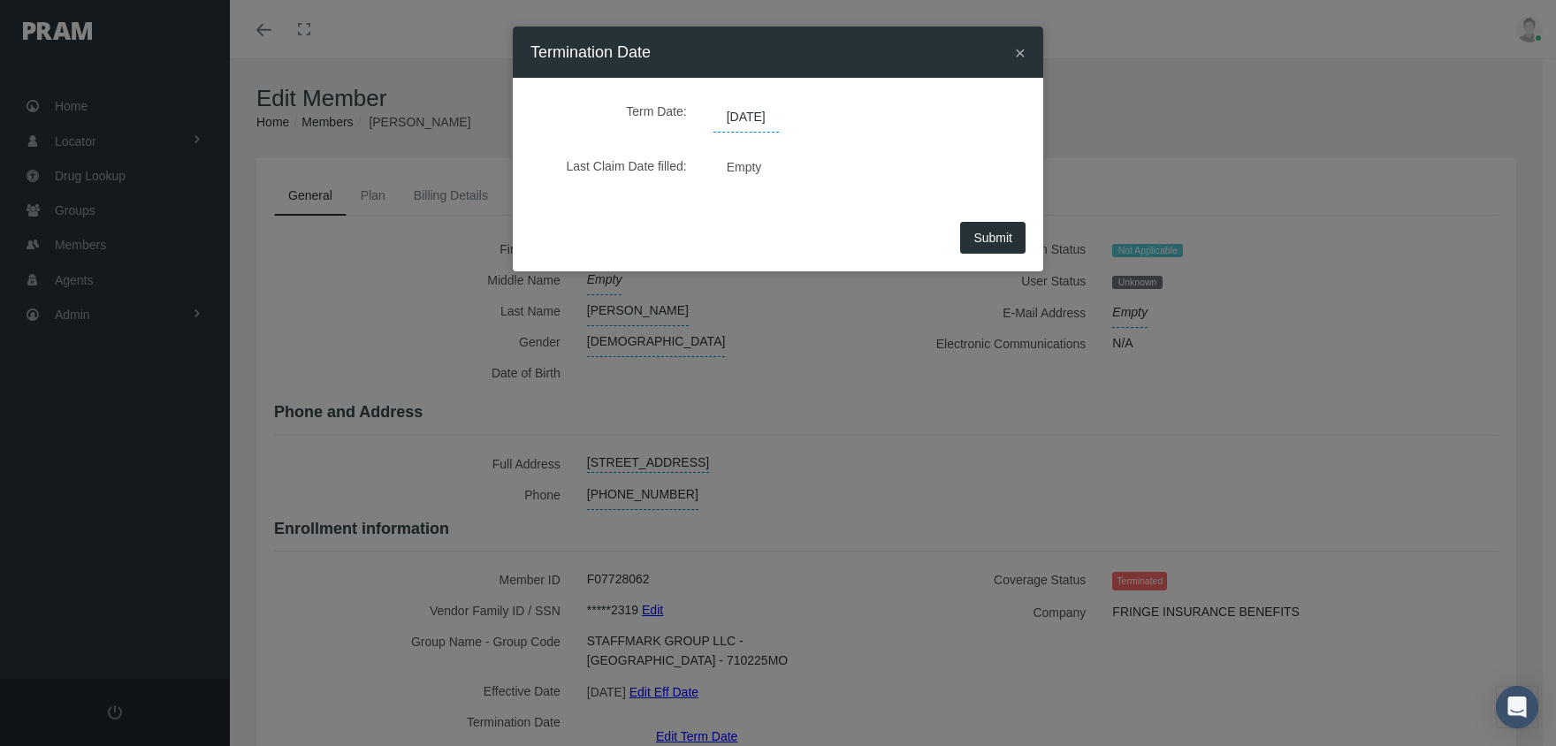
click at [773, 116] on span "[DATE]" at bounding box center [746, 118] width 65 height 30
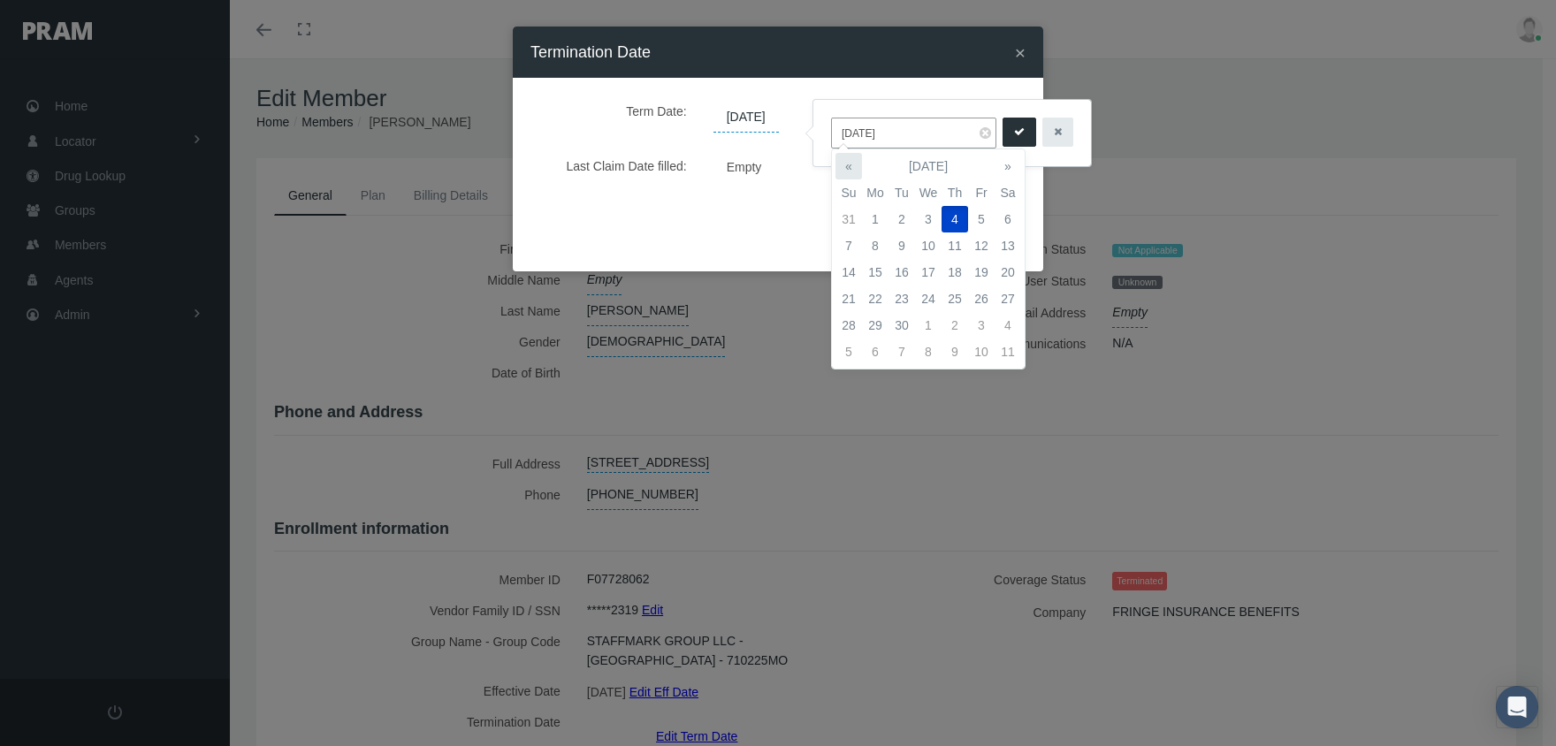
click at [852, 166] on th "«" at bounding box center [849, 166] width 27 height 27
drag, startPoint x: 946, startPoint y: 244, endPoint x: 1018, endPoint y: 195, distance: 87.1
click at [947, 243] on td "7" at bounding box center [955, 246] width 27 height 27
type input "[DATE]"
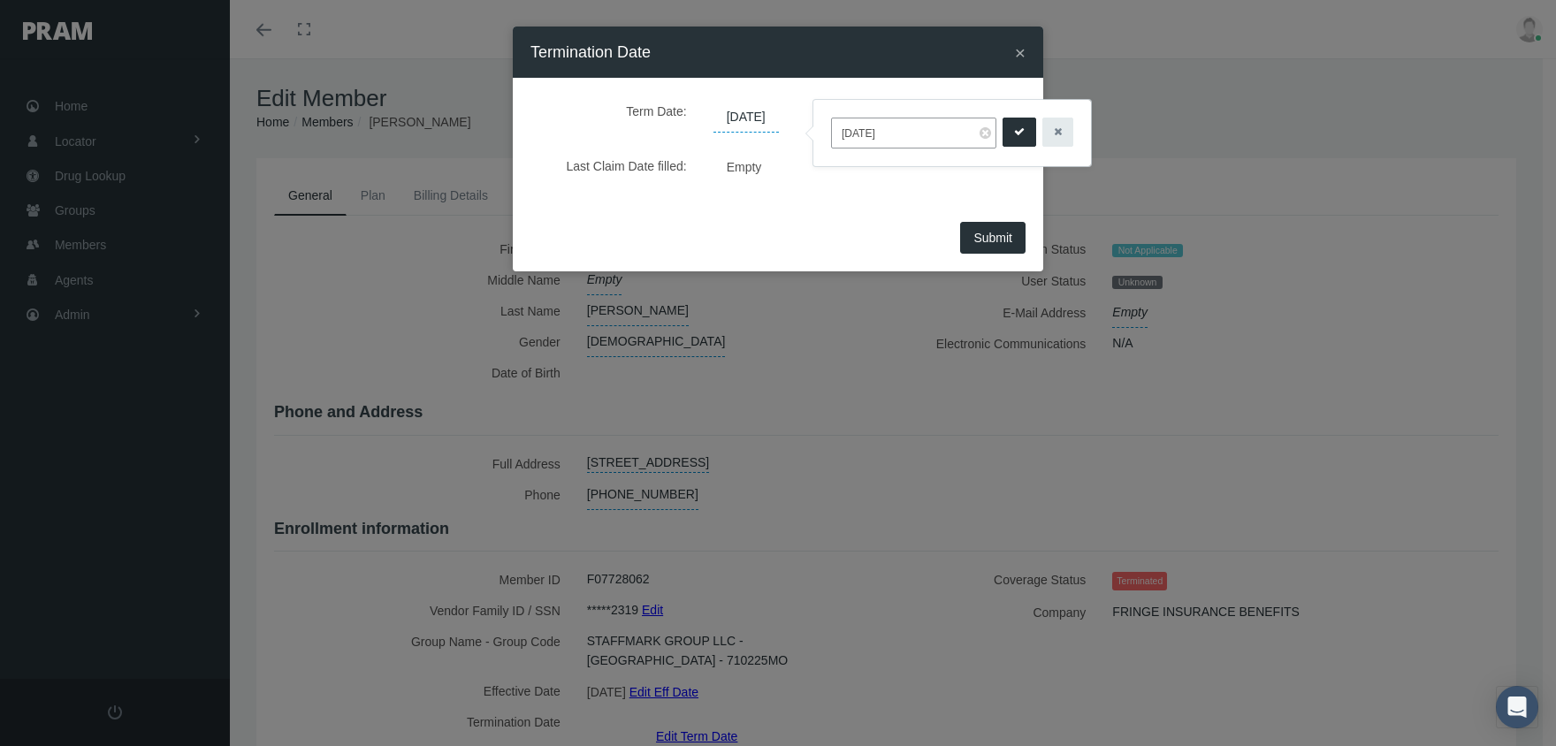
click at [1003, 126] on button "submit" at bounding box center [1020, 132] width 34 height 29
click at [993, 245] on button "Submit" at bounding box center [992, 238] width 65 height 32
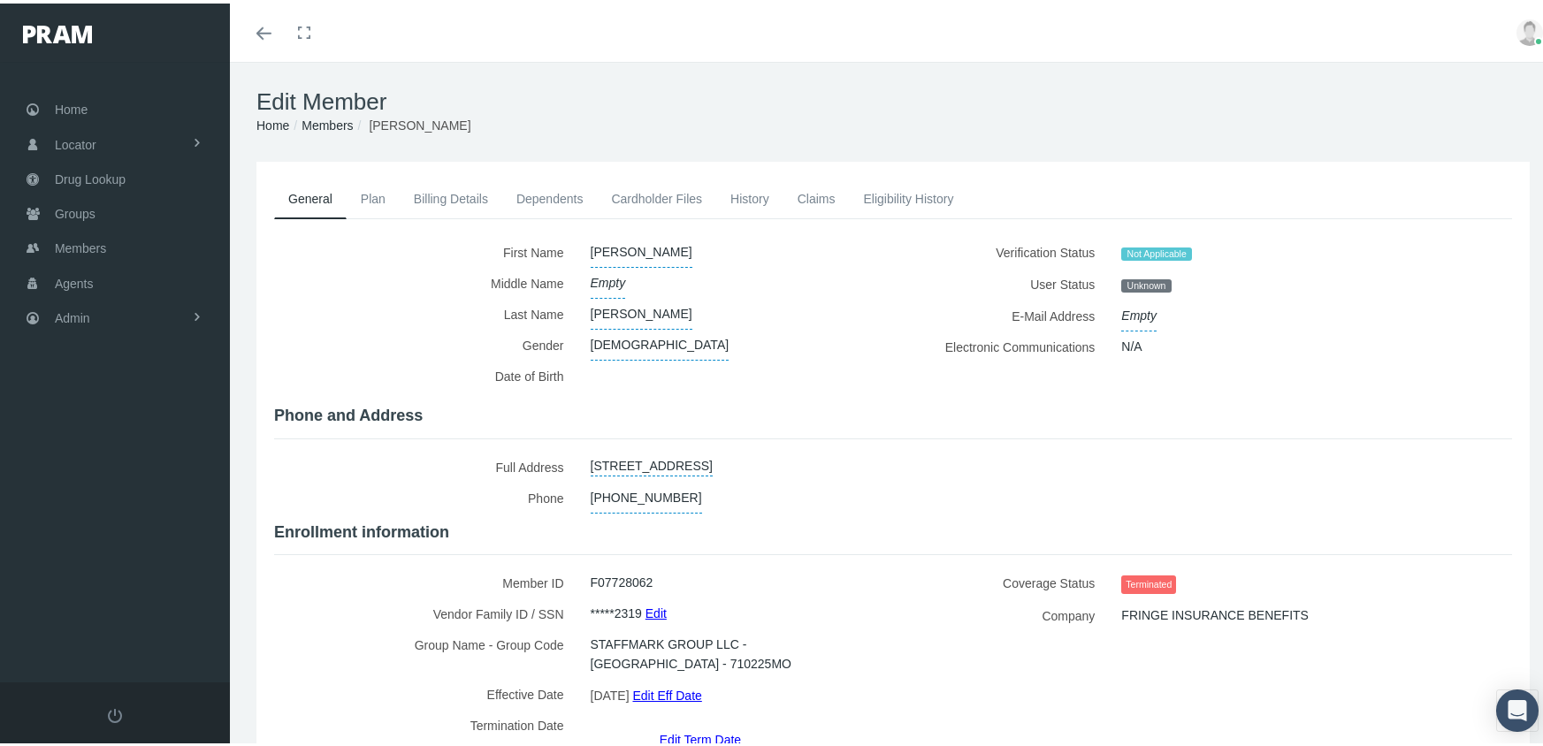
click at [330, 119] on link "Members" at bounding box center [327, 122] width 51 height 14
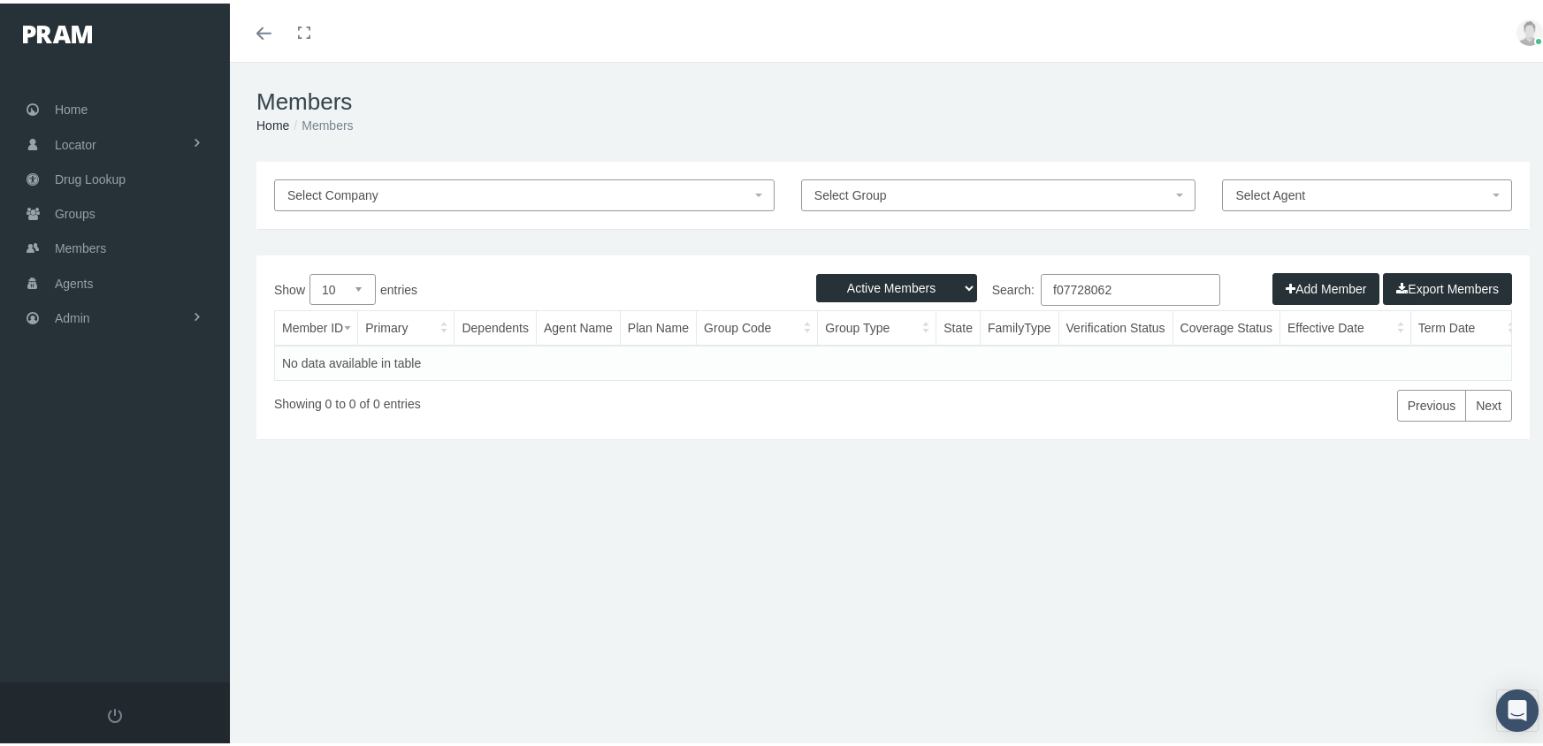
click at [886, 281] on select "Active Members Terminated Members Active & Terminated" at bounding box center [896, 285] width 161 height 28
select select "3"
click at [816, 271] on select "Active Members Terminated Members Active & Terminated" at bounding box center [896, 285] width 161 height 28
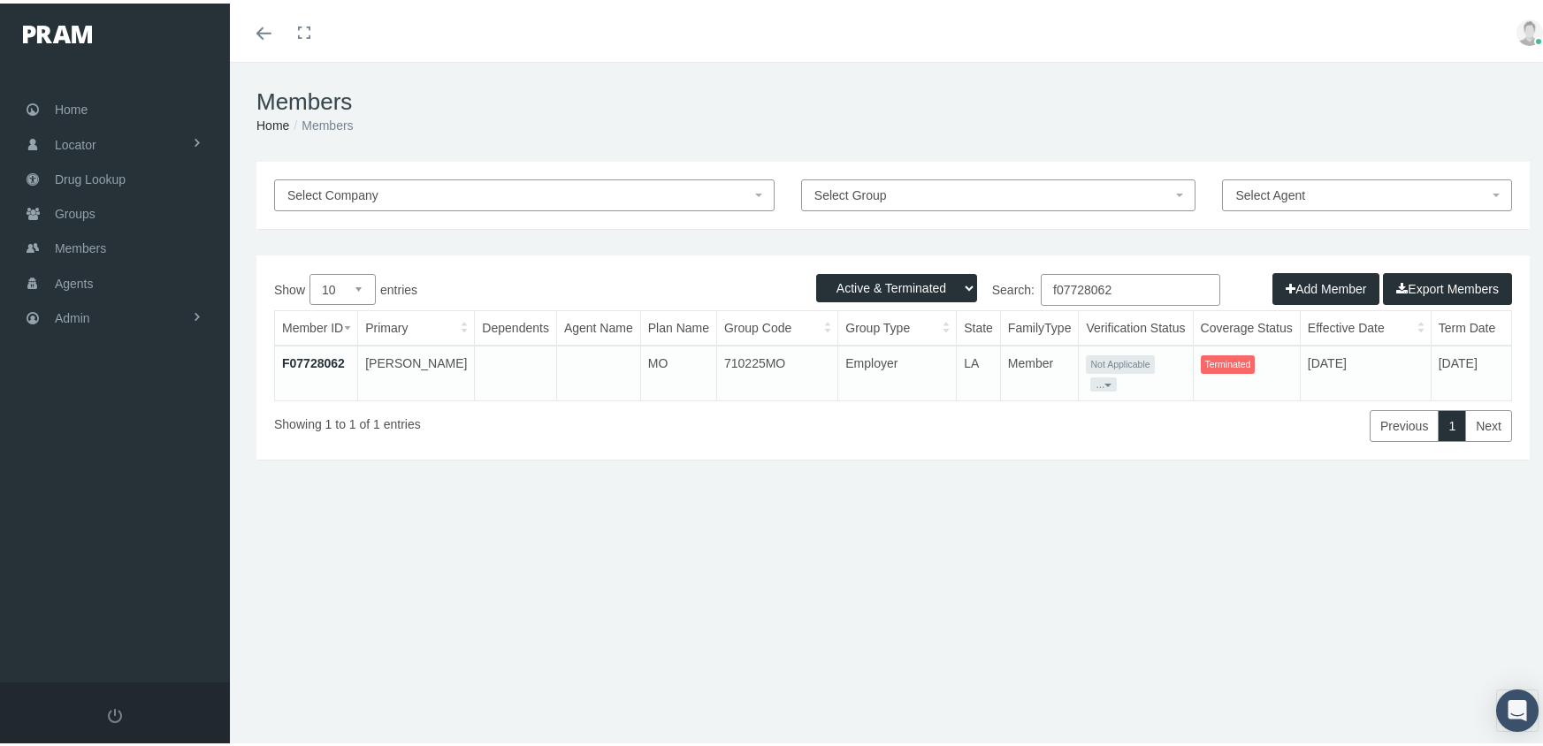
click at [1130, 281] on input "f07728062" at bounding box center [1130, 287] width 179 height 32
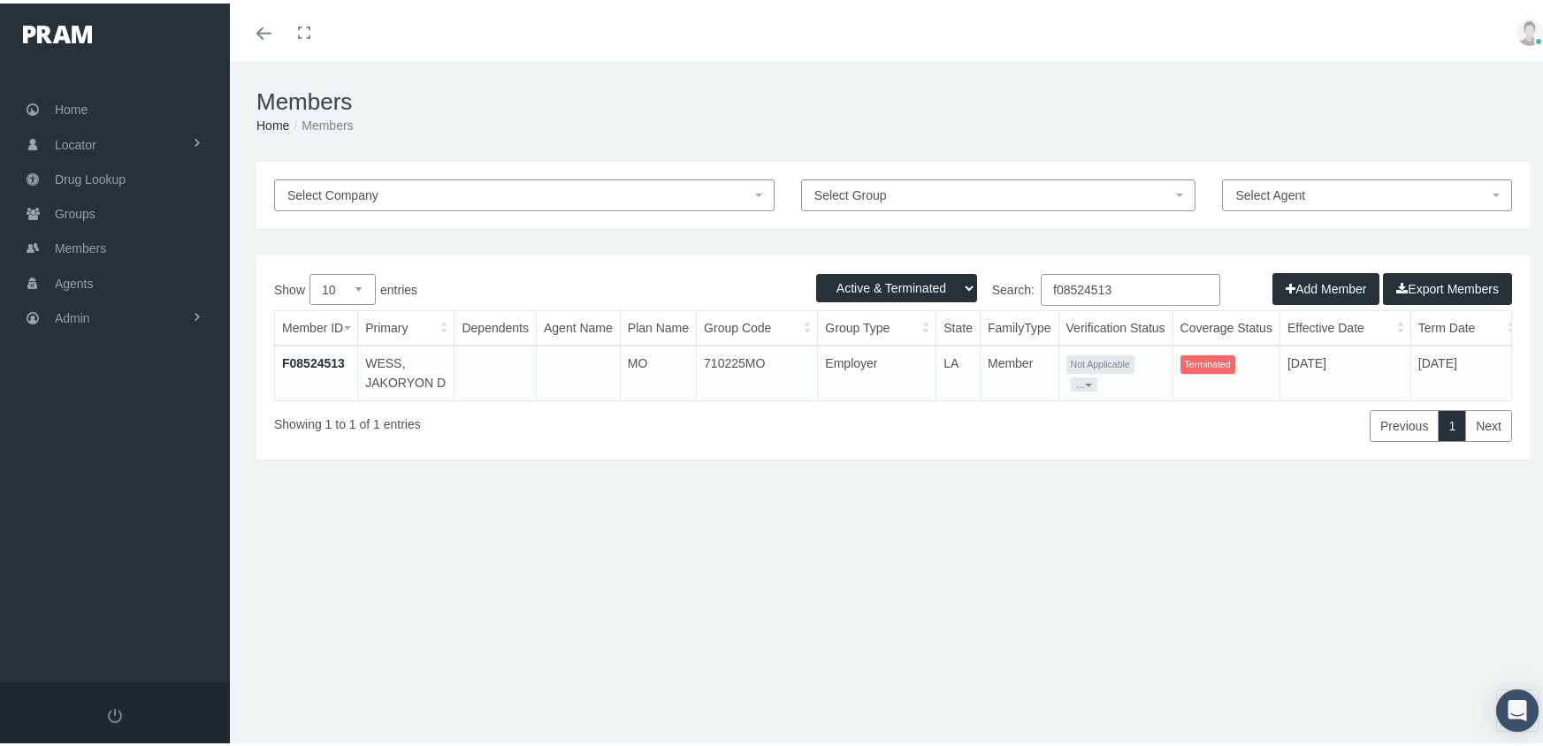
type input "f08524513"
click at [324, 351] on td "F08524513" at bounding box center [316, 369] width 83 height 55
click at [323, 358] on link "F08524513" at bounding box center [313, 360] width 63 height 14
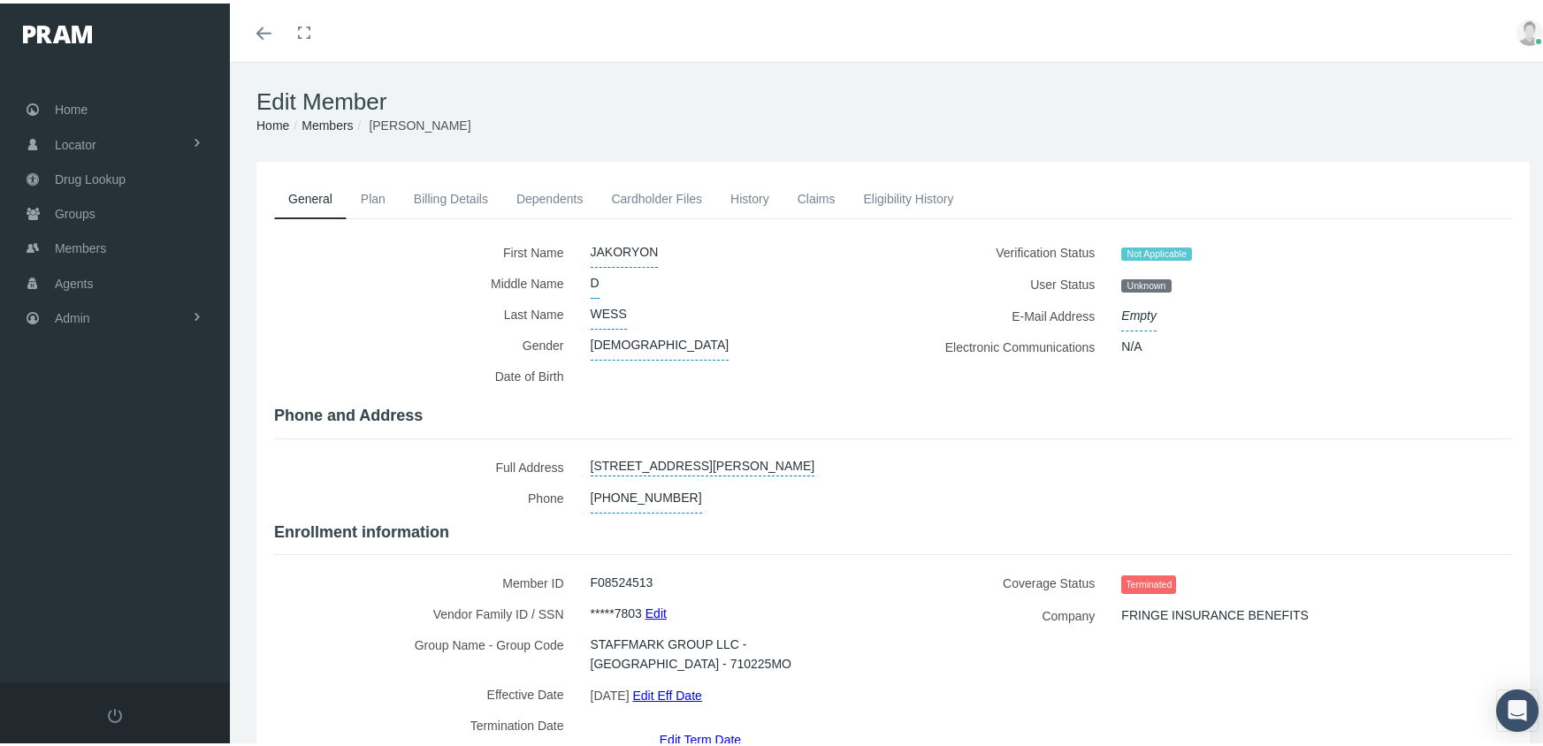
click at [713, 723] on link "Edit Term Date" at bounding box center [700, 736] width 81 height 26
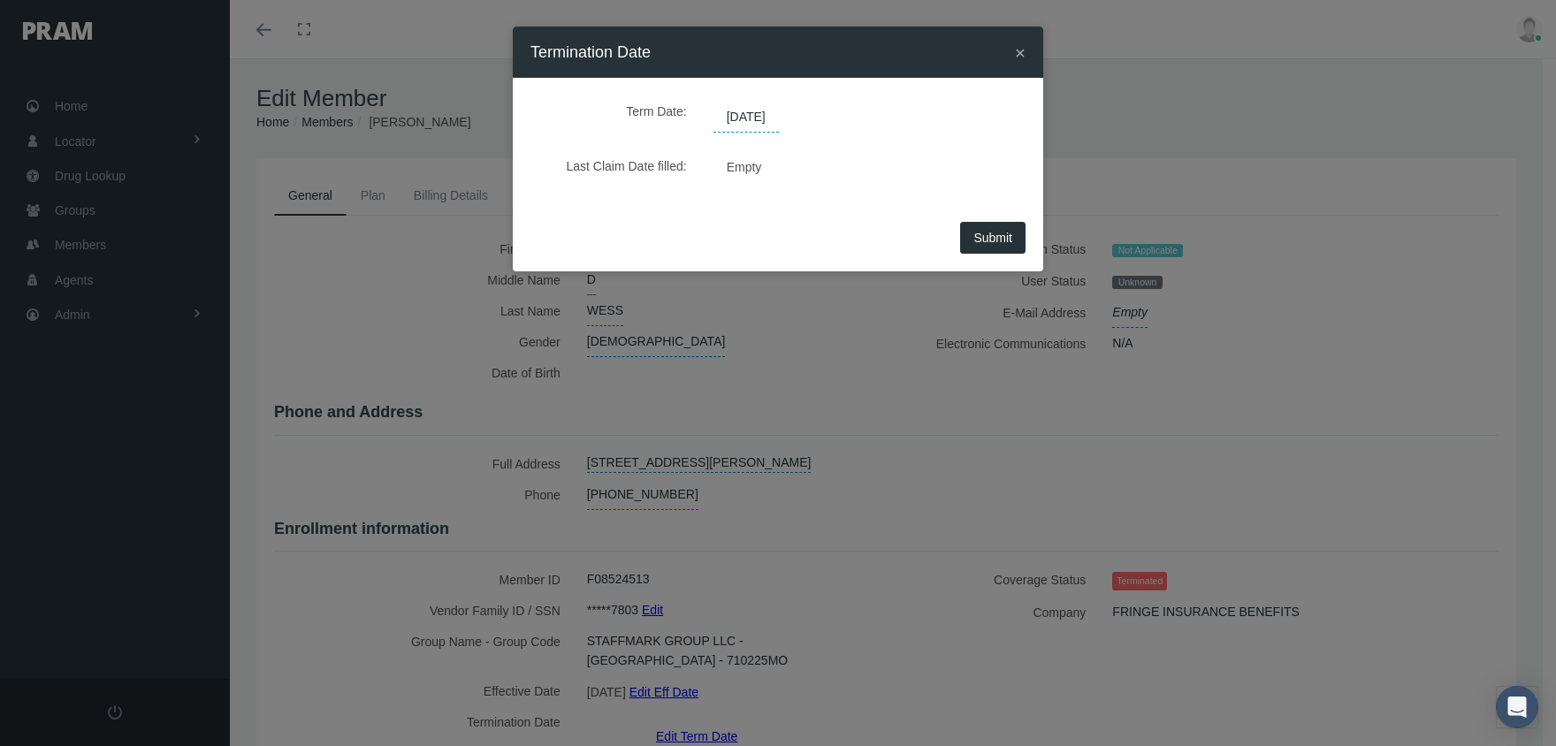
click at [773, 111] on span "[DATE]" at bounding box center [746, 118] width 65 height 30
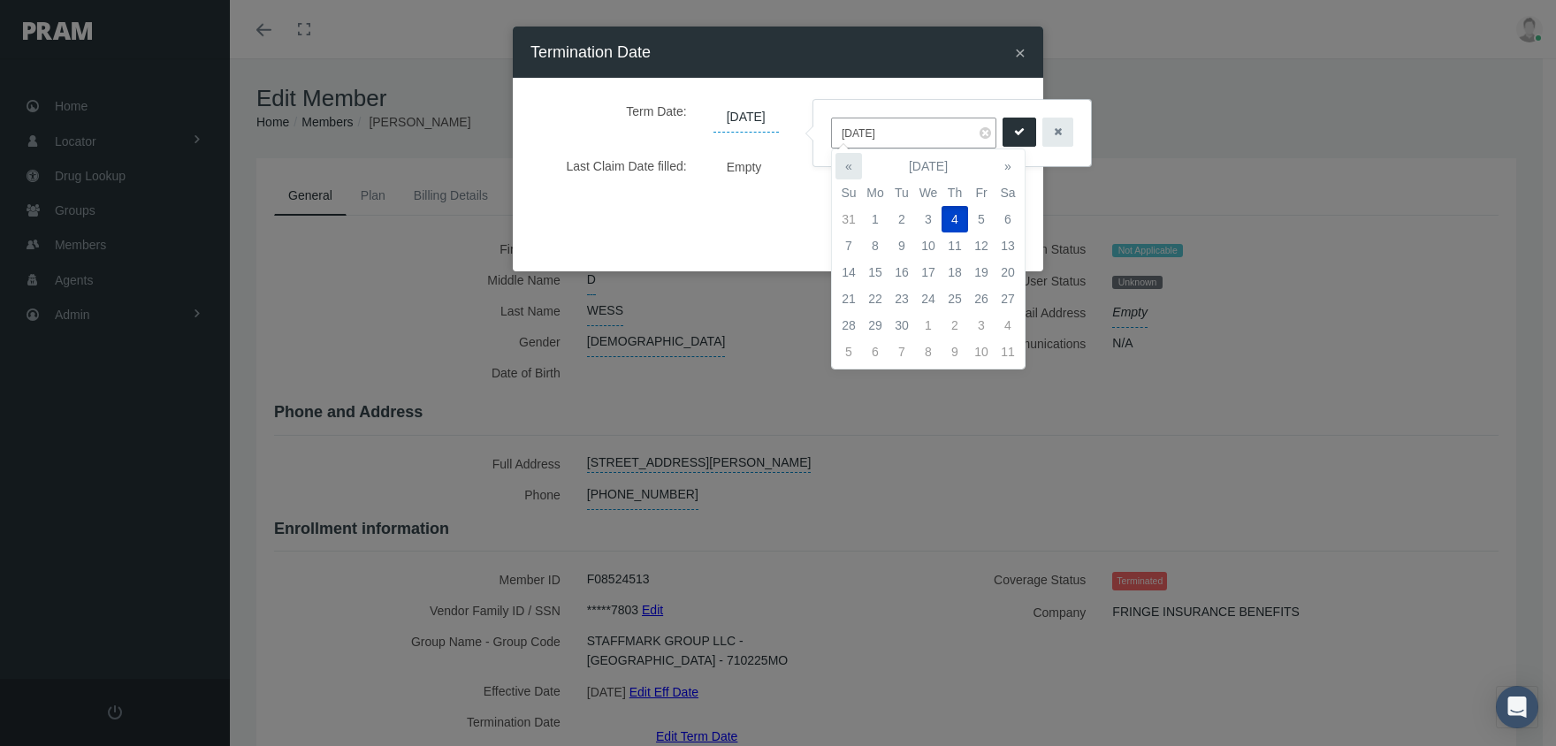
click at [852, 165] on th "«" at bounding box center [849, 166] width 27 height 27
click at [948, 268] on td "14" at bounding box center [955, 272] width 27 height 27
type input "[DATE]"
click at [1008, 120] on button "submit" at bounding box center [1020, 132] width 34 height 29
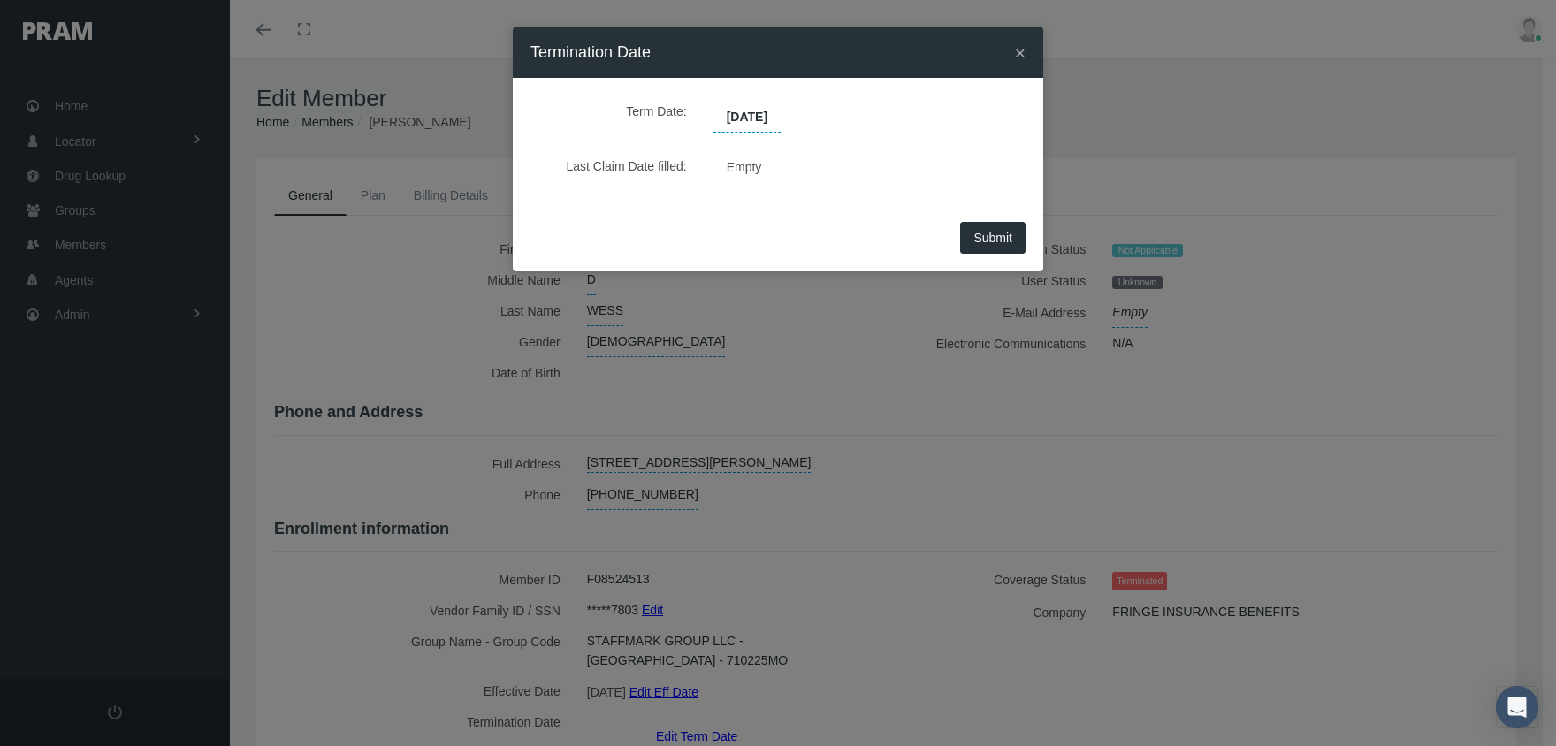
click at [979, 242] on span "Submit" at bounding box center [992, 238] width 39 height 14
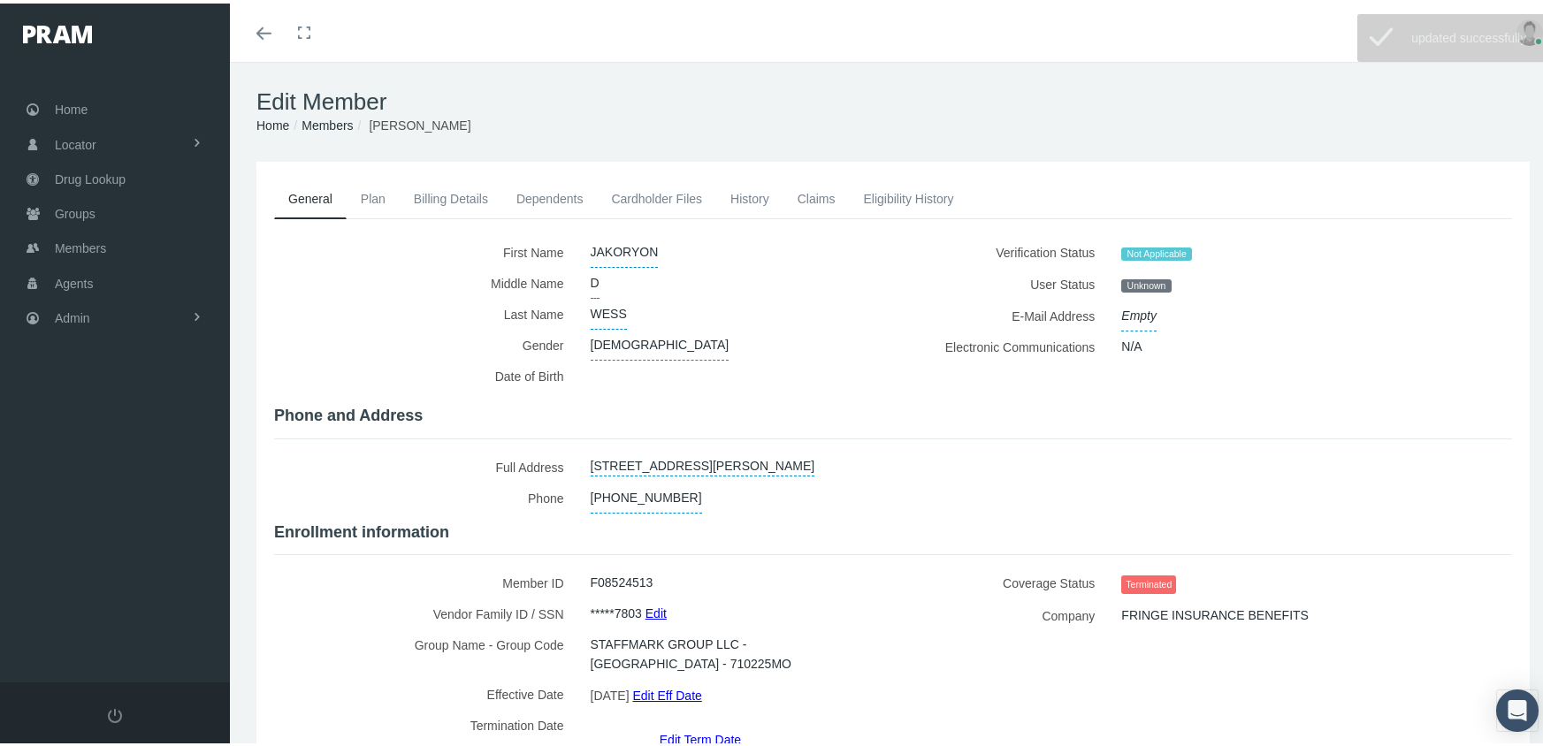
click at [330, 120] on link "Members" at bounding box center [327, 122] width 51 height 14
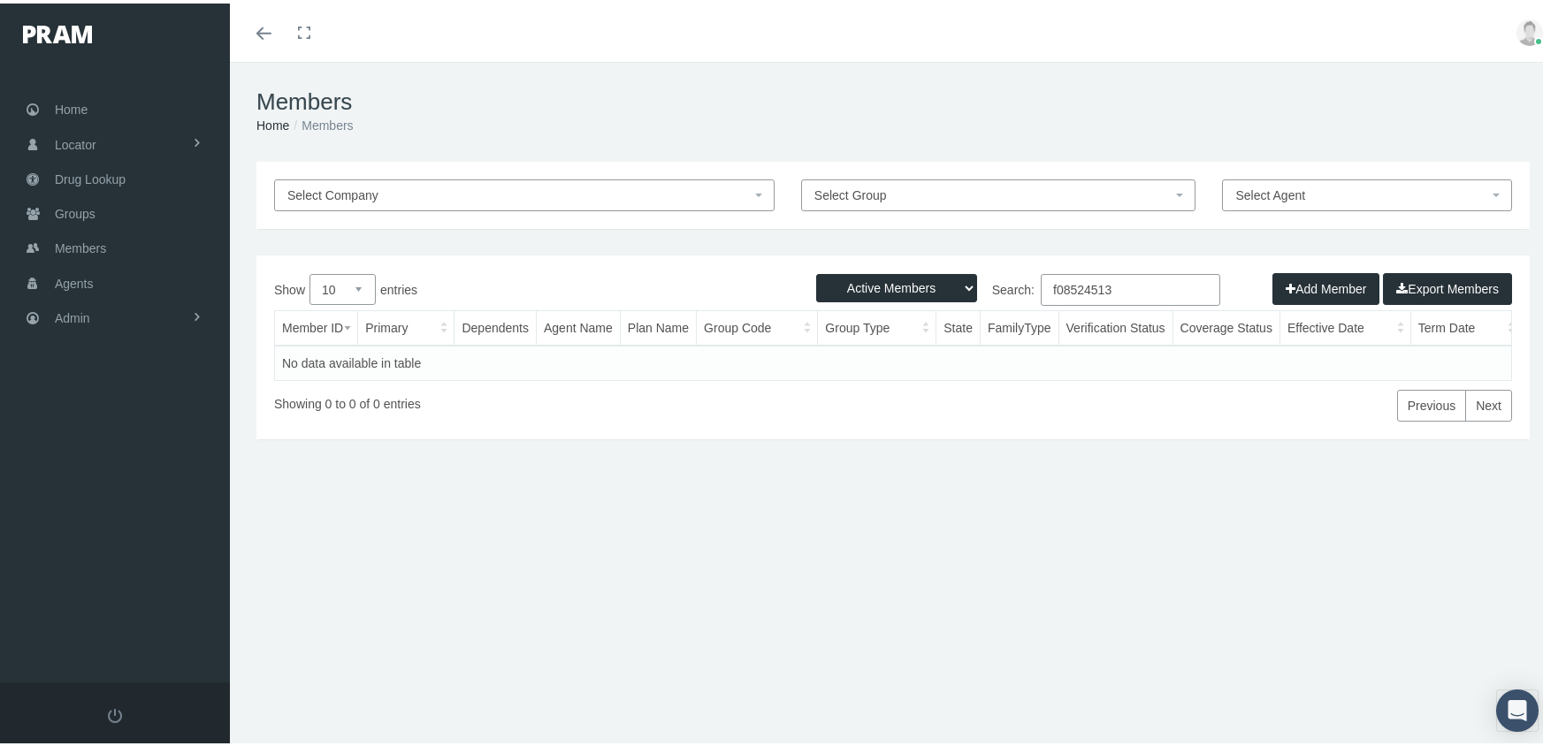
click at [886, 290] on select "Active Members Terminated Members Active & Terminated" at bounding box center [896, 285] width 161 height 28
select select "3"
click at [816, 271] on select "Active Members Terminated Members Active & Terminated" at bounding box center [896, 285] width 161 height 28
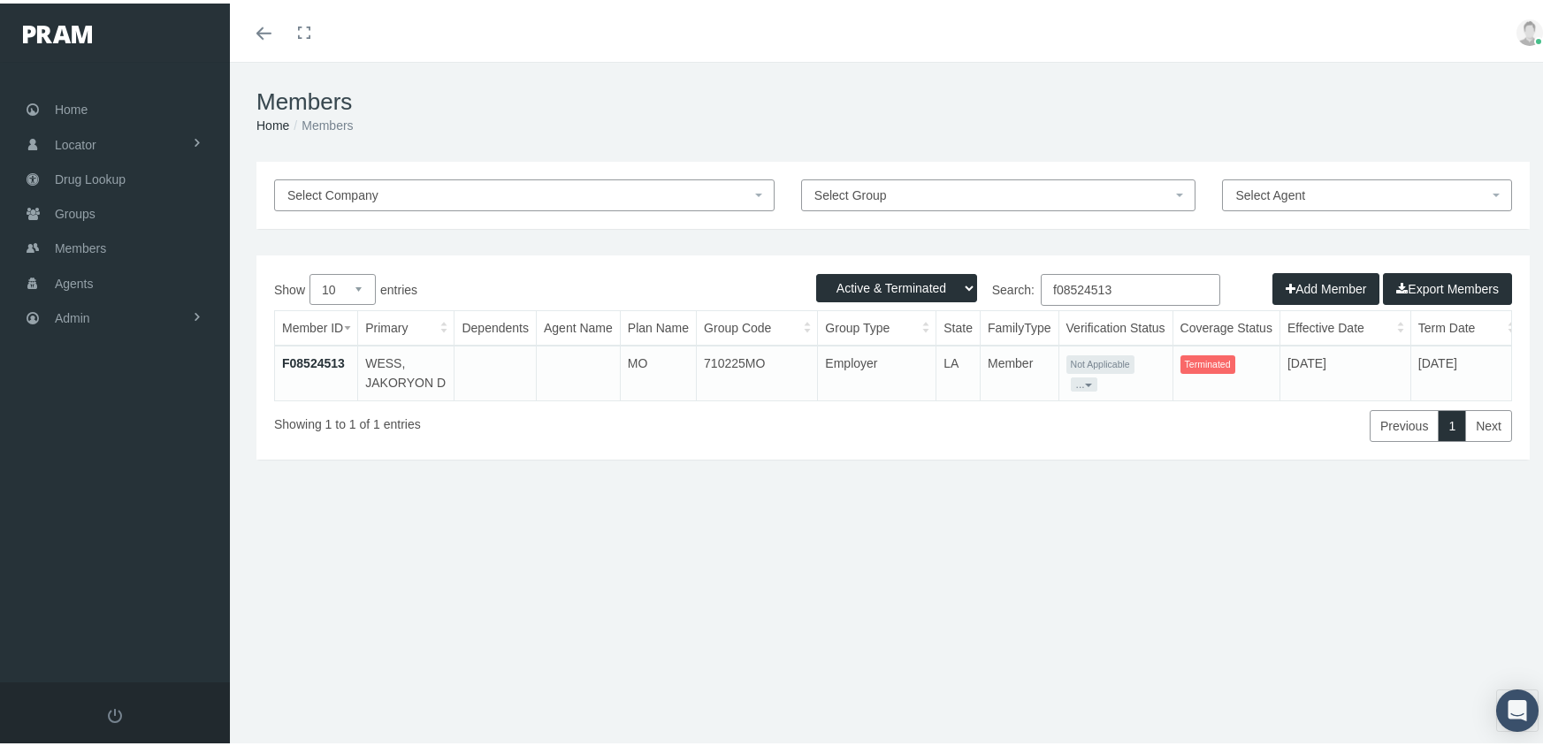
click at [1121, 290] on input "f08524513" at bounding box center [1130, 287] width 179 height 32
type input "f08524956"
click at [302, 358] on link "F08524956" at bounding box center [313, 360] width 63 height 14
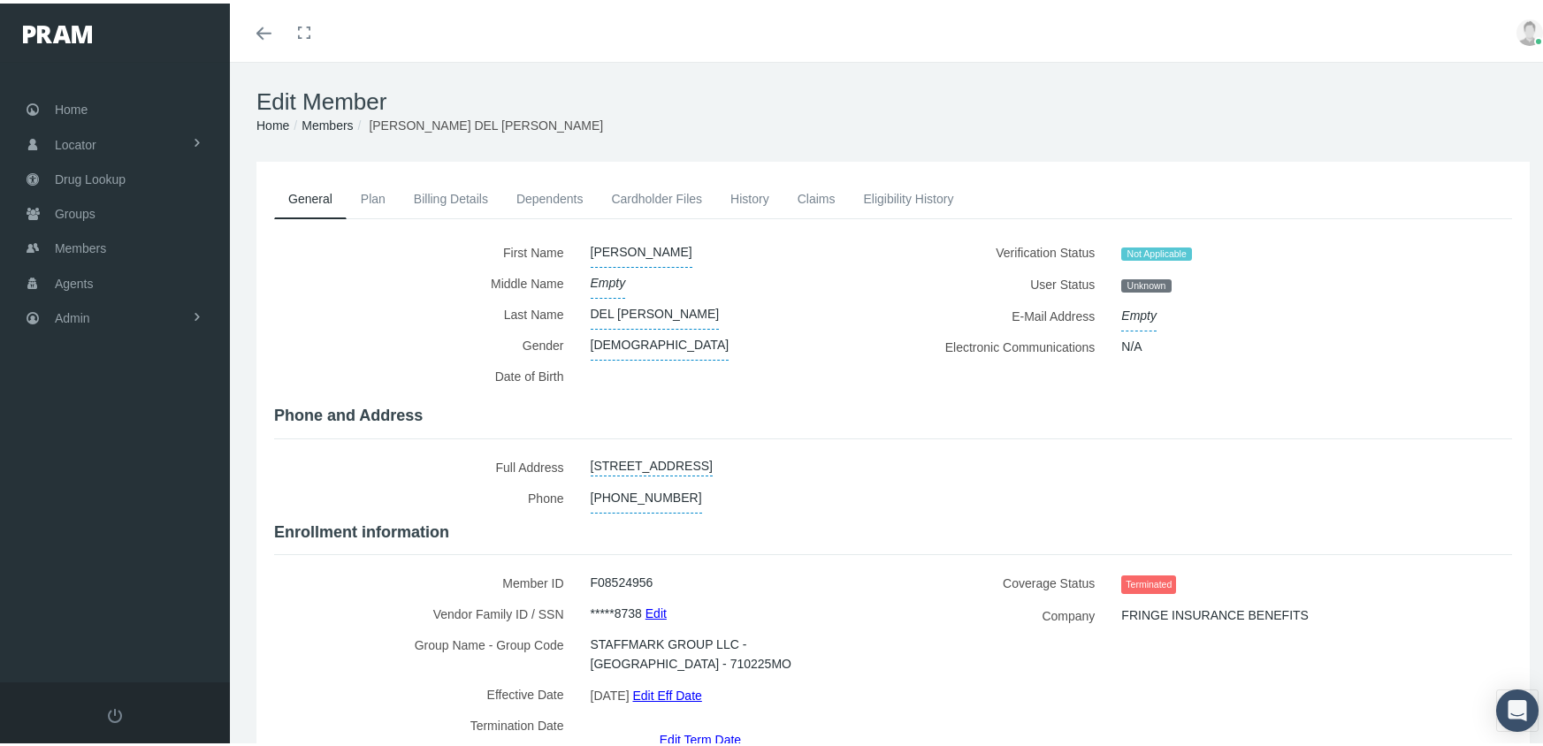
click at [712, 723] on link "Edit Term Date" at bounding box center [700, 736] width 81 height 26
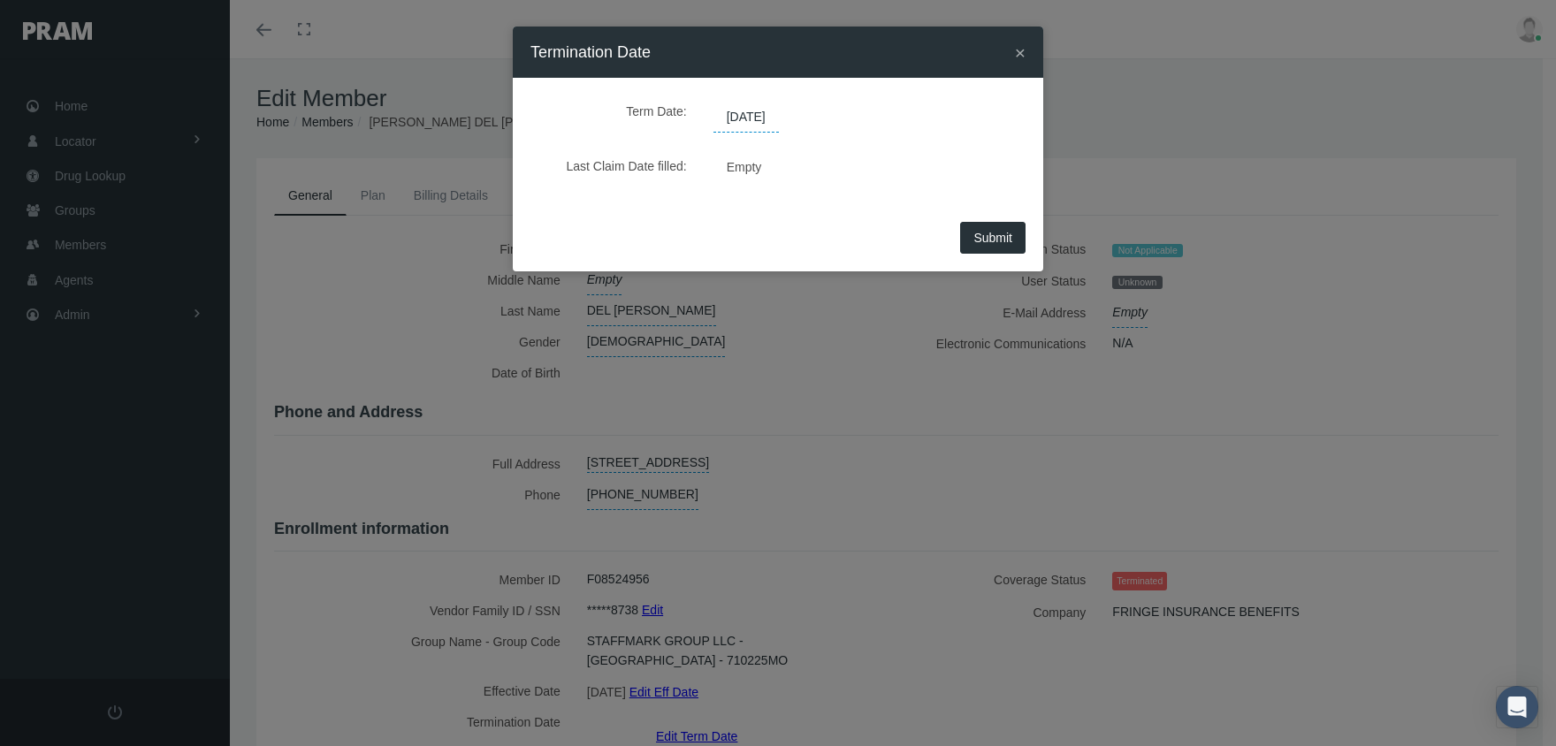
click at [752, 121] on span "[DATE]" at bounding box center [746, 118] width 65 height 30
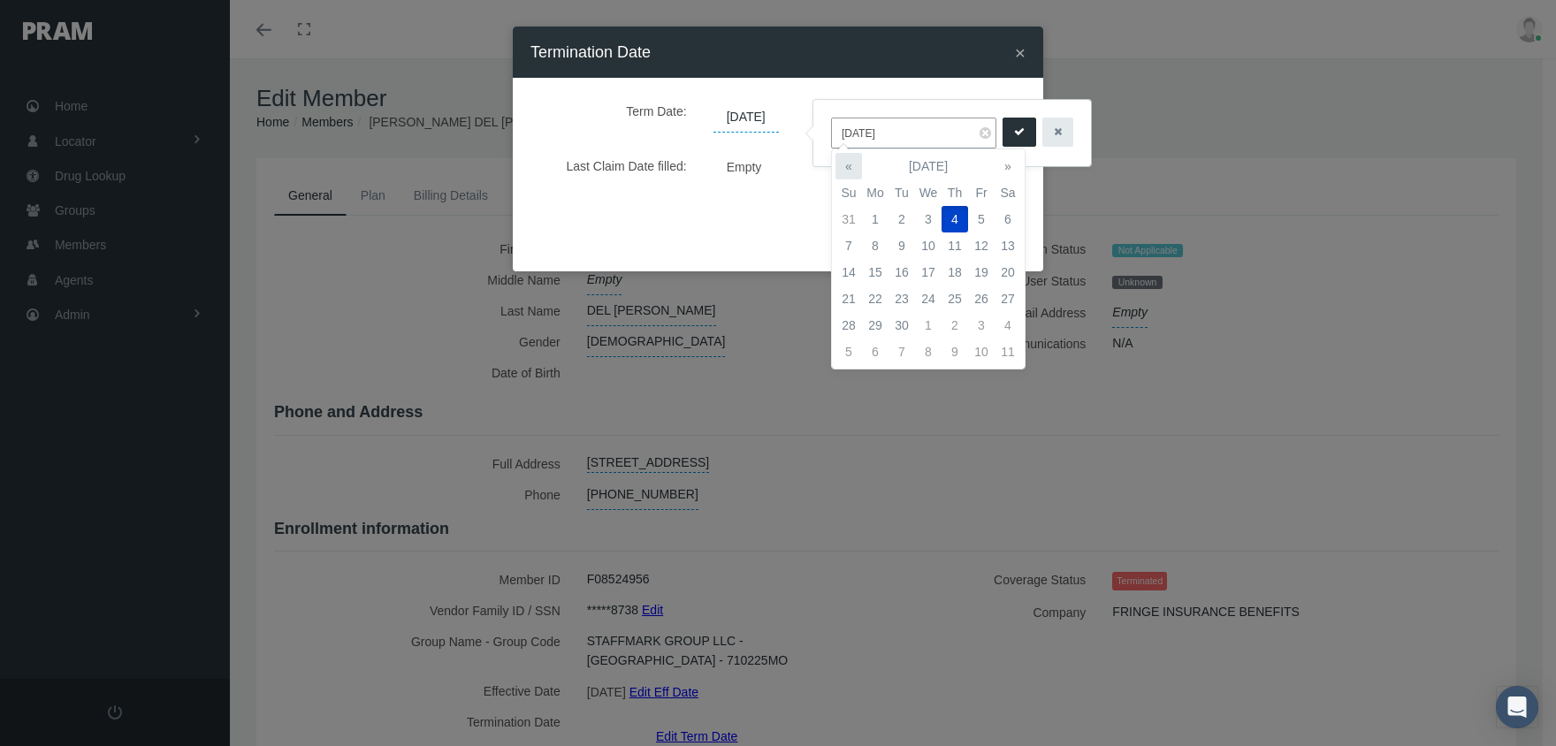
click at [846, 164] on th "«" at bounding box center [849, 166] width 27 height 27
click at [959, 271] on td "14" at bounding box center [955, 272] width 27 height 27
type input "[DATE]"
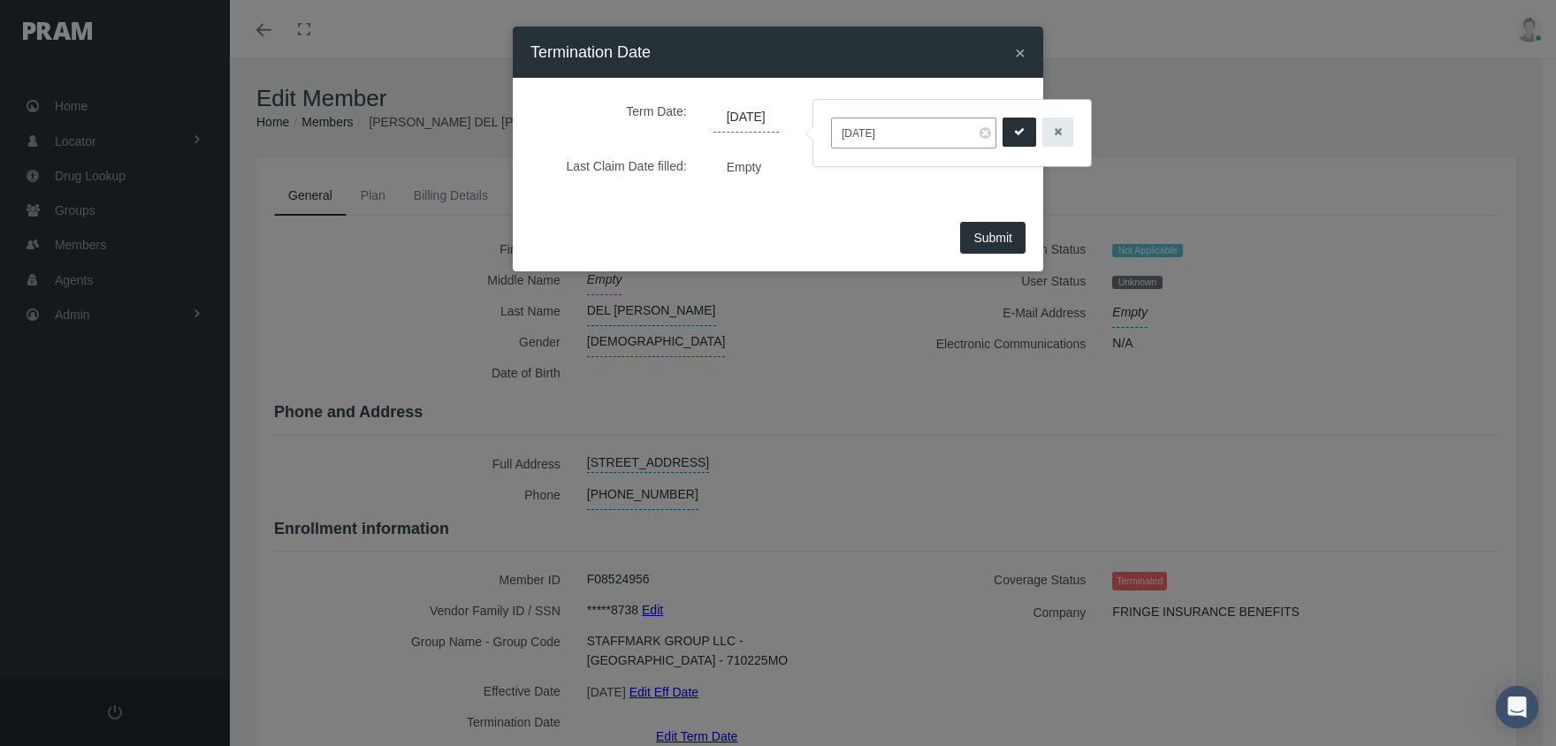
click at [1003, 137] on button "submit" at bounding box center [1020, 132] width 34 height 29
click at [989, 239] on span "Submit" at bounding box center [992, 238] width 39 height 14
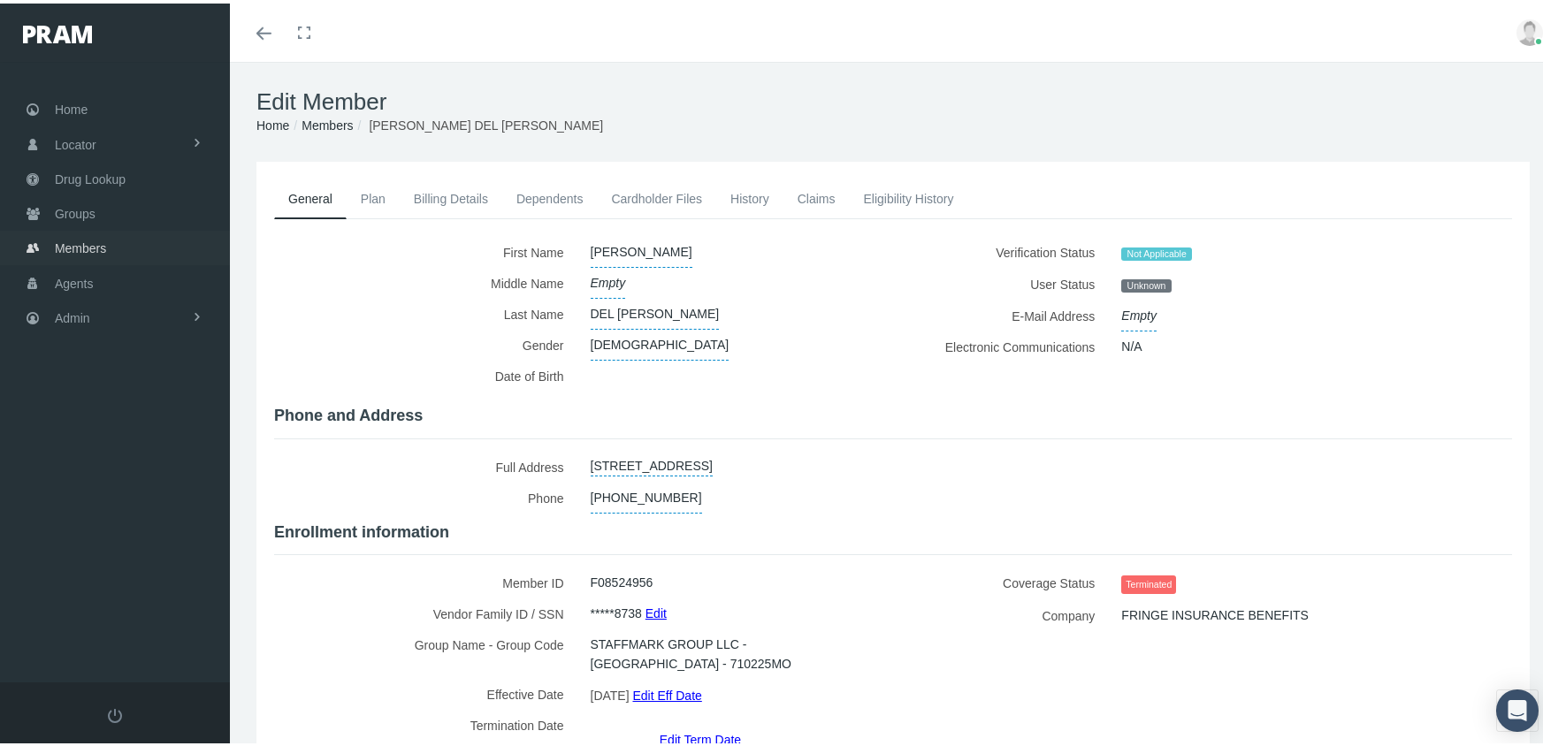
click at [72, 236] on span "Members" at bounding box center [80, 245] width 51 height 34
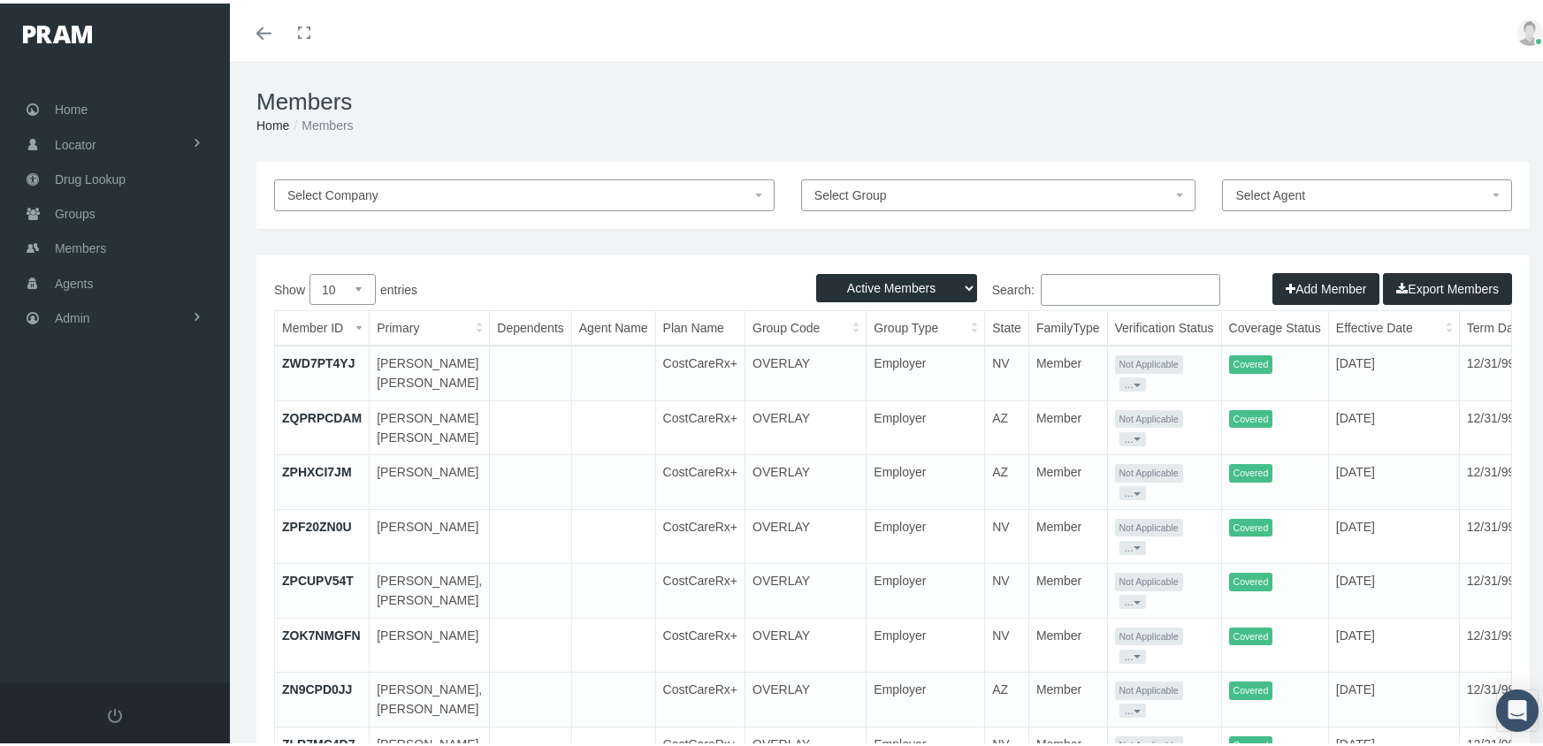
click at [873, 292] on select "Active Members Terminated Members Active & Terminated" at bounding box center [896, 285] width 161 height 28
select select "3"
click at [816, 271] on select "Active Members Terminated Members Active & Terminated" at bounding box center [896, 285] width 161 height 28
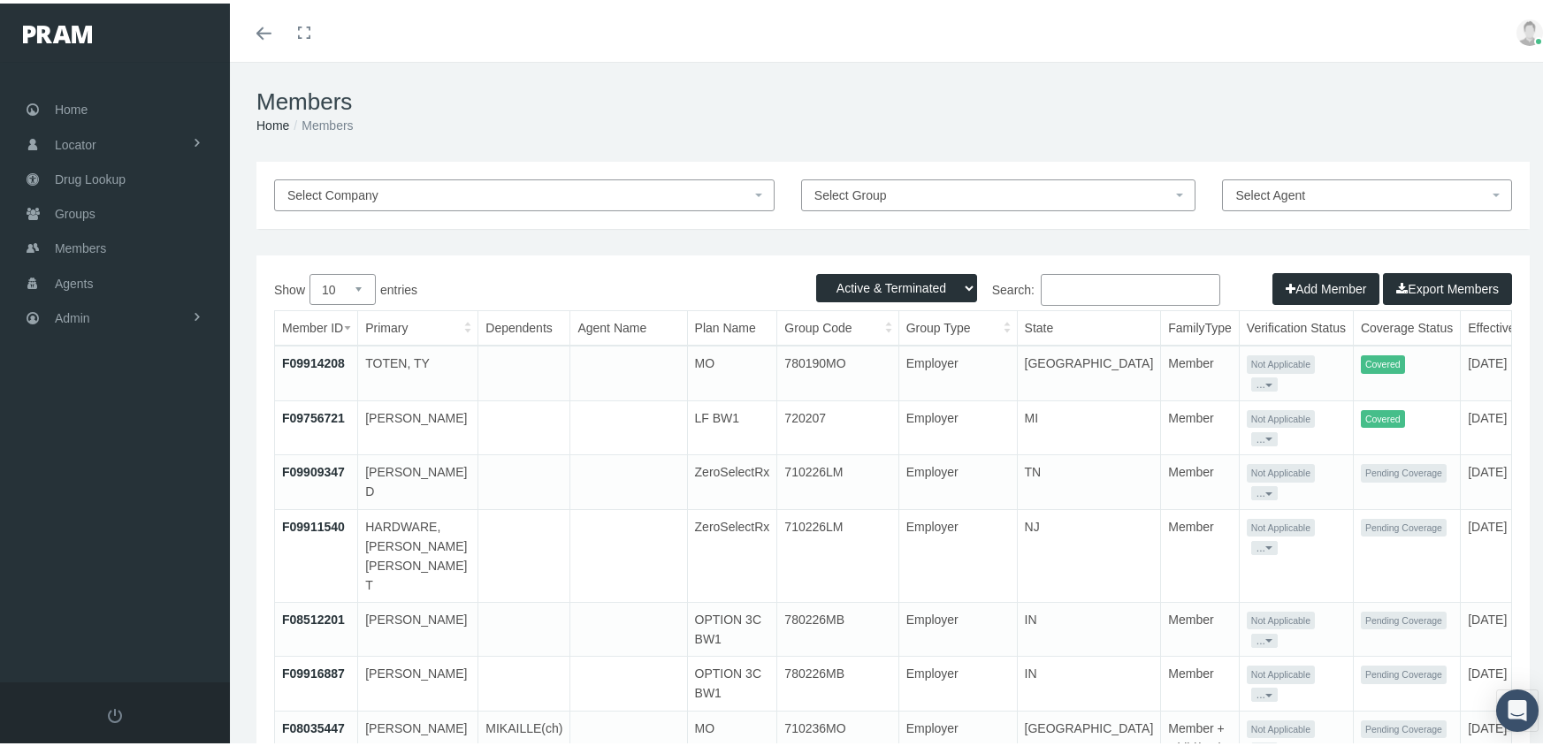
click at [1080, 294] on input "Search:" at bounding box center [1130, 287] width 179 height 32
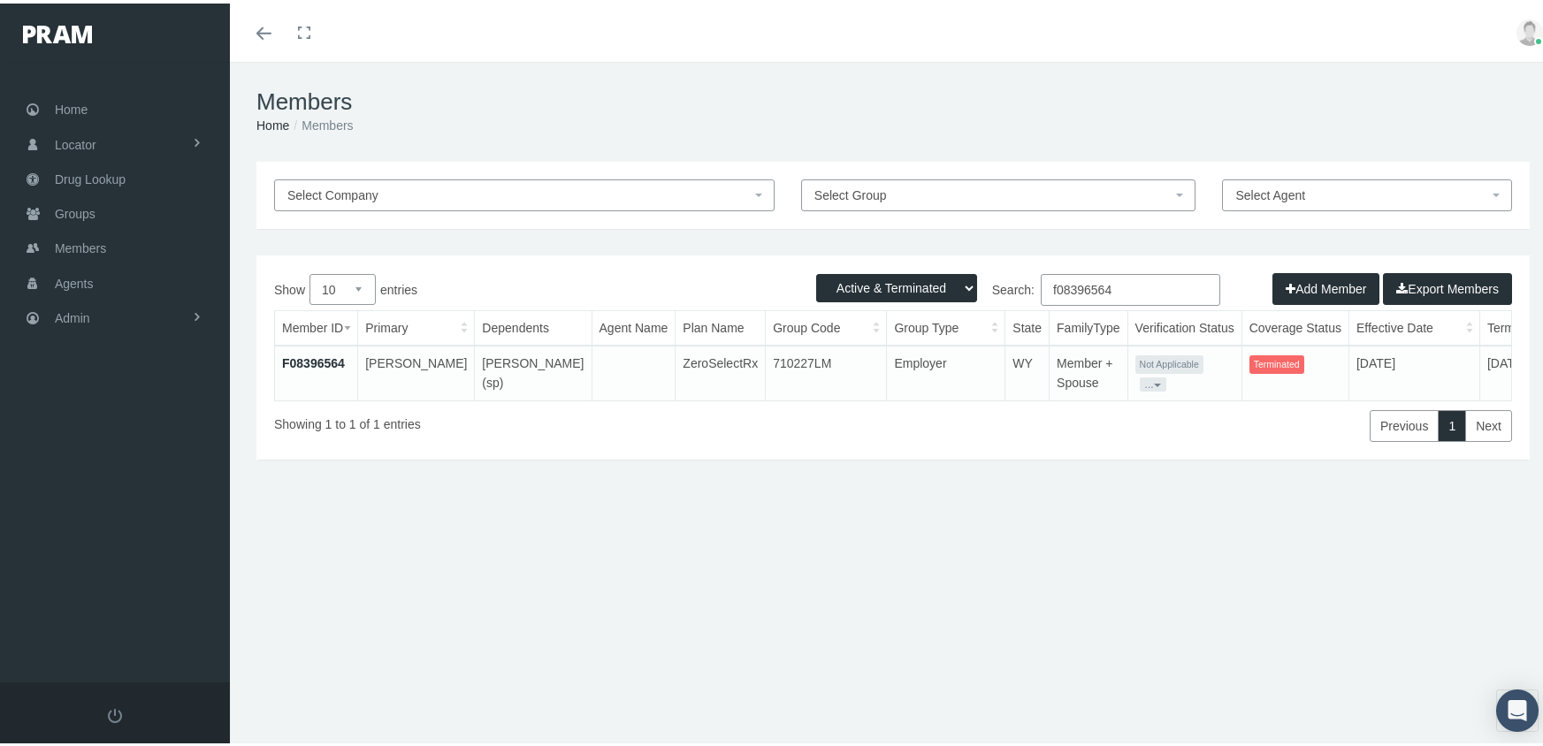
type input "f08396564"
click at [298, 353] on link "F08396564" at bounding box center [313, 360] width 63 height 14
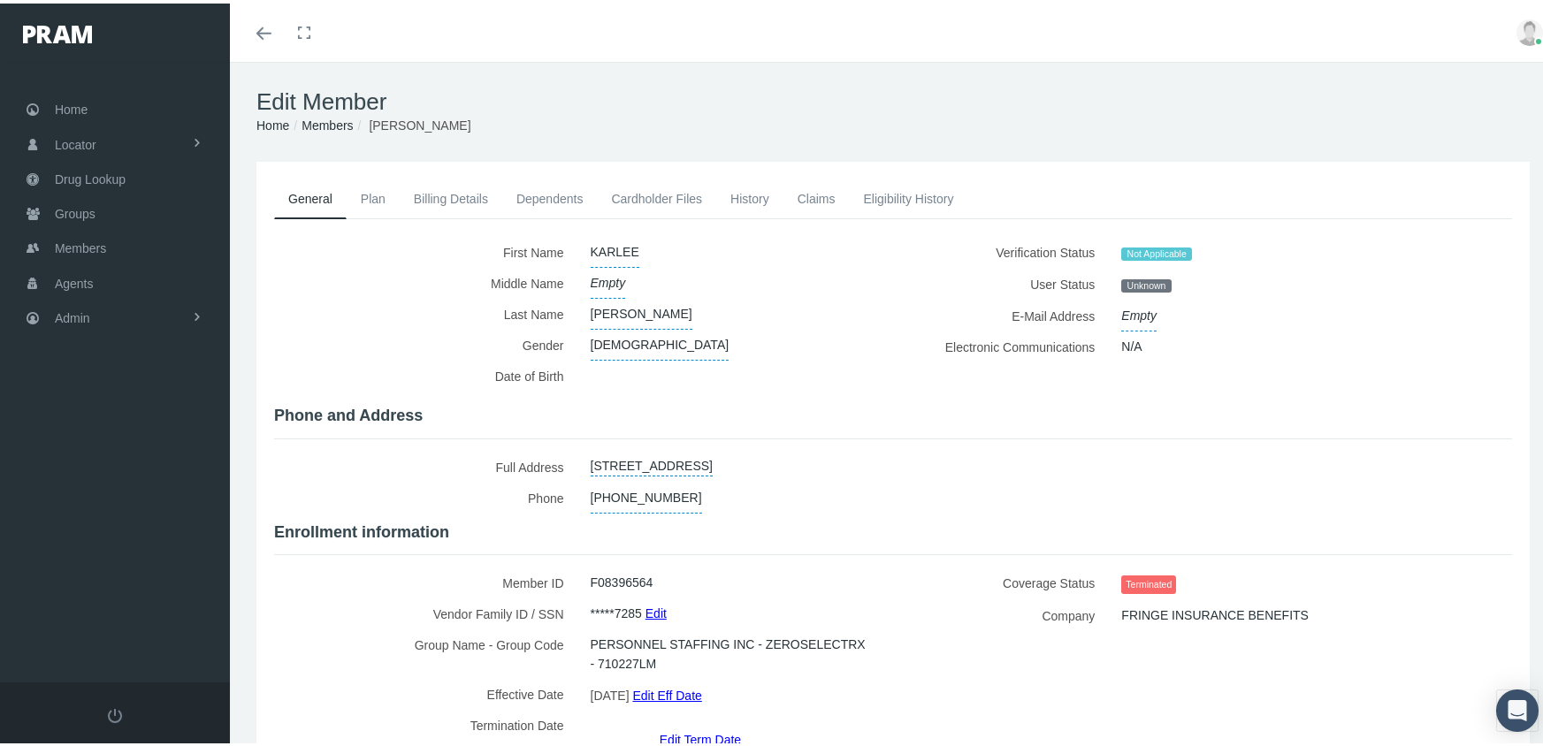
click at [705, 723] on link "Edit Term Date" at bounding box center [700, 736] width 81 height 26
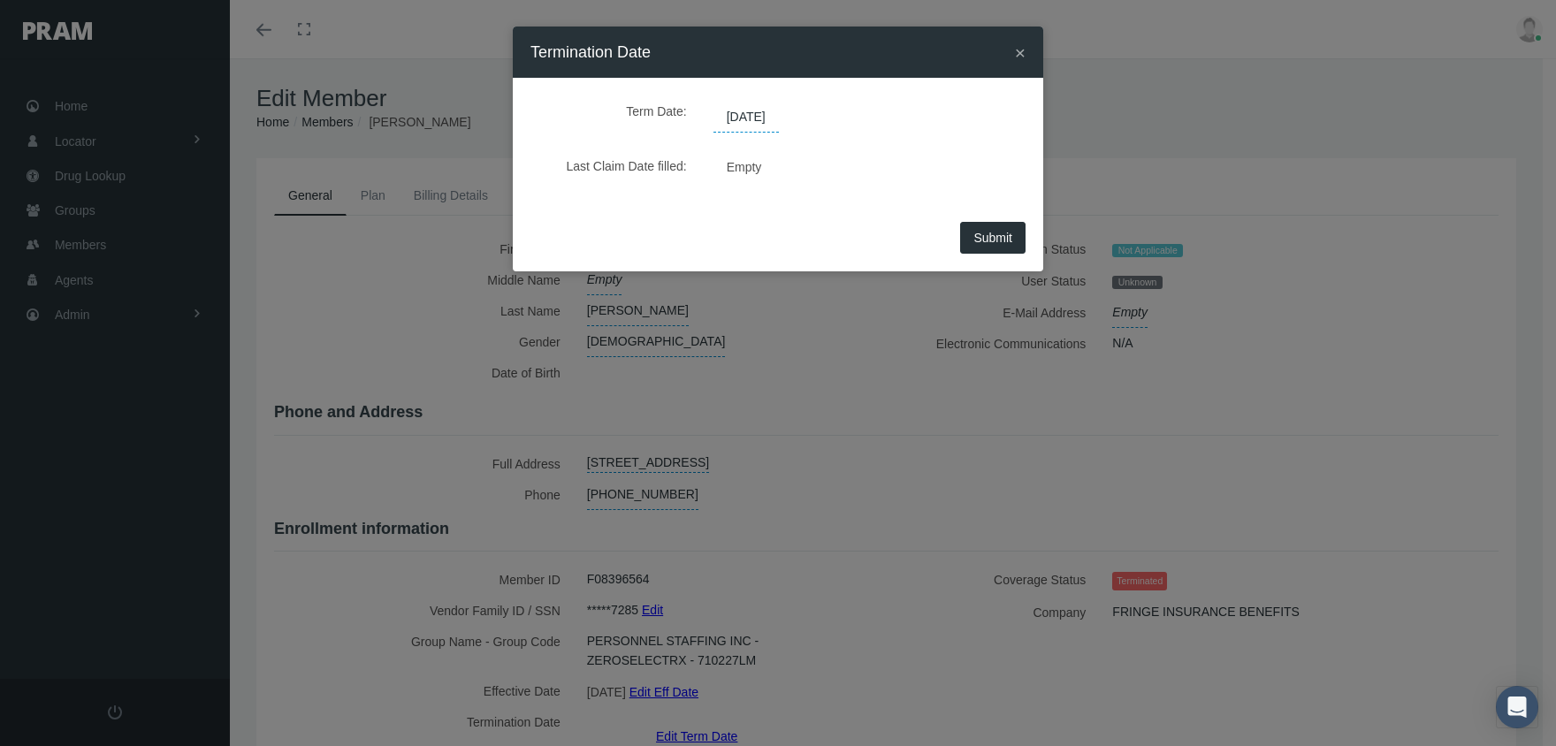
click at [758, 122] on span "[DATE]" at bounding box center [746, 118] width 65 height 30
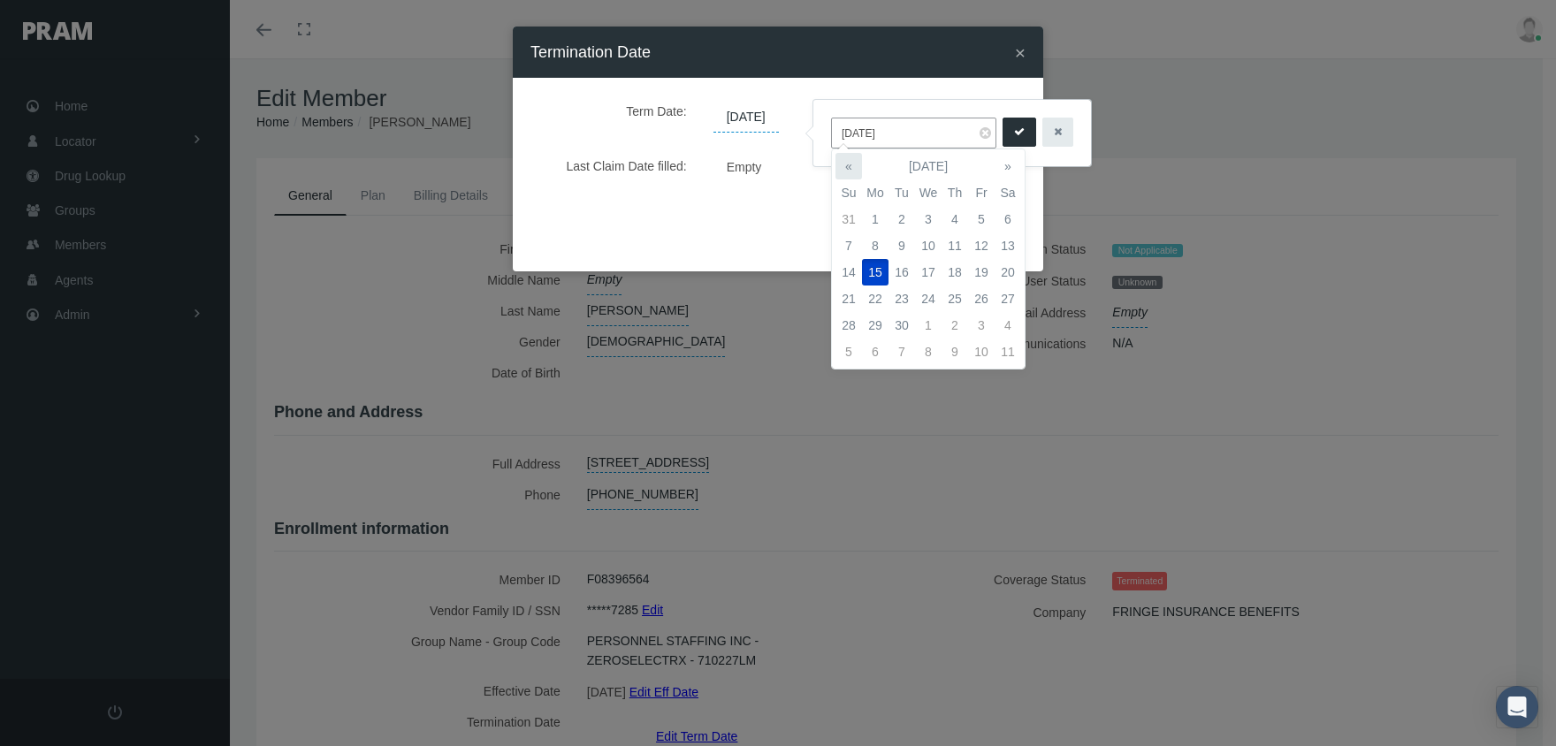
click at [844, 161] on th "«" at bounding box center [849, 166] width 27 height 27
click at [851, 267] on td "13" at bounding box center [849, 272] width 27 height 27
type input "[DATE]"
click at [1003, 138] on button "submit" at bounding box center [1020, 132] width 34 height 29
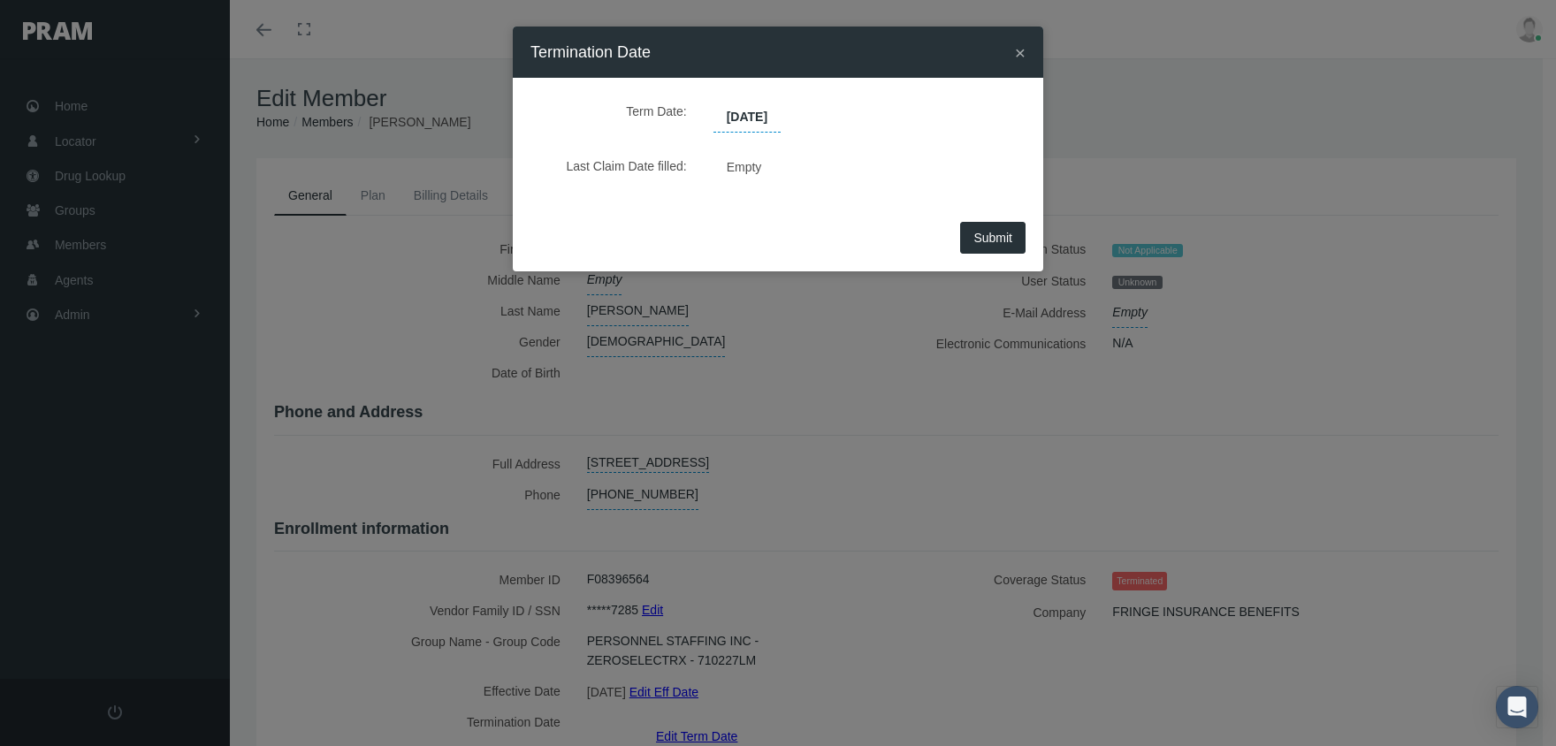
click at [979, 240] on span "Submit" at bounding box center [992, 238] width 39 height 14
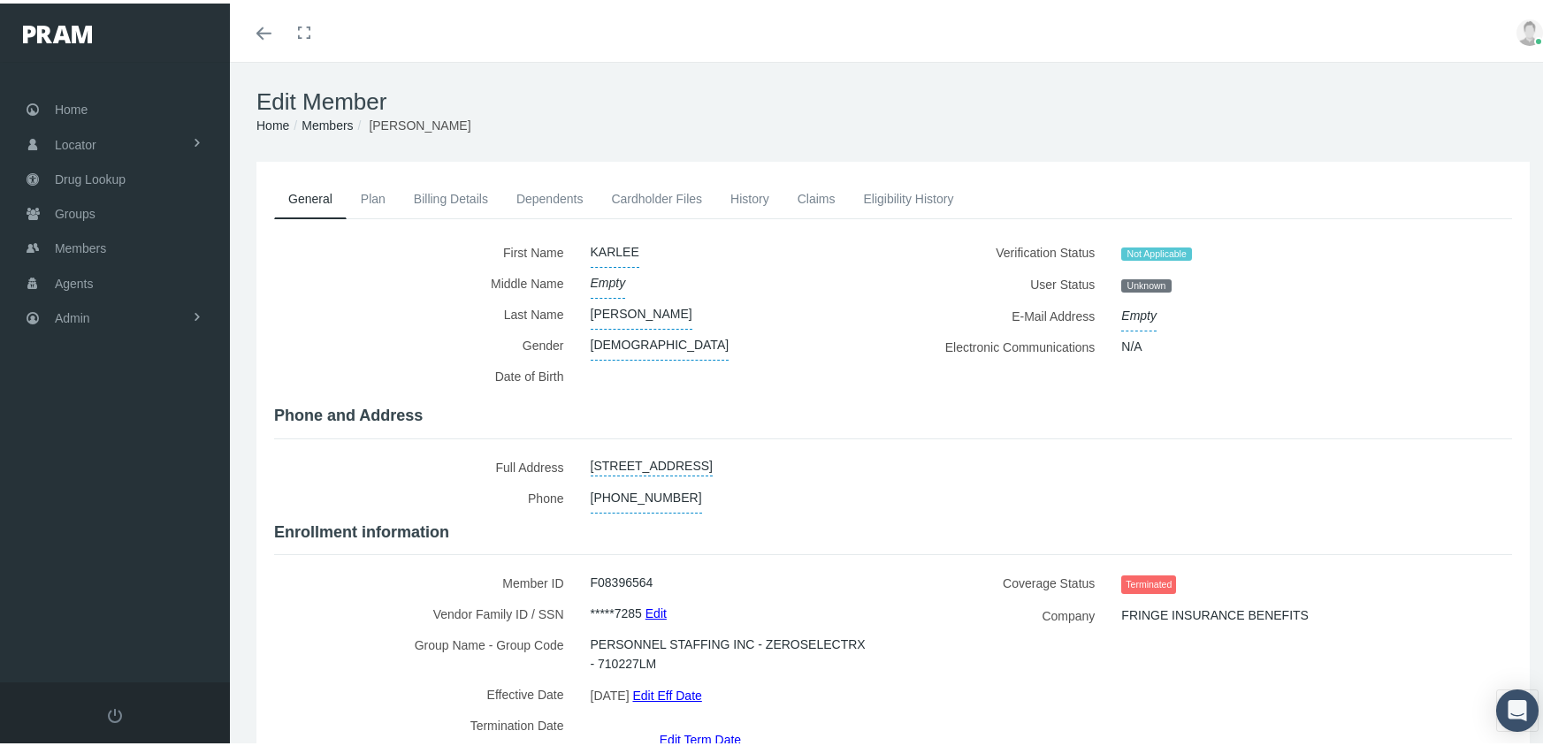
click at [321, 125] on link "Members" at bounding box center [327, 122] width 51 height 14
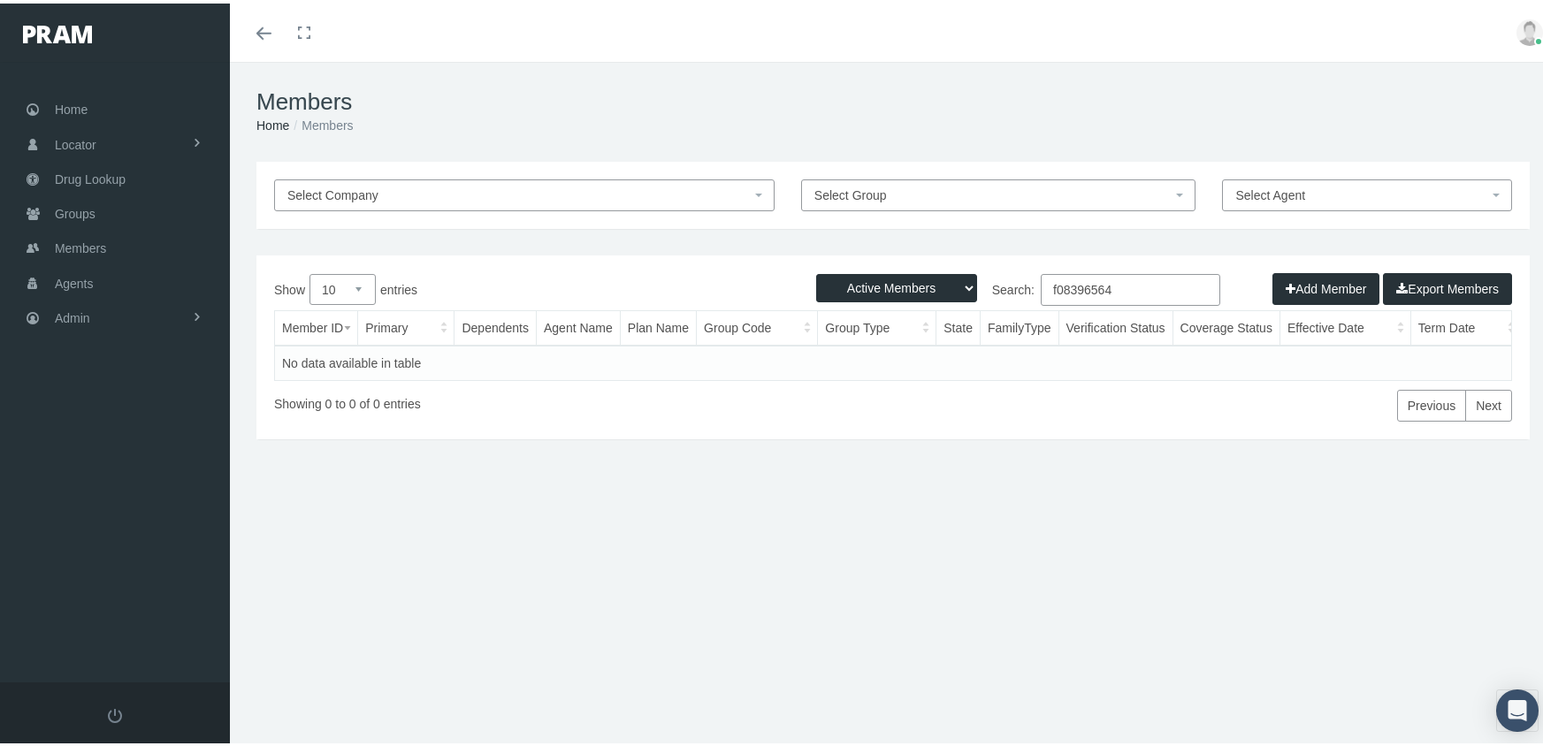
click at [888, 281] on select "Active Members Terminated Members Active & Terminated" at bounding box center [896, 285] width 161 height 28
select select "3"
click at [816, 271] on select "Active Members Terminated Members Active & Terminated" at bounding box center [896, 285] width 161 height 28
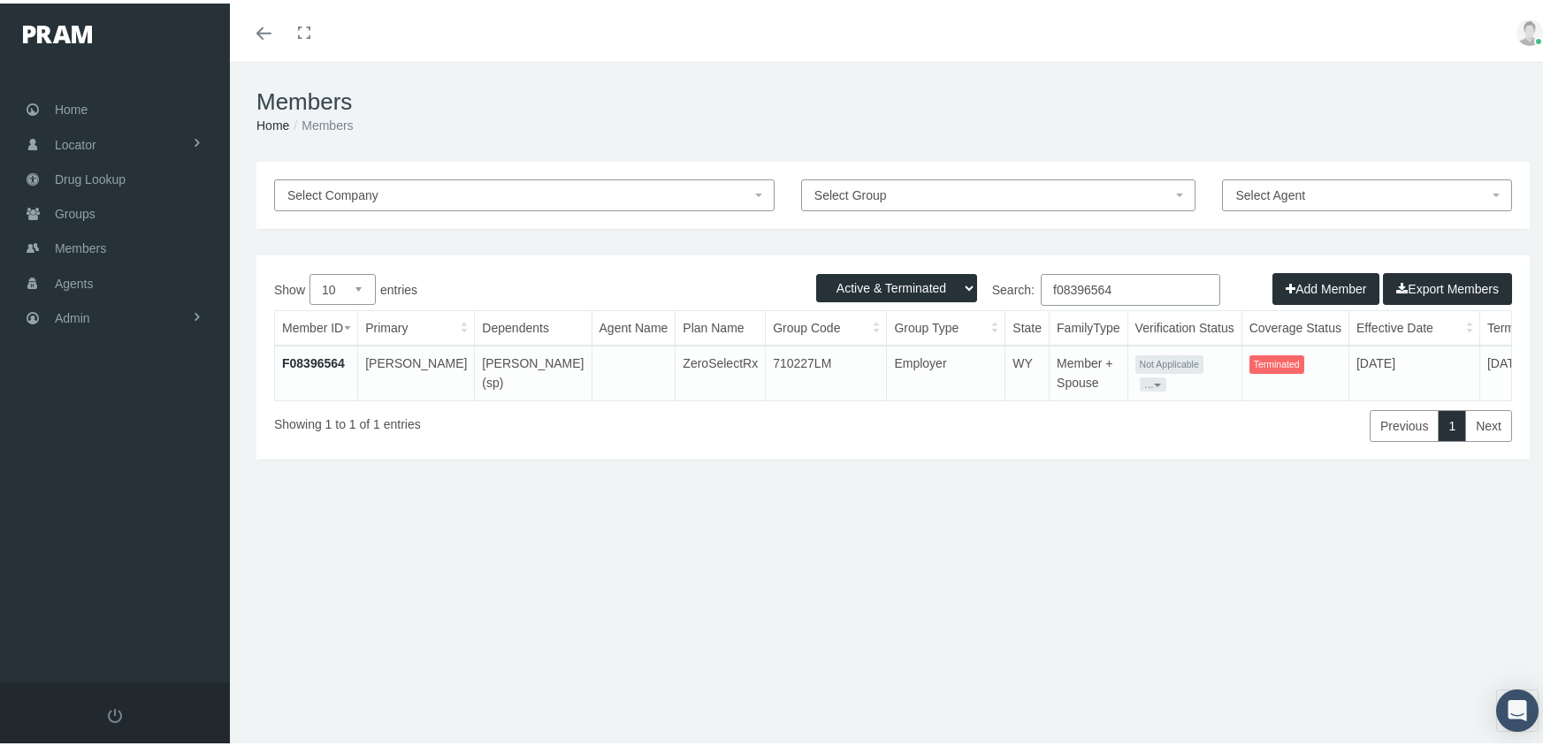
click at [1147, 281] on input "f08396564" at bounding box center [1130, 287] width 179 height 32
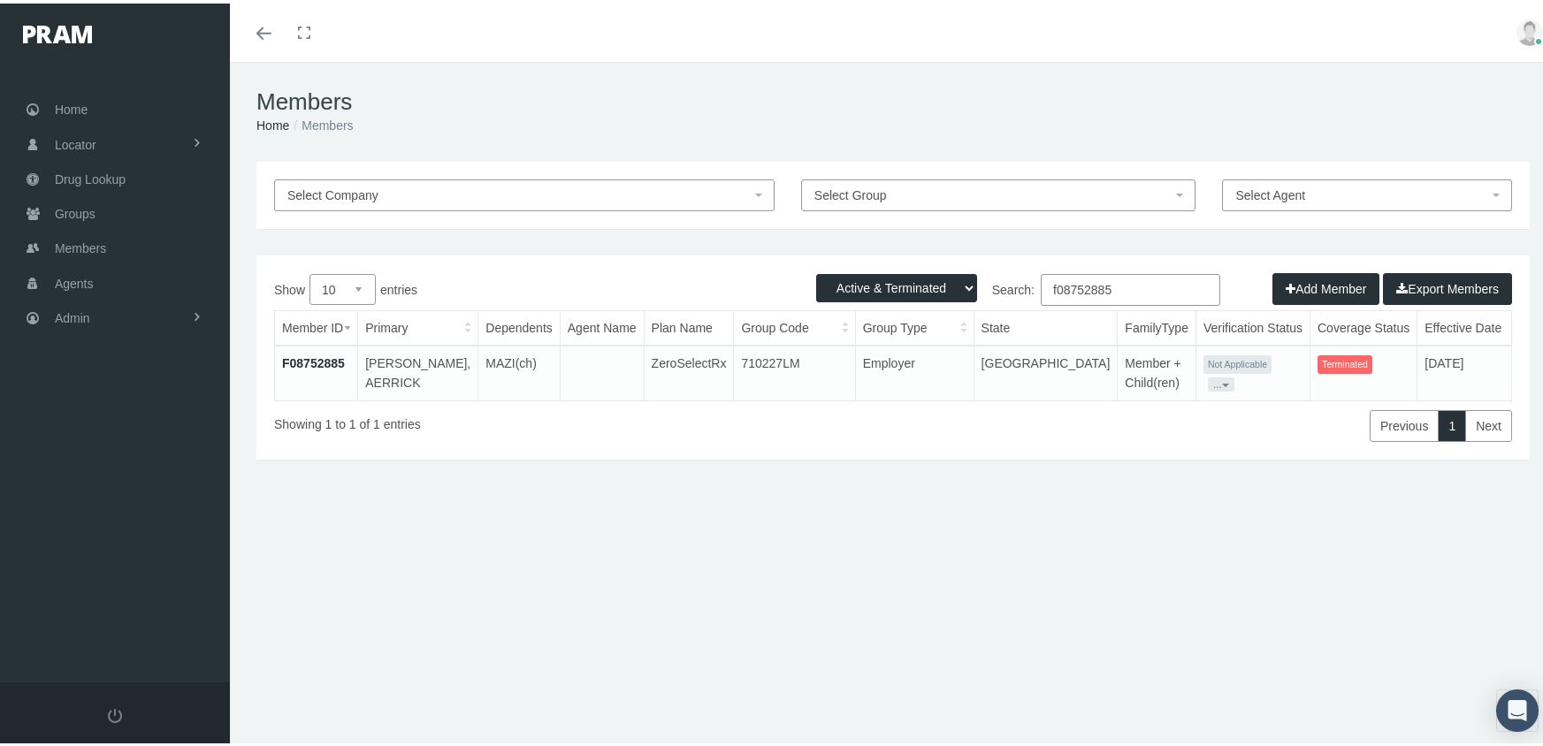
type input "f08752885"
click at [329, 354] on link "F08752885" at bounding box center [313, 360] width 63 height 14
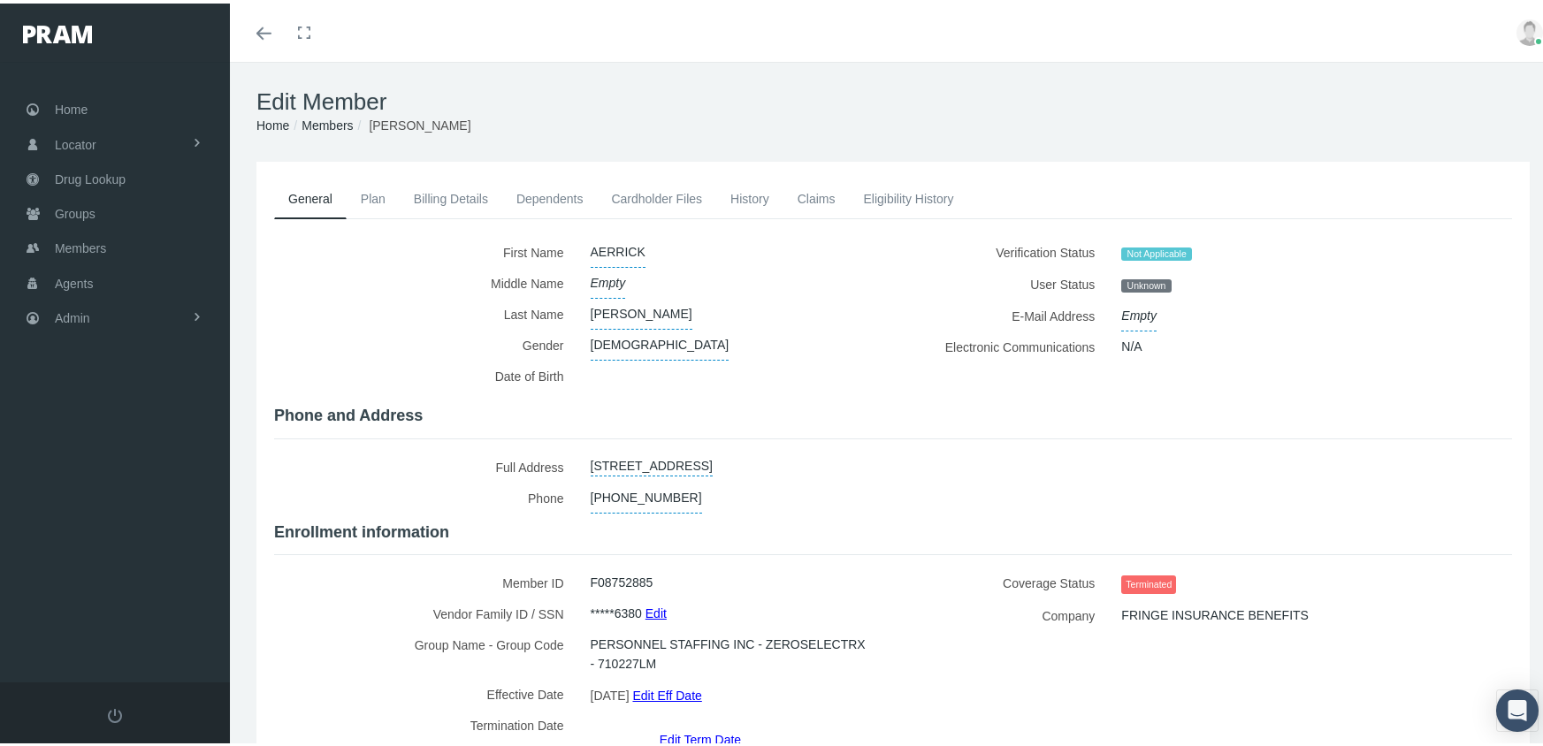
click at [686, 723] on link "Edit Term Date" at bounding box center [700, 736] width 81 height 26
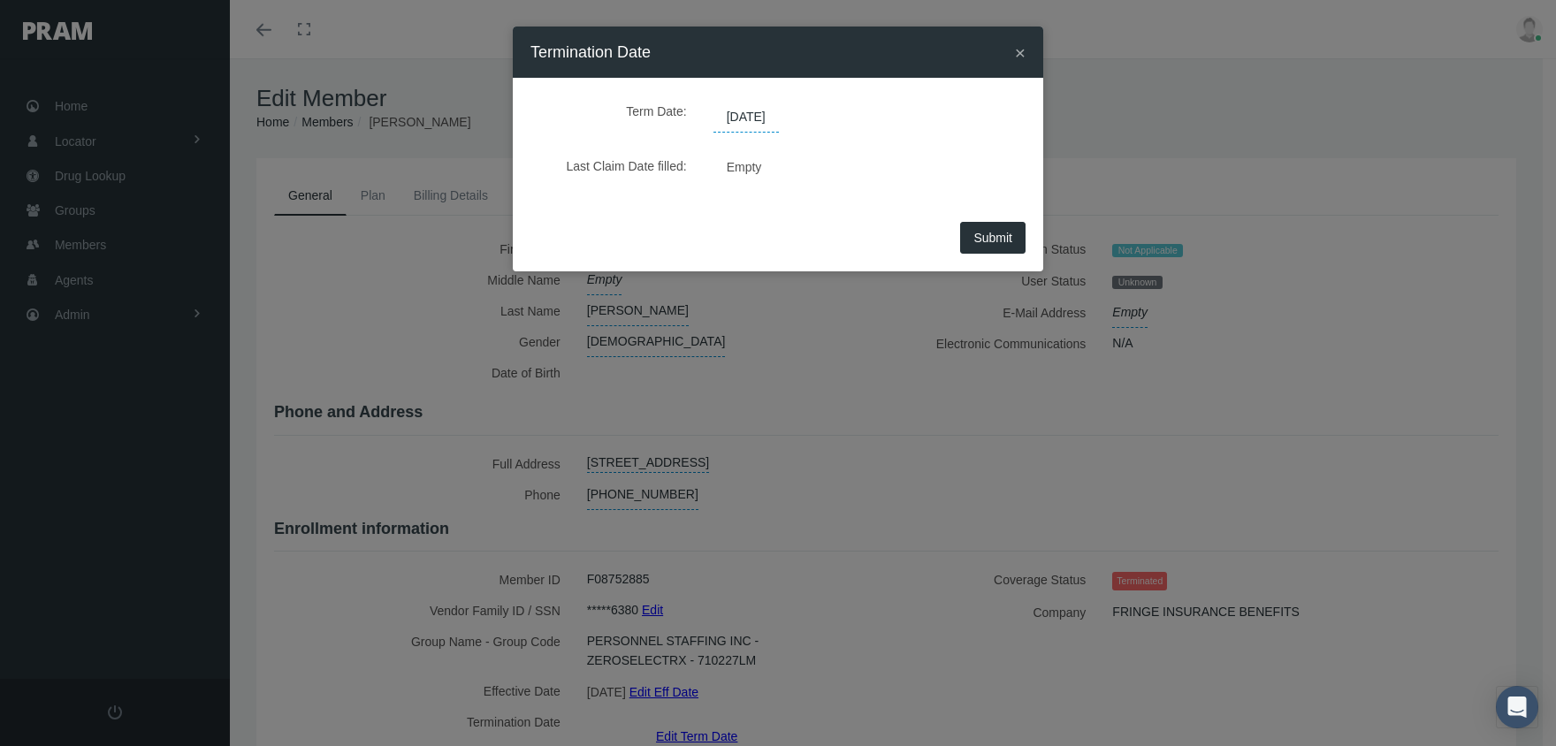
click at [770, 117] on span "[DATE]" at bounding box center [746, 118] width 65 height 30
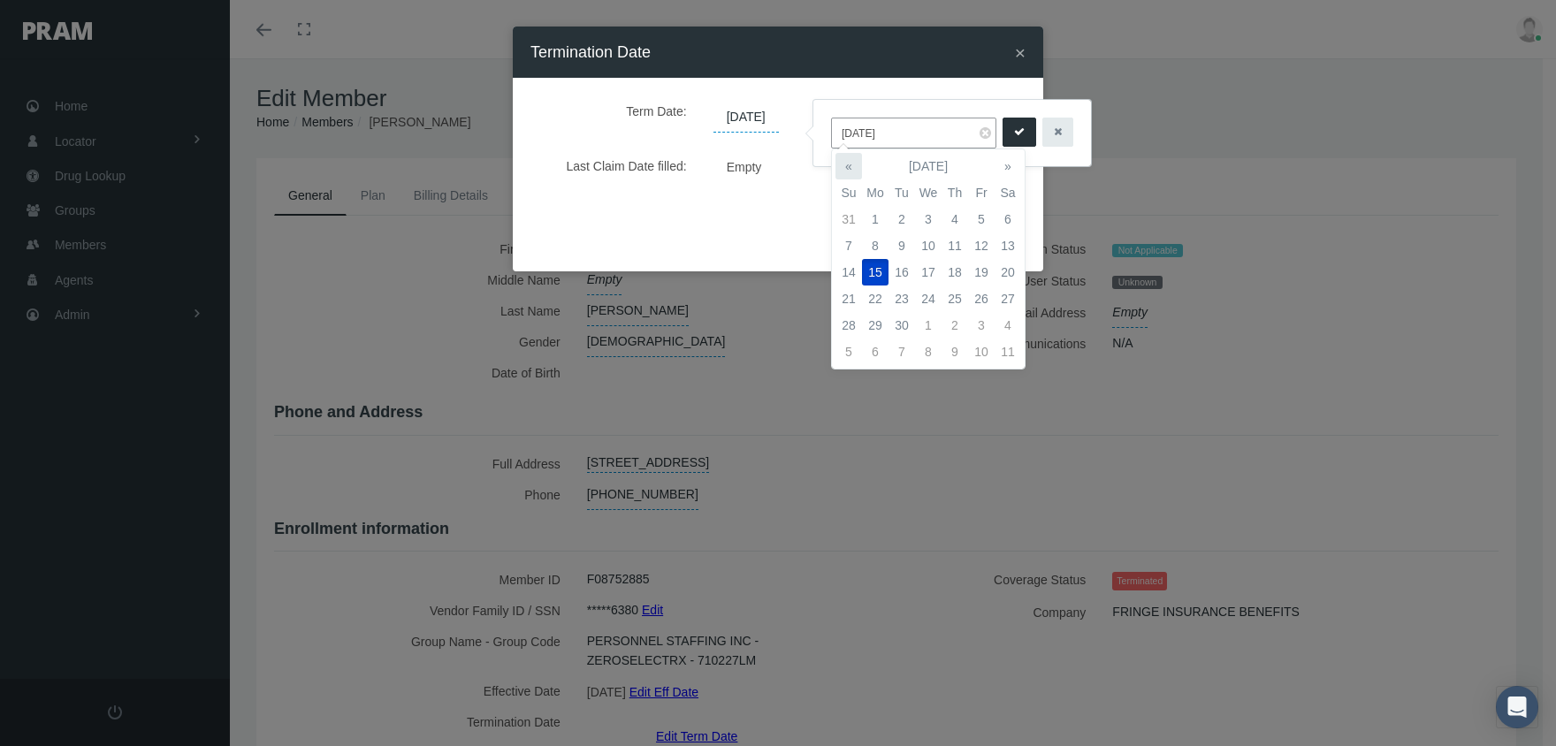
click at [849, 163] on th "«" at bounding box center [849, 166] width 27 height 27
click at [853, 272] on td "13" at bounding box center [849, 272] width 27 height 27
type input "[DATE]"
click at [1014, 133] on icon "submit" at bounding box center [1019, 132] width 11 height 17
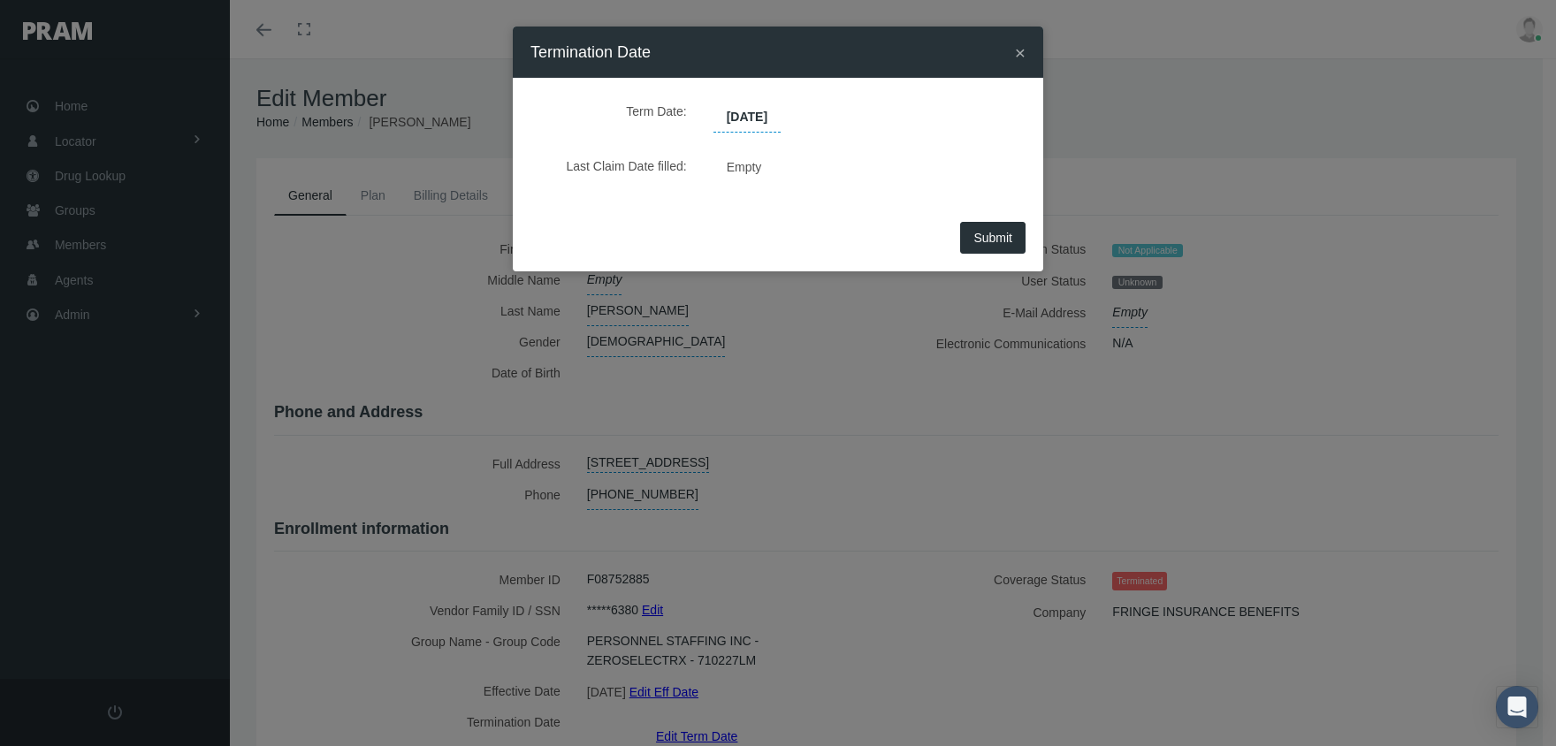
click at [989, 239] on span "Submit" at bounding box center [992, 238] width 39 height 14
